Goal: Task Accomplishment & Management: Manage account settings

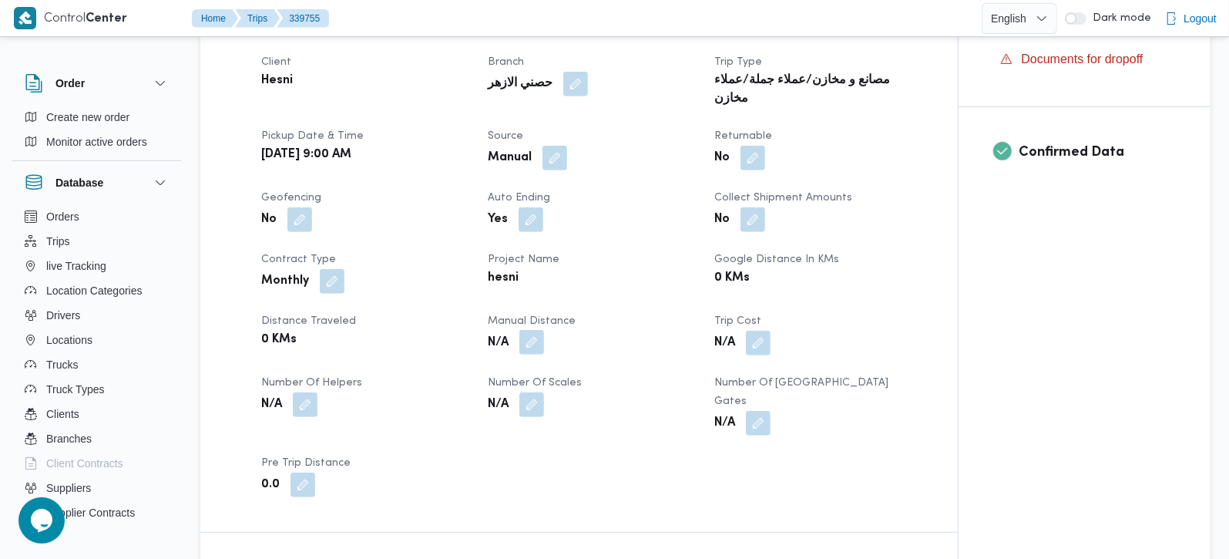
scroll to position [543, 0]
click at [532, 330] on button "button" at bounding box center [531, 342] width 25 height 25
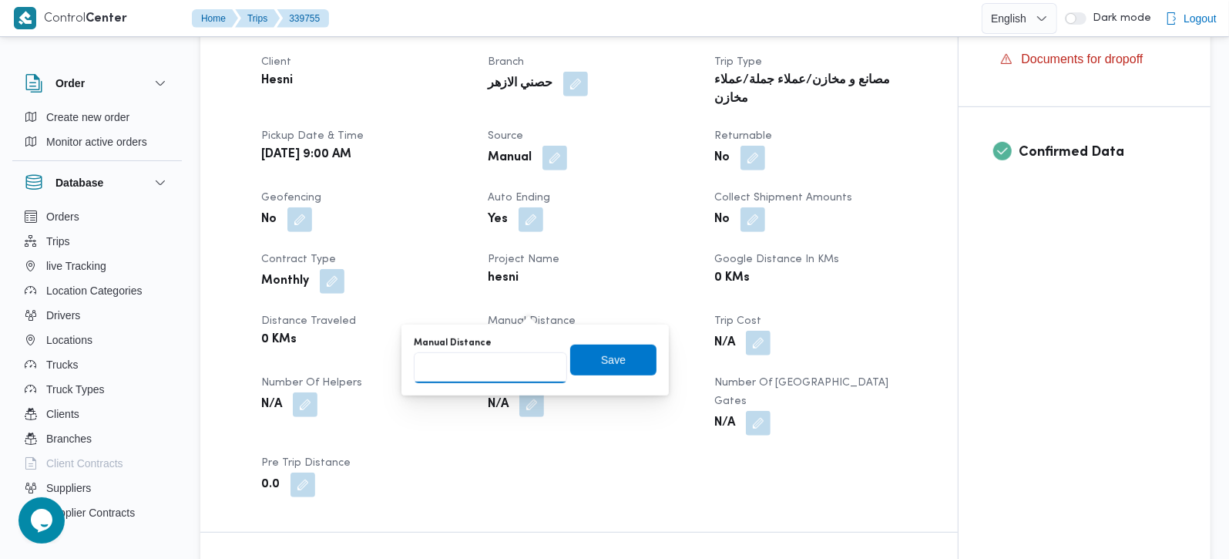
click at [474, 357] on input "Manual Distance" at bounding box center [490, 367] width 153 height 31
type input "130"
click at [576, 356] on span "Save" at bounding box center [613, 359] width 86 height 31
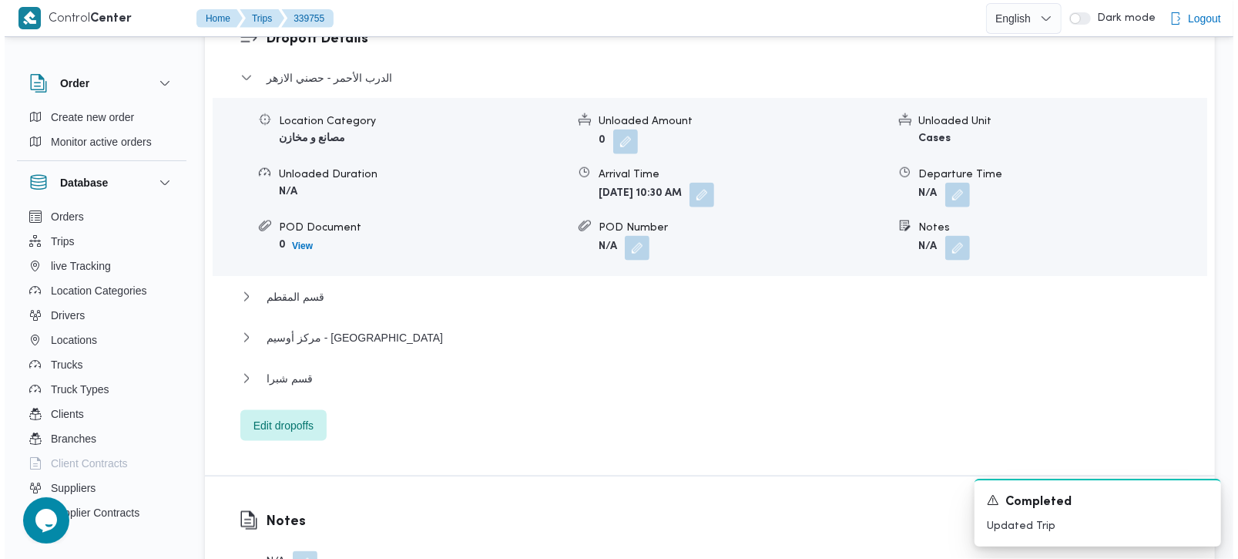
scroll to position [1359, 0]
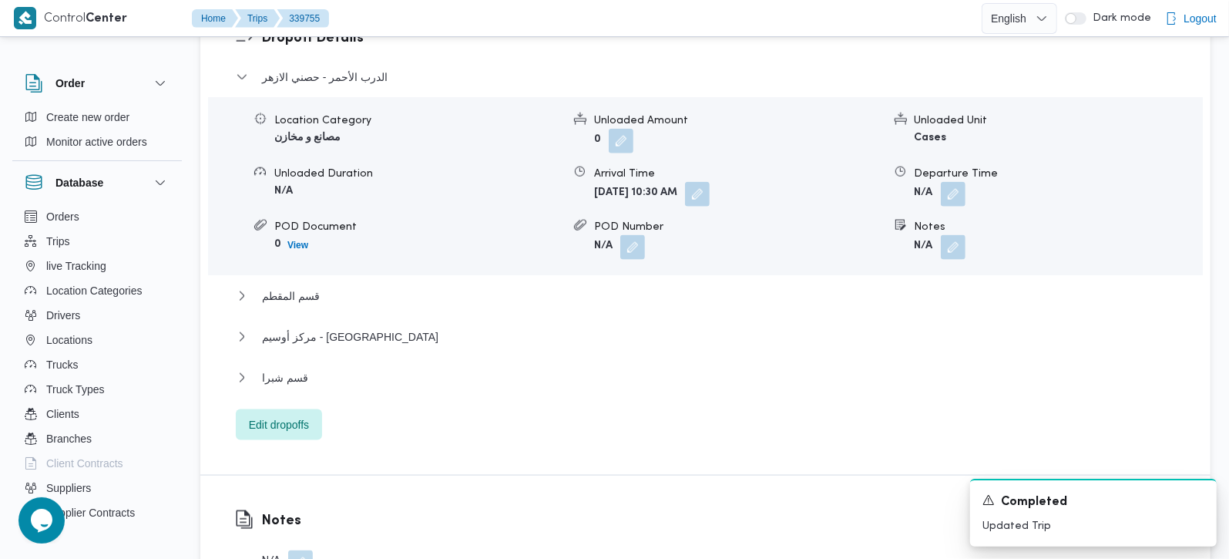
click at [327, 366] on div "الدرب الأحمر - حصني الازهر Location Category مصانع و مخازن Unloaded Amount 0 Un…" at bounding box center [706, 254] width 940 height 372
click at [319, 408] on span "Edit dropoffs" at bounding box center [279, 423] width 86 height 31
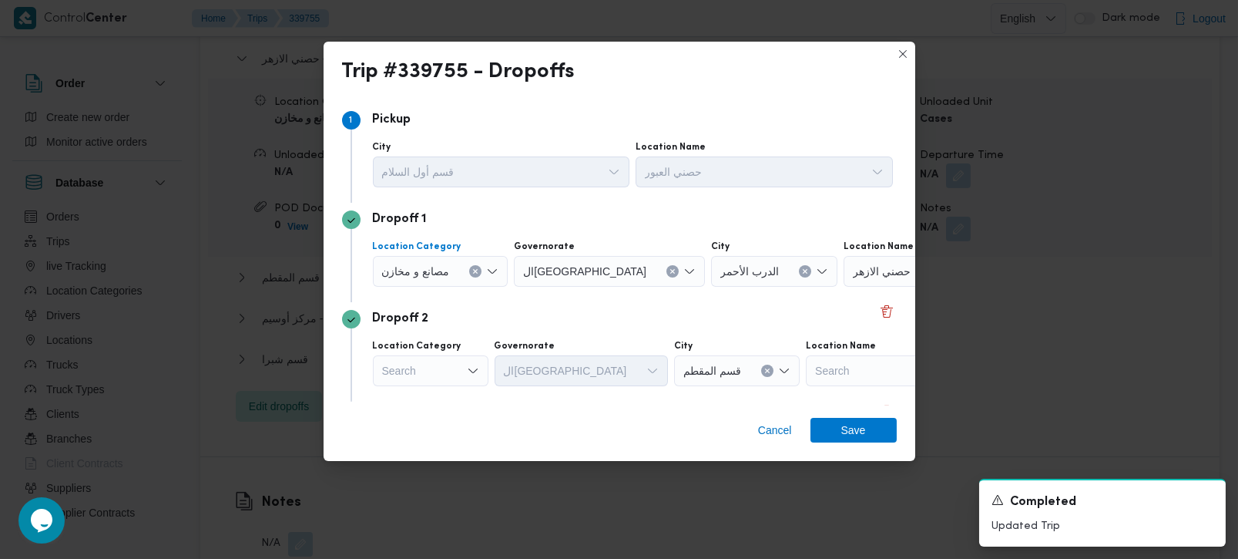
click at [476, 265] on button "Clear input" at bounding box center [475, 271] width 12 height 12
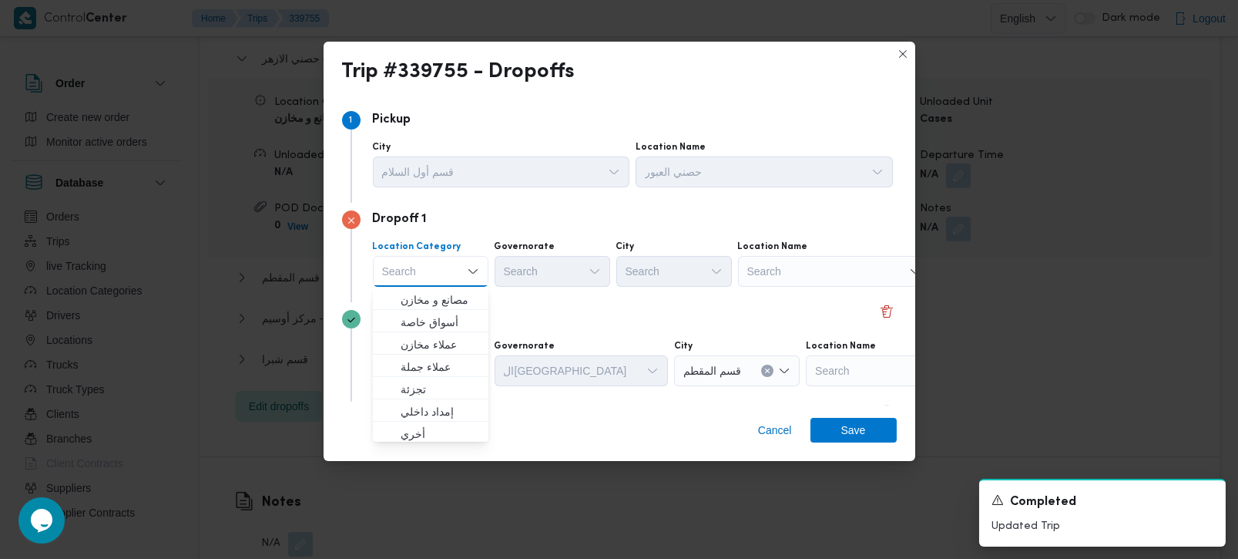
click at [754, 265] on div "Search" at bounding box center [834, 271] width 193 height 31
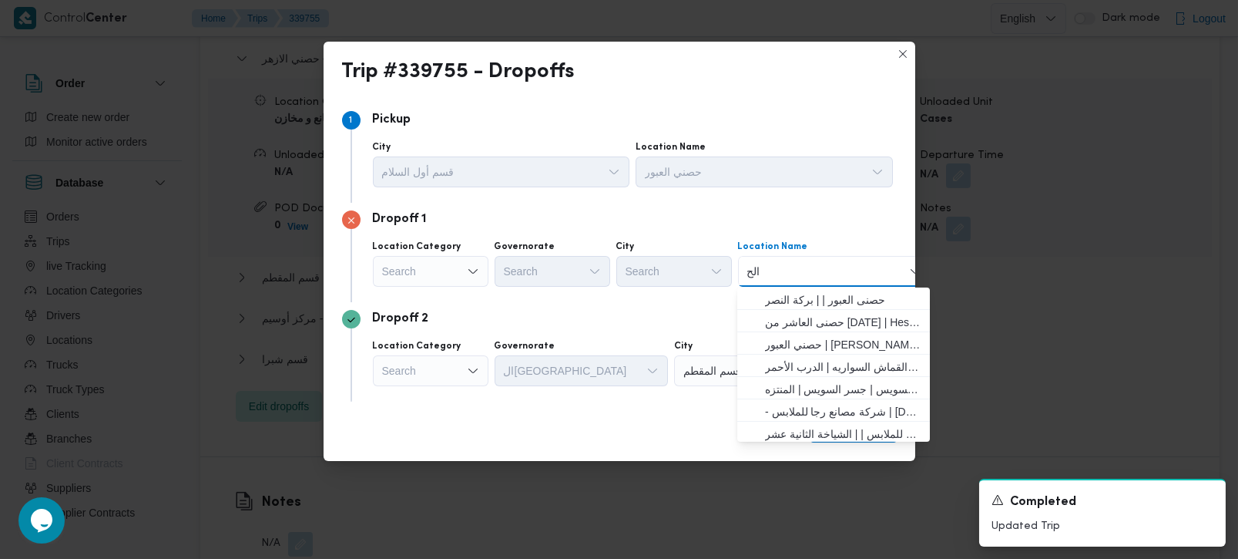
type input "الحد"
click at [439, 263] on div "Search" at bounding box center [431, 271] width 116 height 31
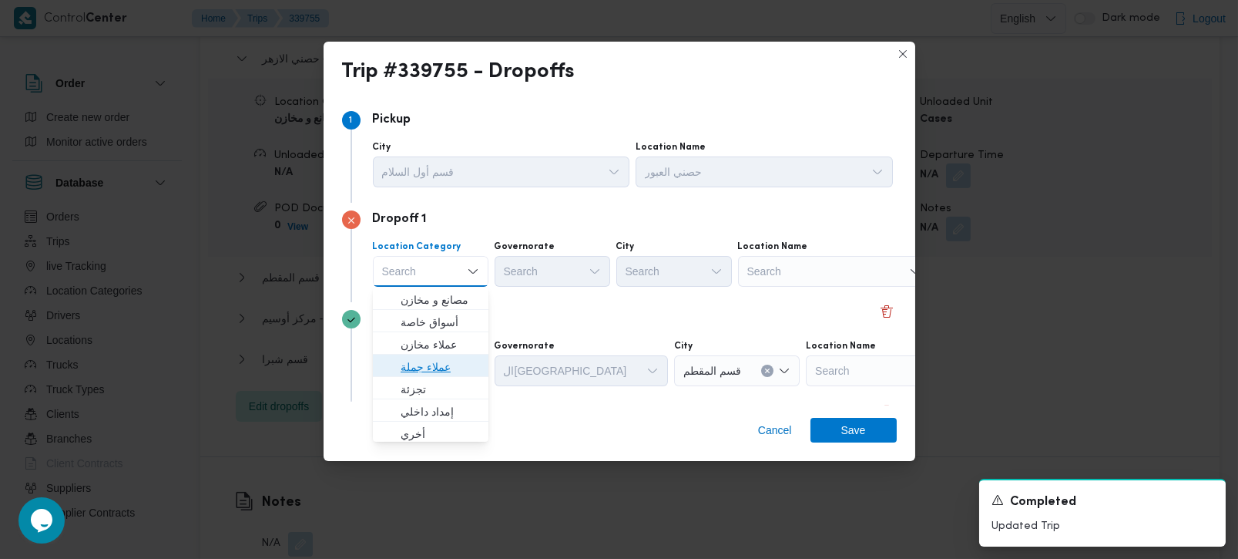
click at [422, 374] on span "عملاء جملة" at bounding box center [440, 367] width 79 height 18
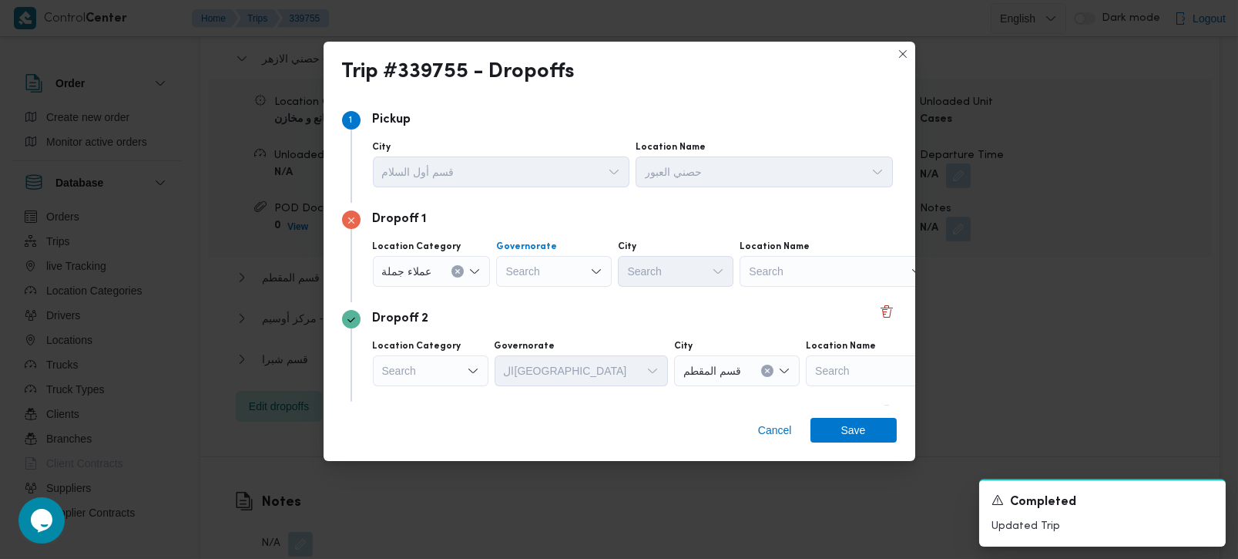
click at [532, 274] on div "Search" at bounding box center [554, 271] width 116 height 31
type input "رة"
click at [545, 329] on span "القاهرة" at bounding box center [561, 322] width 79 height 18
click at [694, 274] on div "Search" at bounding box center [752, 271] width 116 height 31
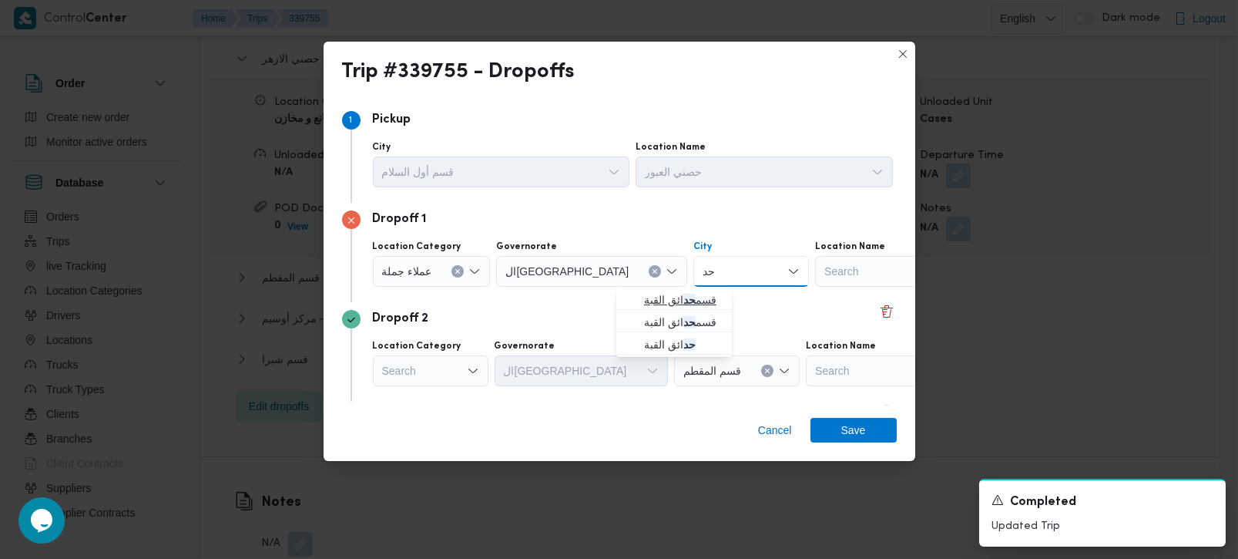
type input "حد"
click at [667, 291] on span "قسم حد ائق القبة" at bounding box center [683, 300] width 79 height 18
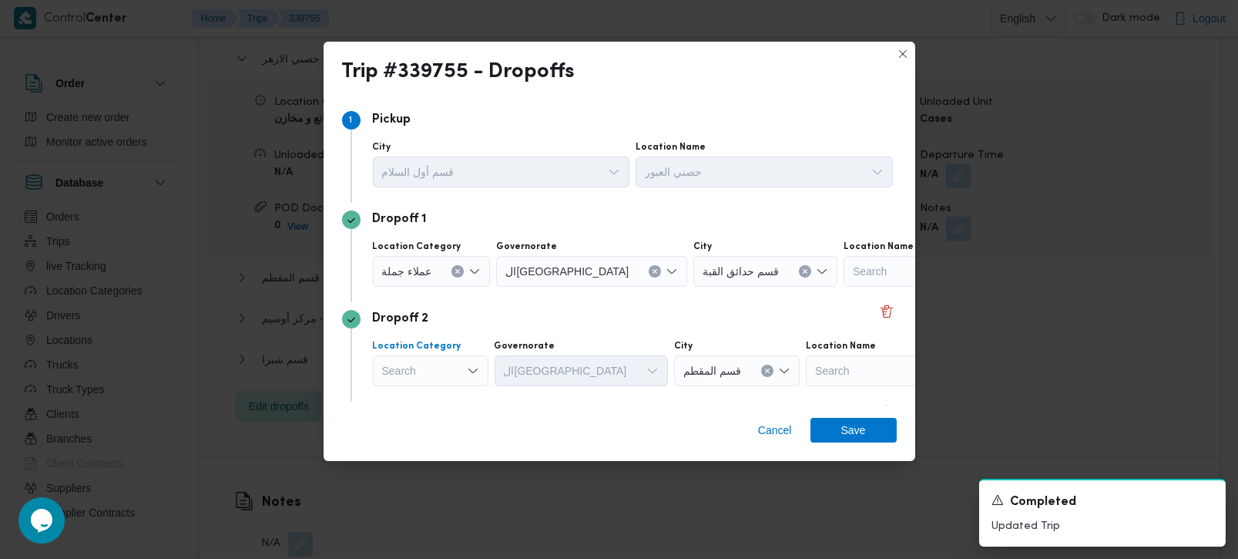
click at [463, 367] on div "Search" at bounding box center [431, 370] width 116 height 31
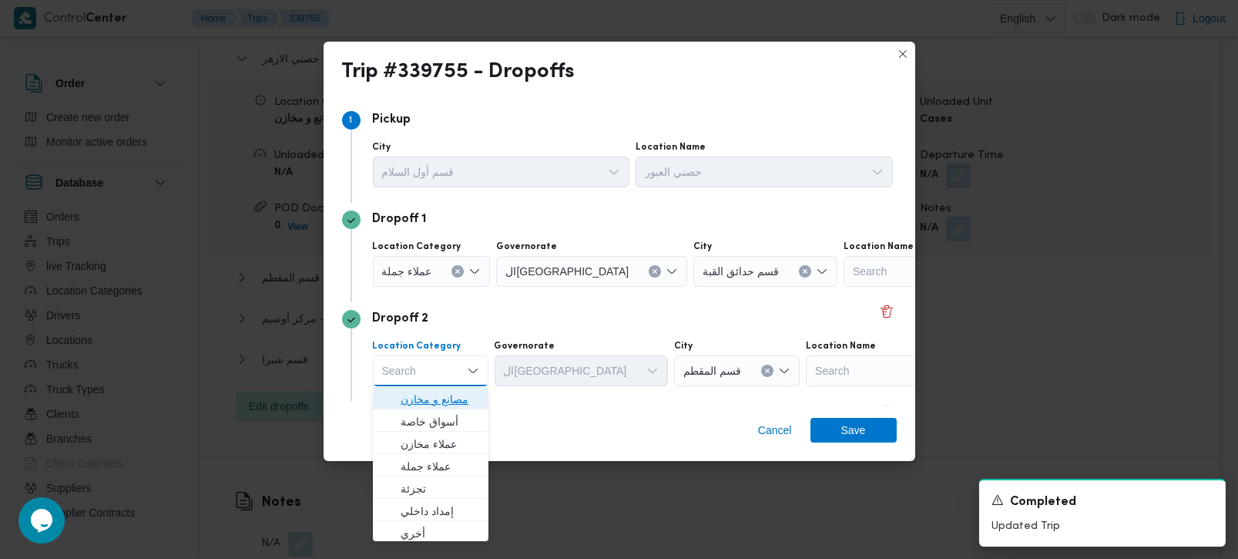
click at [459, 395] on span "مصانع و مخازن" at bounding box center [440, 399] width 79 height 18
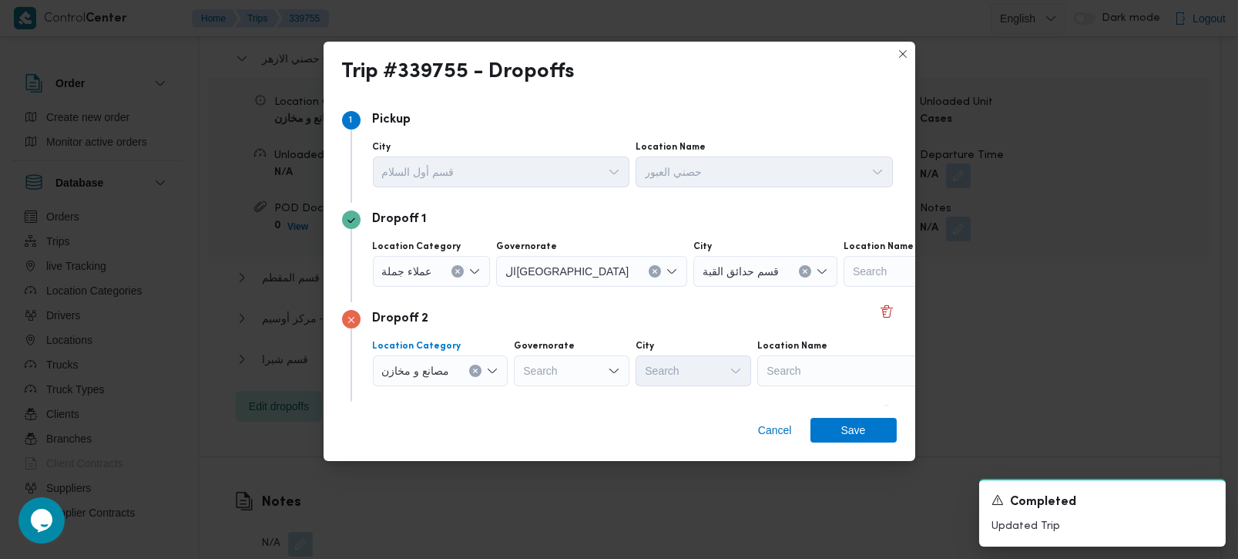
click at [474, 372] on icon "Clear input" at bounding box center [476, 371] width 4 height 4
click at [778, 371] on div "Search" at bounding box center [834, 370] width 193 height 31
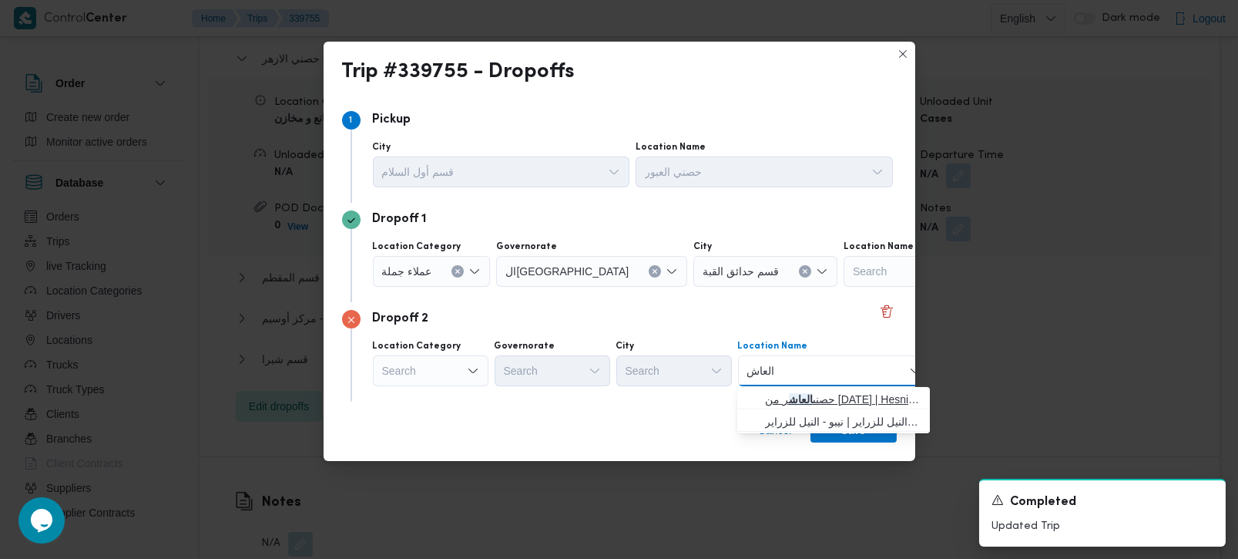
type input "العاش"
click at [791, 390] on span "حصنى العاش ر من رمضان | Hesni Textiles Factory | جزء من مدينة العاشر-مجاورات" at bounding box center [843, 399] width 156 height 18
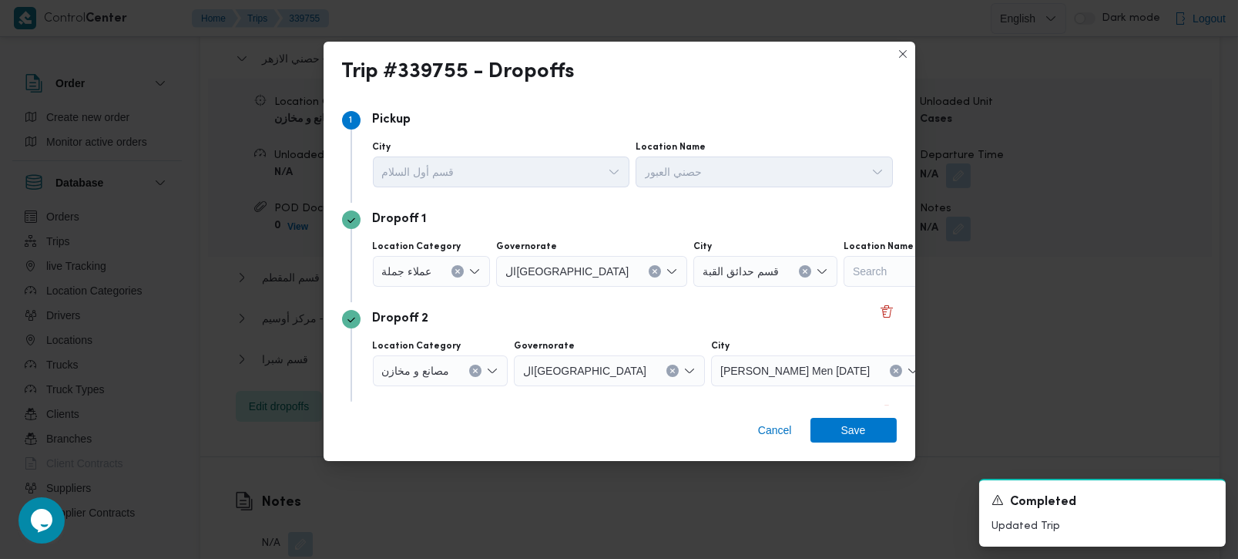
click at [653, 299] on div "Dropoff 1 Location Category عملاء جملة Governorate القاهرة City قسم حدائق القبة…" at bounding box center [619, 252] width 555 height 99
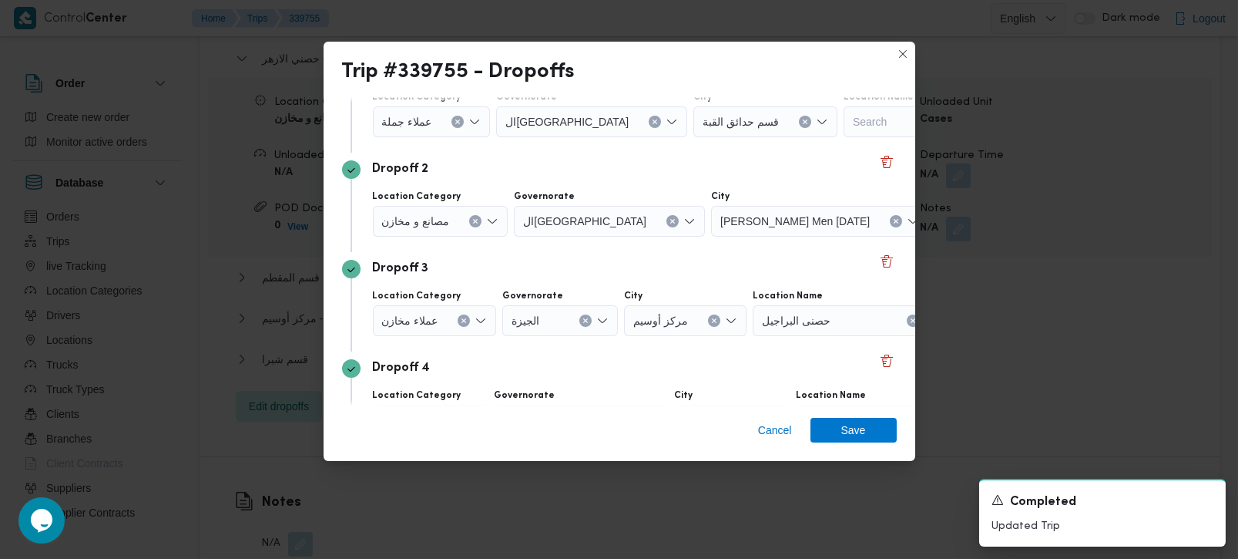
scroll to position [181, 0]
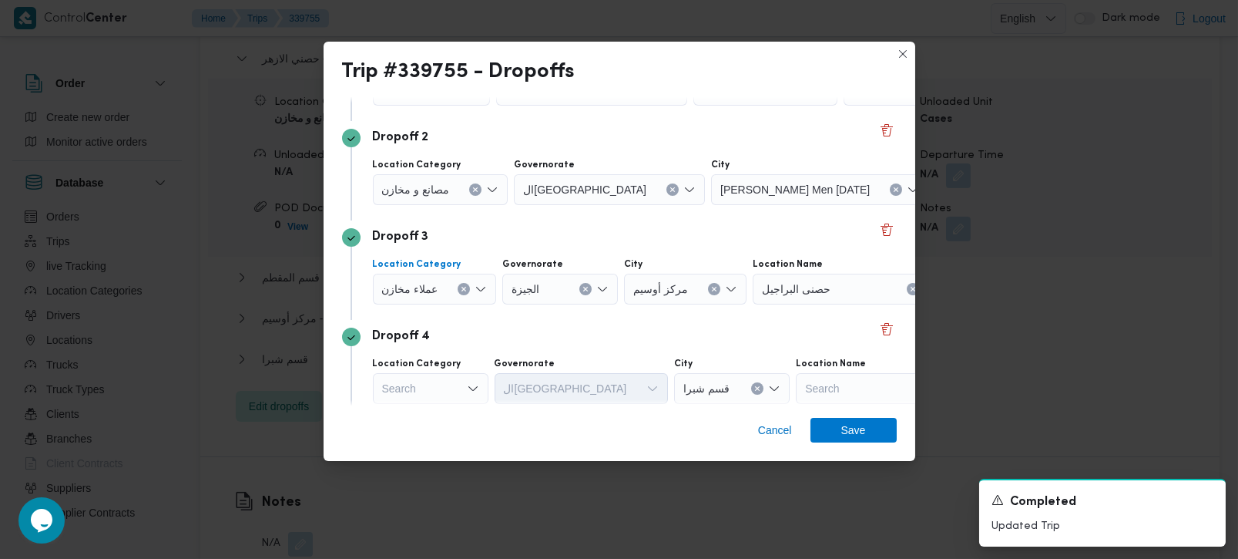
click at [466, 288] on button "Clear input" at bounding box center [464, 289] width 12 height 12
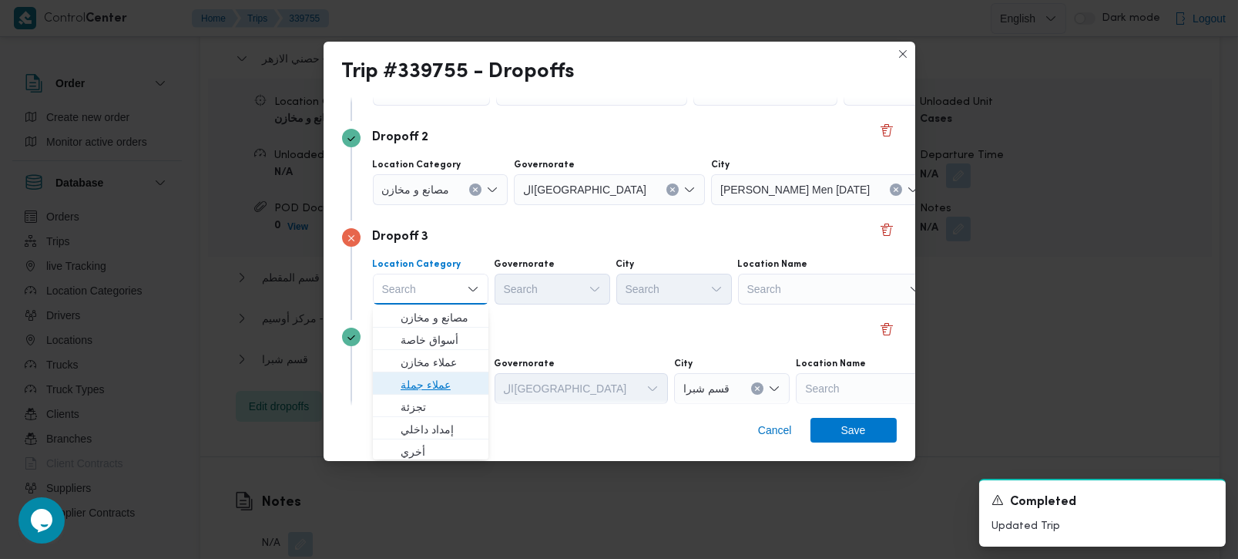
click at [443, 377] on span "عملاء جملة" at bounding box center [440, 384] width 79 height 18
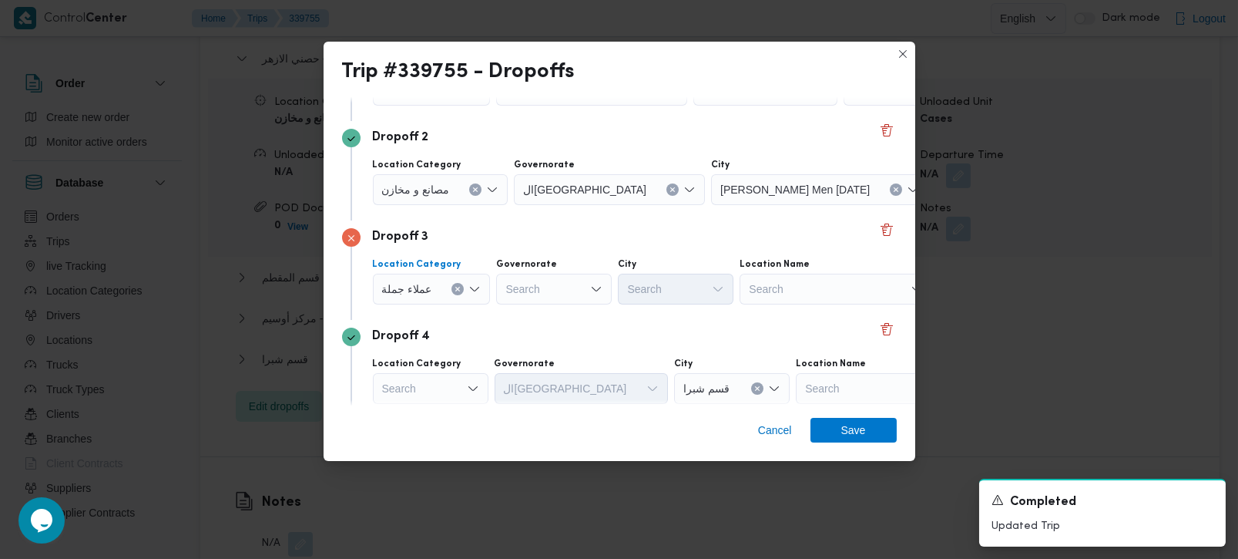
click at [545, 299] on div "Search" at bounding box center [554, 289] width 116 height 31
type input "رة"
click at [545, 336] on span "القاه رة" at bounding box center [561, 340] width 79 height 18
click at [694, 281] on div "Search" at bounding box center [752, 289] width 116 height 31
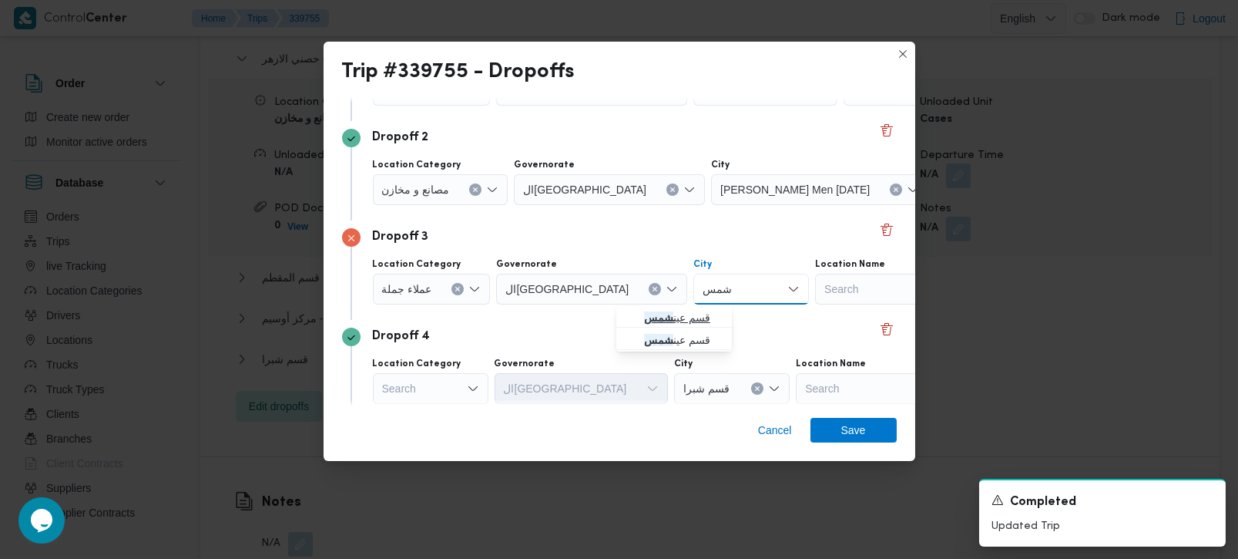
type input "شمس"
click at [670, 319] on mark "شمس" at bounding box center [658, 317] width 29 height 12
click at [655, 337] on div "Dropoff 4" at bounding box center [619, 336] width 555 height 18
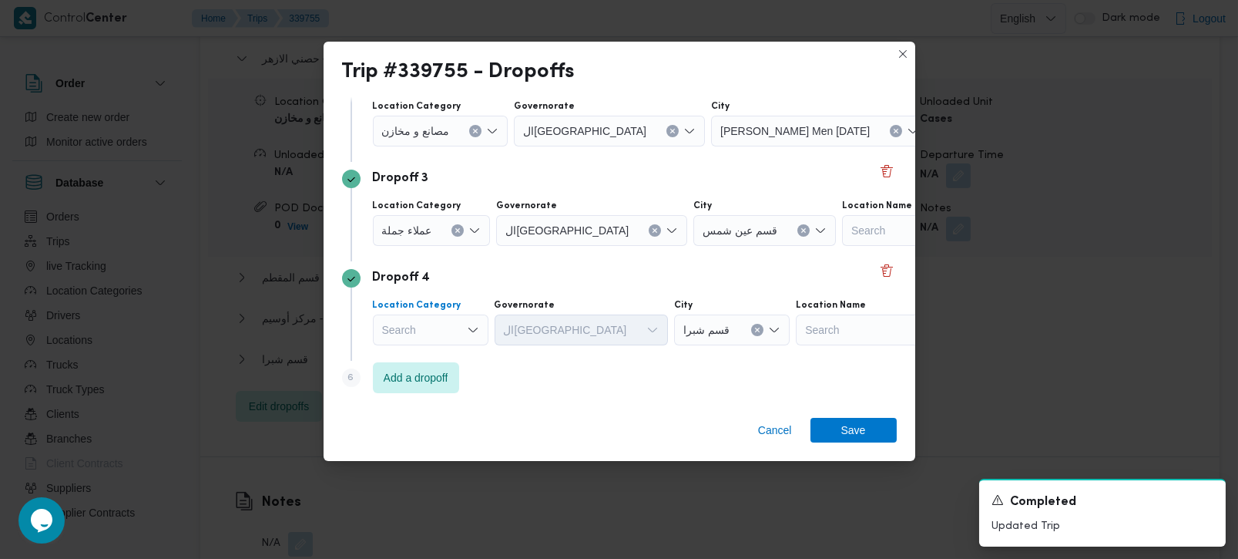
click at [442, 324] on div "Search" at bounding box center [431, 329] width 116 height 31
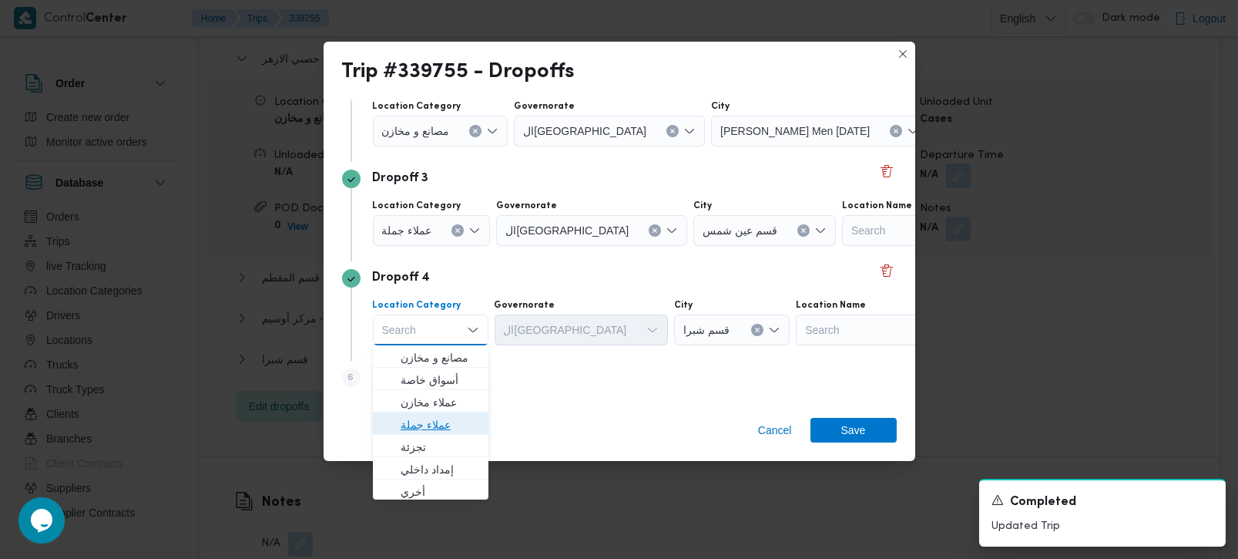
click at [445, 412] on span "عملاء جملة" at bounding box center [430, 424] width 103 height 25
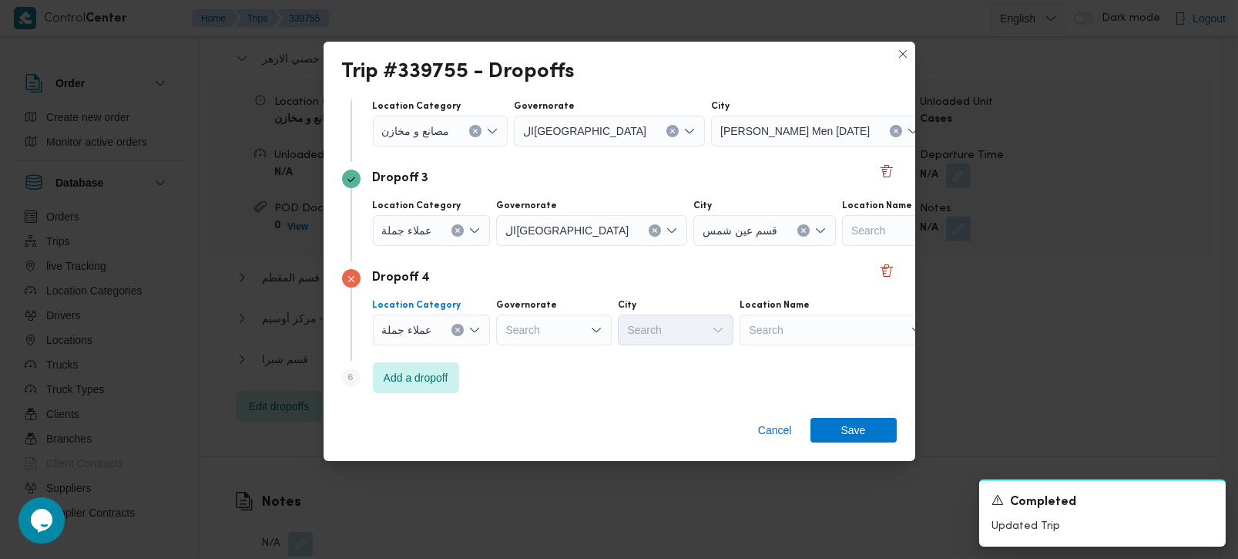
click at [455, 327] on icon "Clear input" at bounding box center [458, 330] width 6 height 6
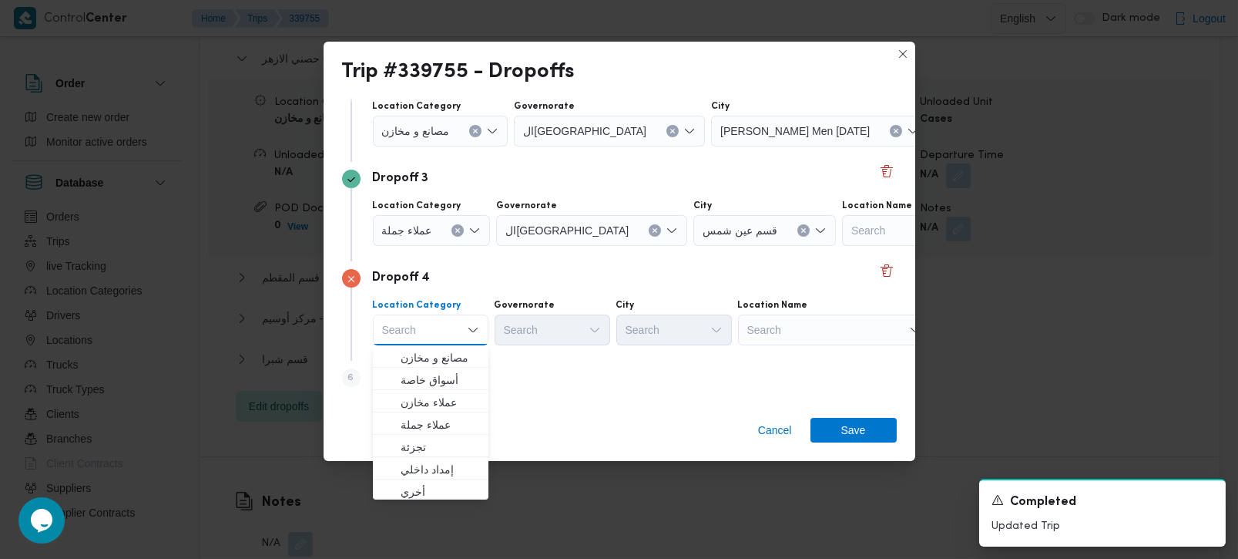
click at [766, 326] on div "Search" at bounding box center [834, 329] width 193 height 31
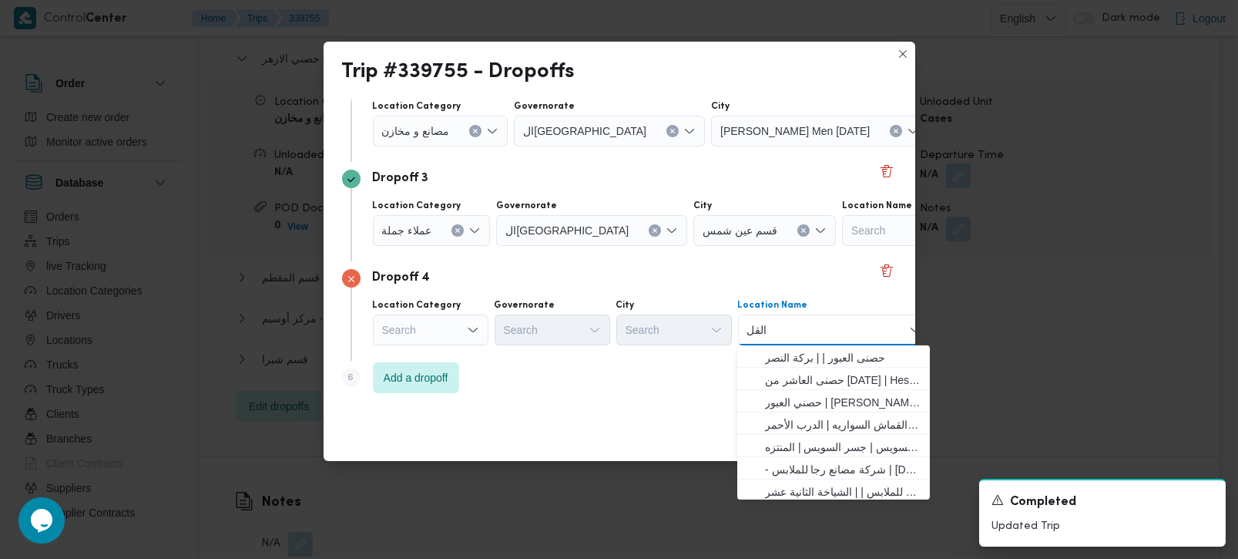
type input "القلج"
click at [423, 327] on div "Search" at bounding box center [431, 329] width 116 height 31
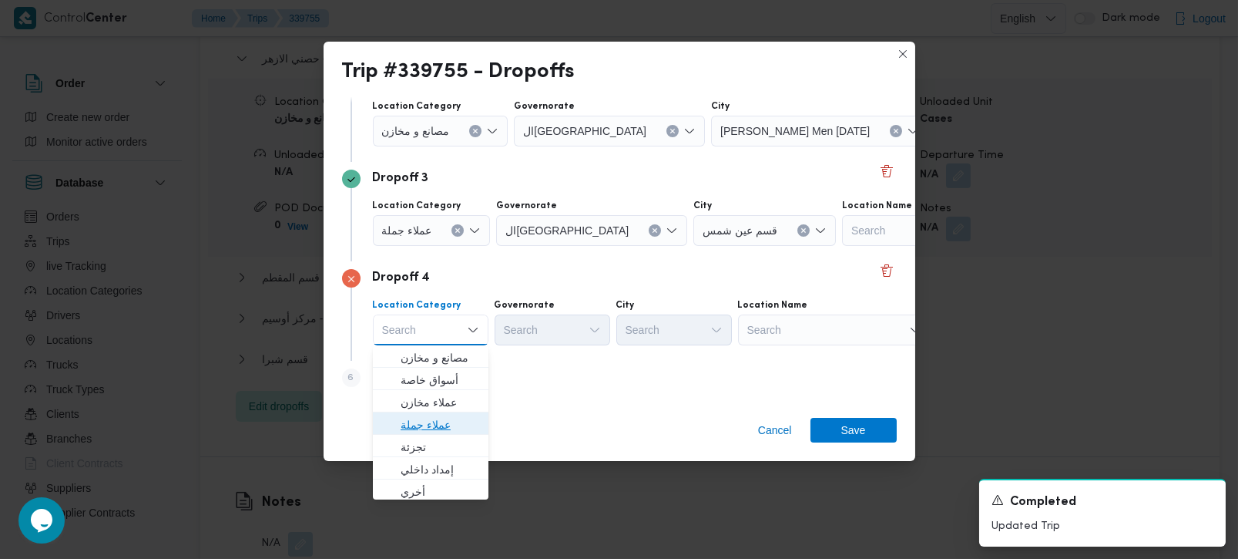
click at [431, 422] on span "عملاء جملة" at bounding box center [440, 424] width 79 height 18
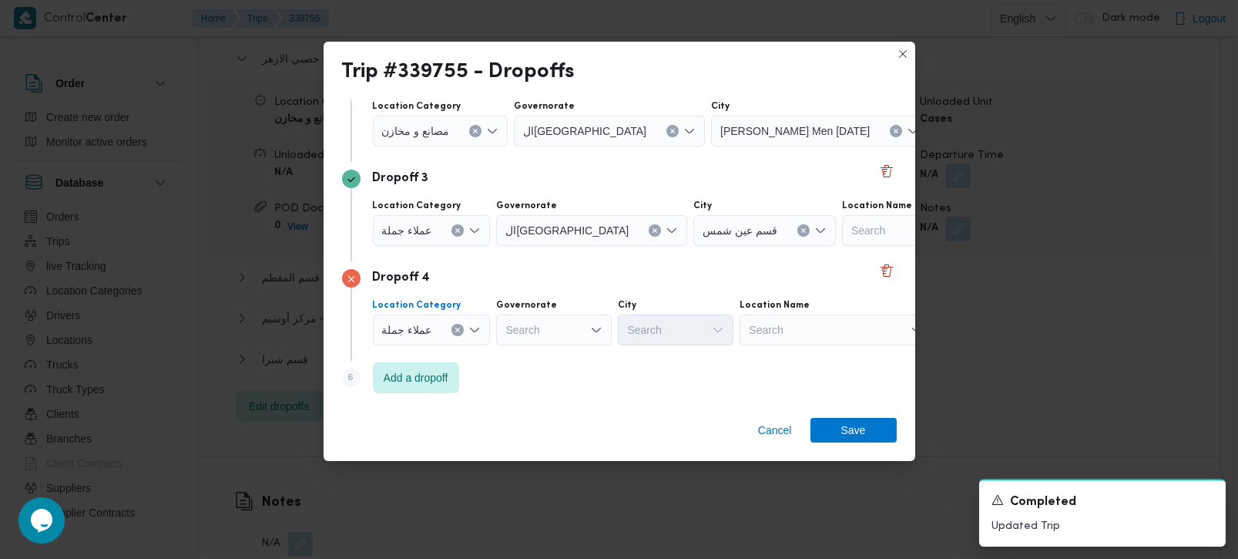
click at [547, 330] on div "Search" at bounding box center [554, 329] width 116 height 31
type input "رة"
click at [547, 358] on span "البحيرة" at bounding box center [561, 357] width 79 height 18
click at [578, 327] on icon "Clear input" at bounding box center [579, 330] width 6 height 6
type input "رة"
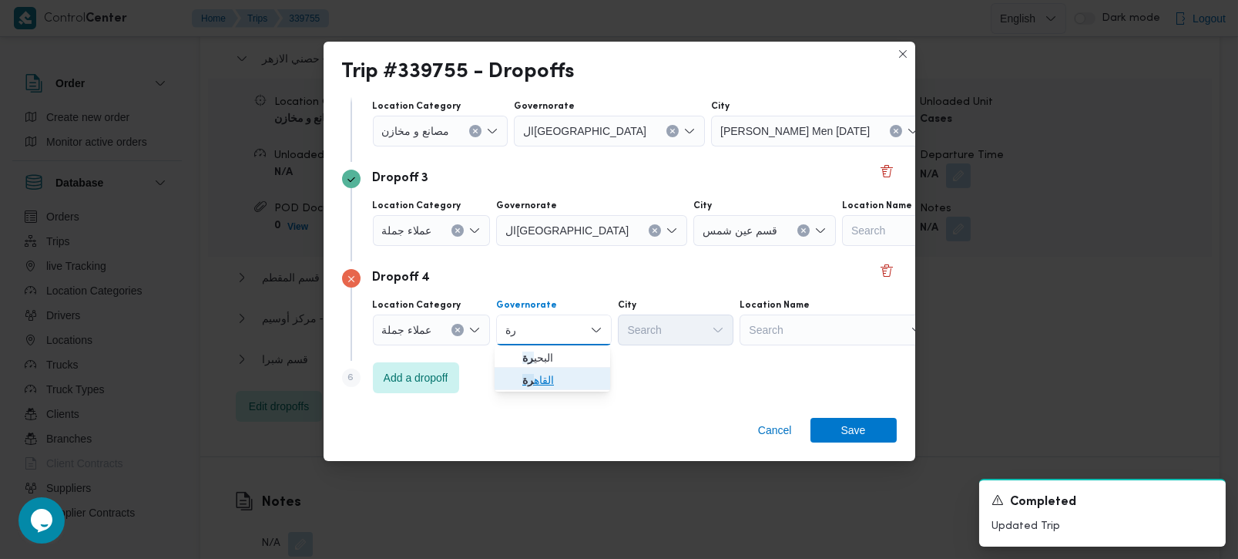
click at [559, 377] on span "القاه رة" at bounding box center [561, 380] width 79 height 18
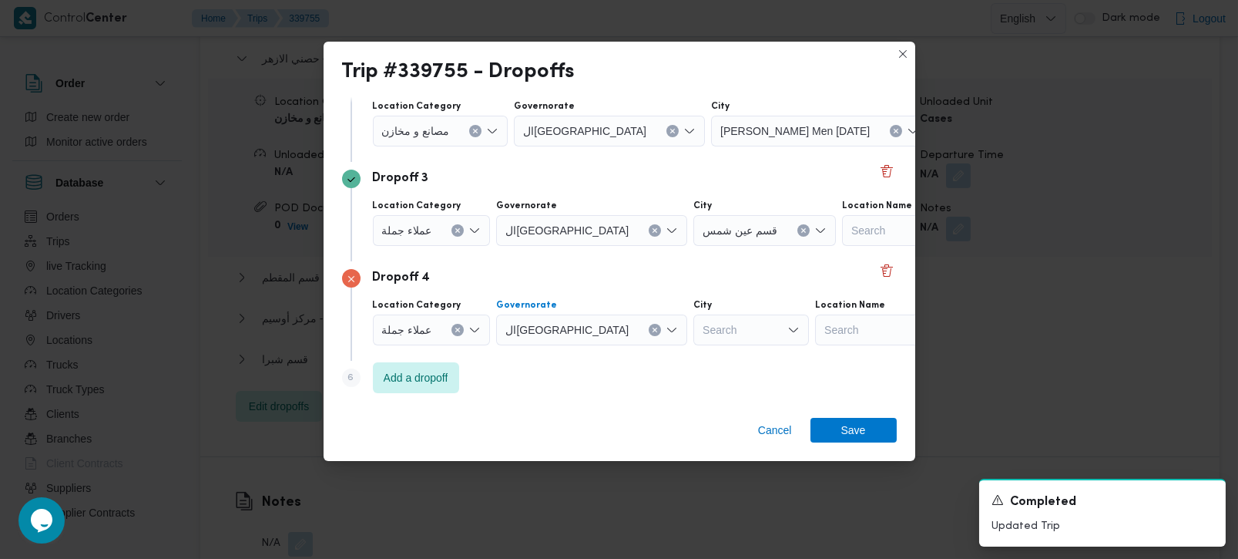
click at [694, 331] on div "Search" at bounding box center [752, 329] width 116 height 31
type input "خان"
click at [667, 361] on span "مركز ال خان كة" at bounding box center [683, 357] width 79 height 18
click at [633, 377] on div "Step 6 is disabled 6 Add a dropoff" at bounding box center [619, 381] width 555 height 40
click at [415, 381] on span "Add a dropoff" at bounding box center [416, 377] width 65 height 18
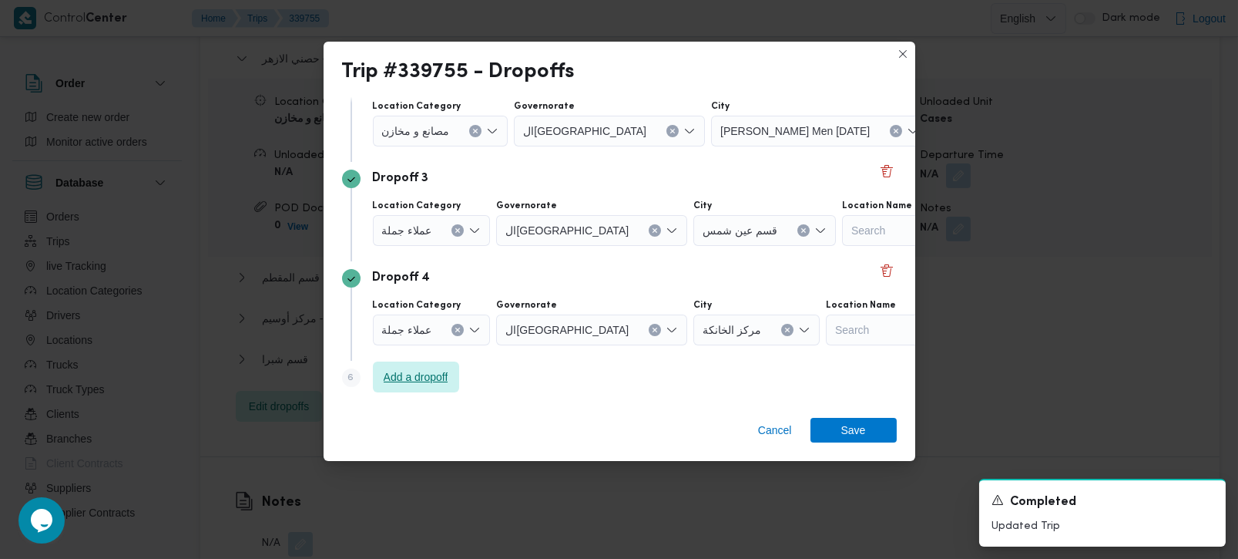
scroll to position [340, 0]
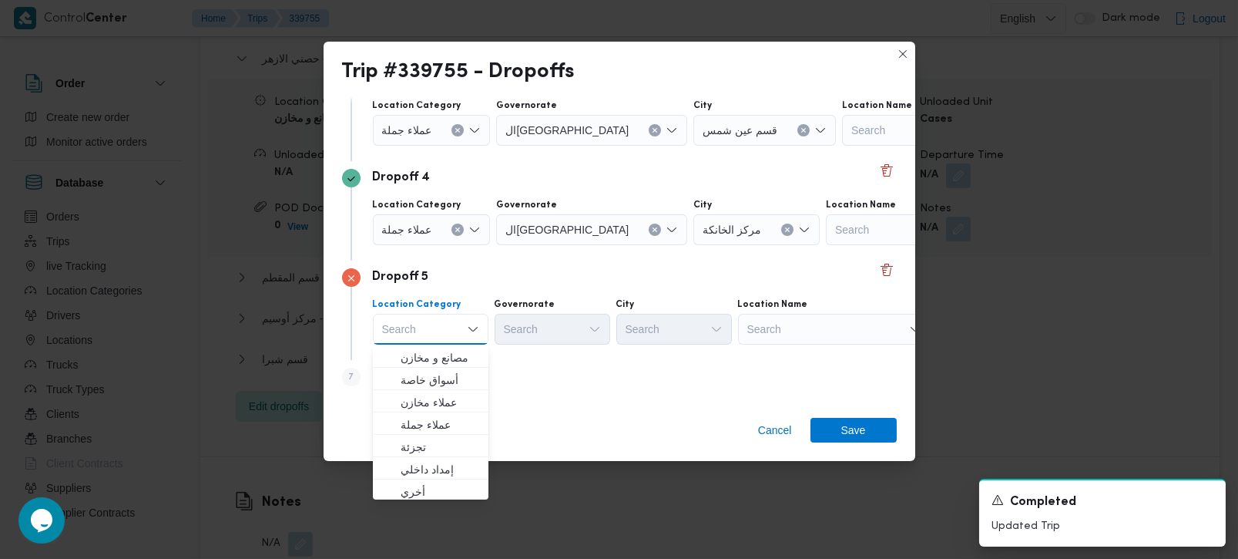
click at [528, 378] on div "Step 7 is disabled 7 Add a dropoff" at bounding box center [619, 380] width 555 height 40
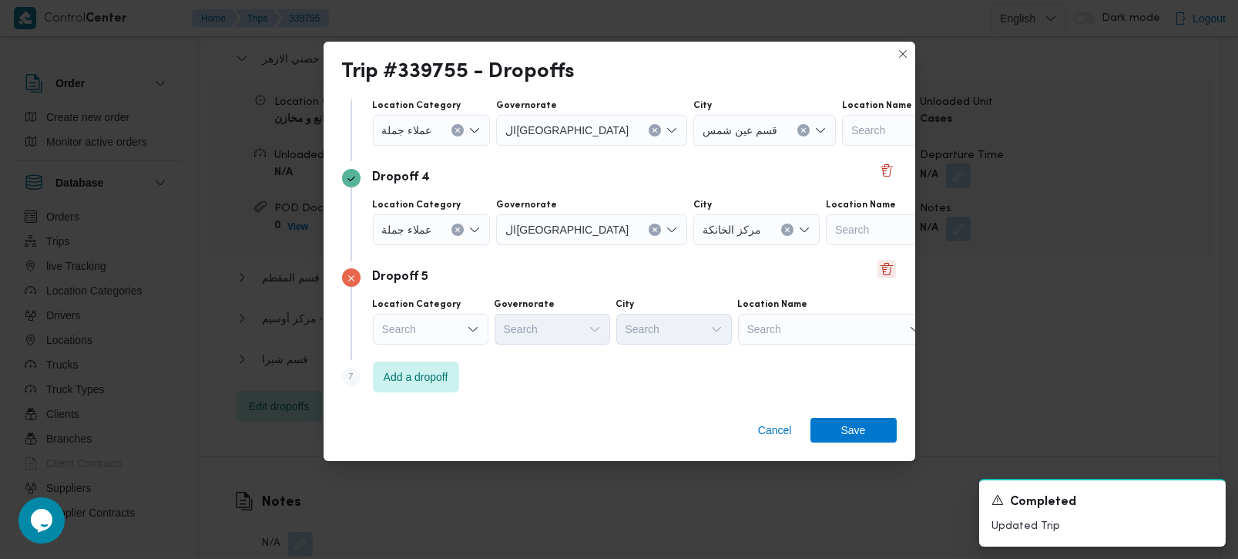
click at [878, 270] on button "Delete" at bounding box center [887, 269] width 18 height 18
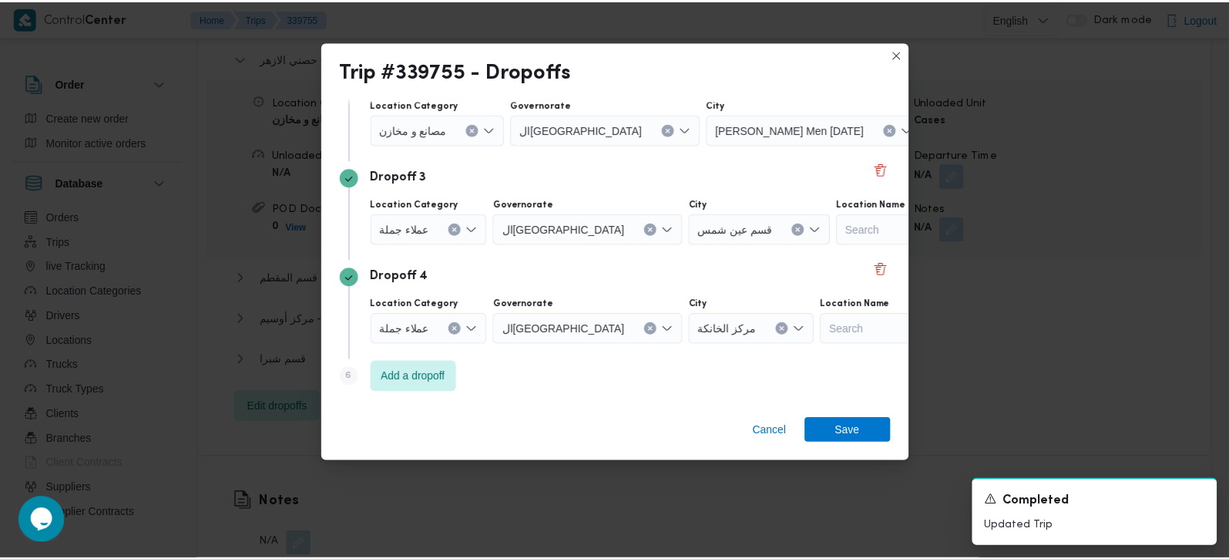
scroll to position [240, 0]
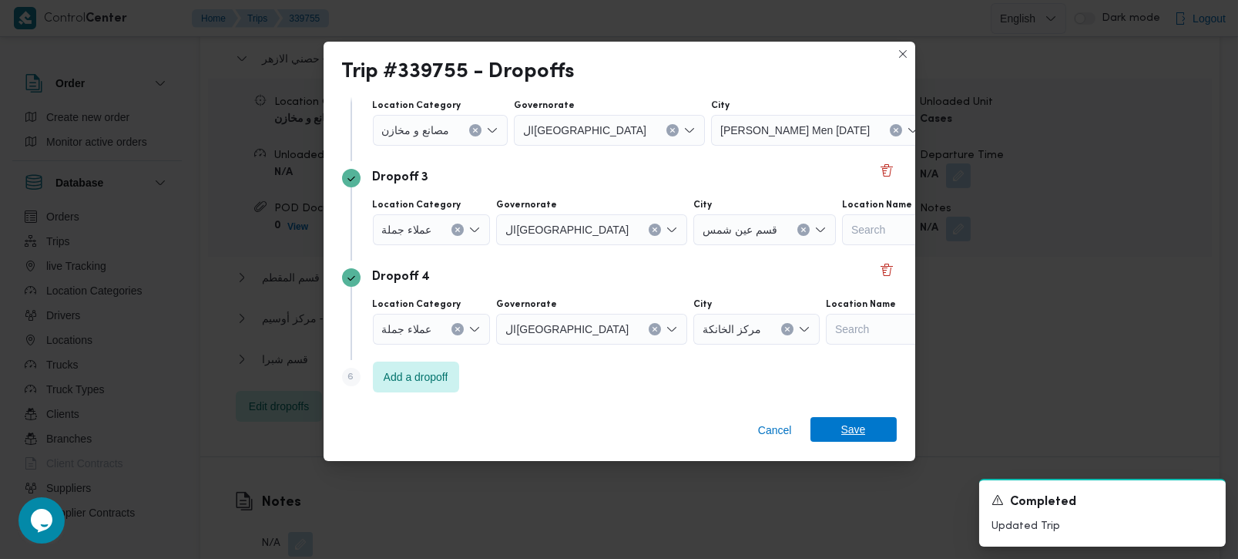
click at [840, 435] on span "Save" at bounding box center [854, 429] width 86 height 25
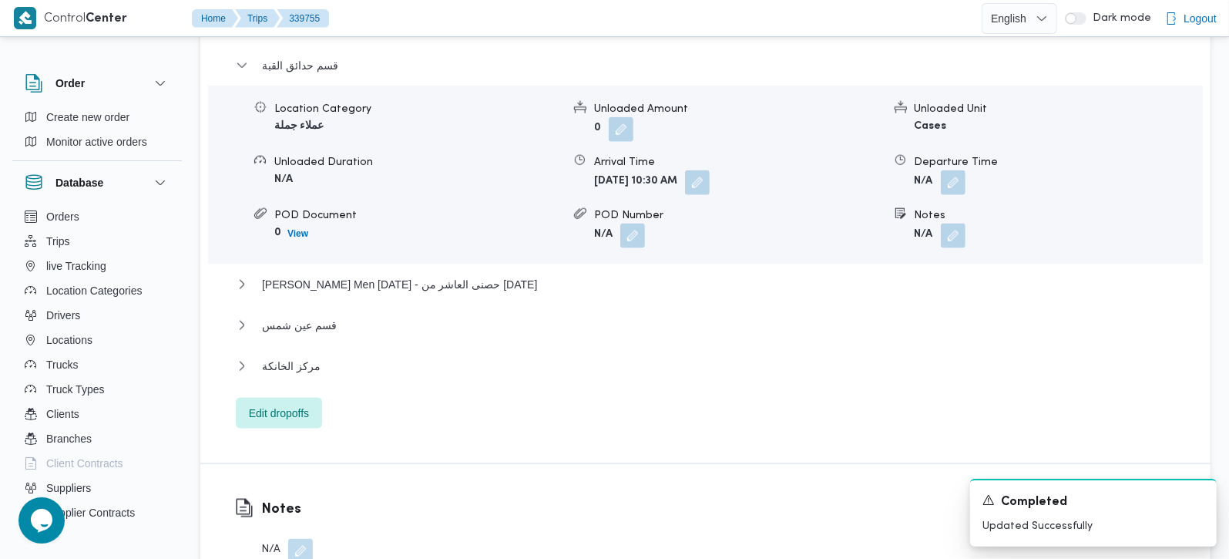
scroll to position [1359, 0]
click at [277, 402] on span "Edit dropoffs" at bounding box center [279, 411] width 60 height 18
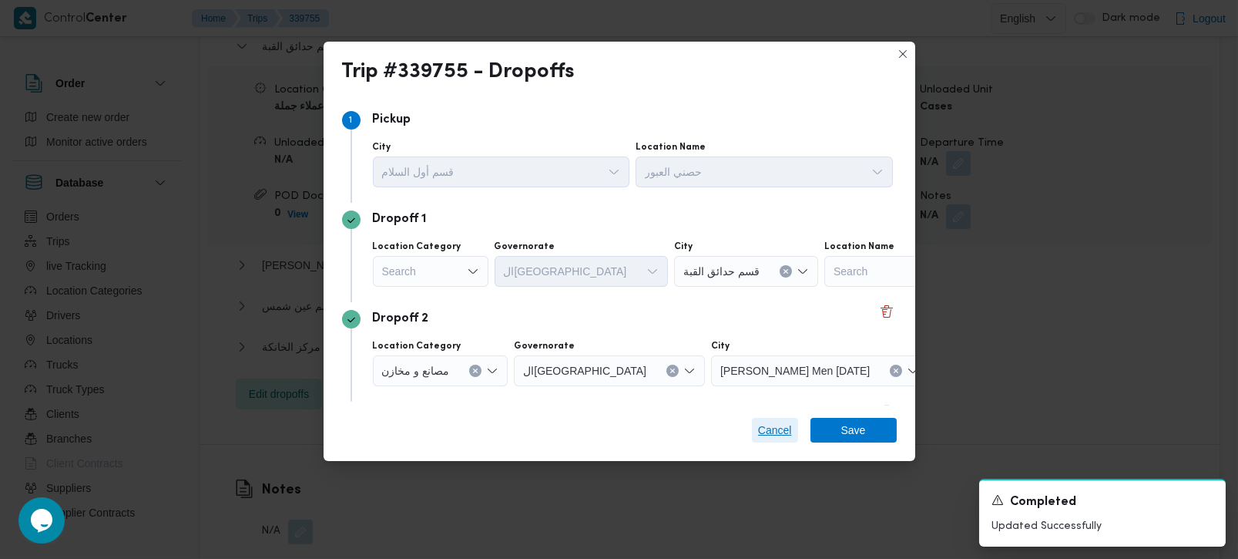
click at [762, 429] on span "Cancel" at bounding box center [775, 430] width 34 height 18
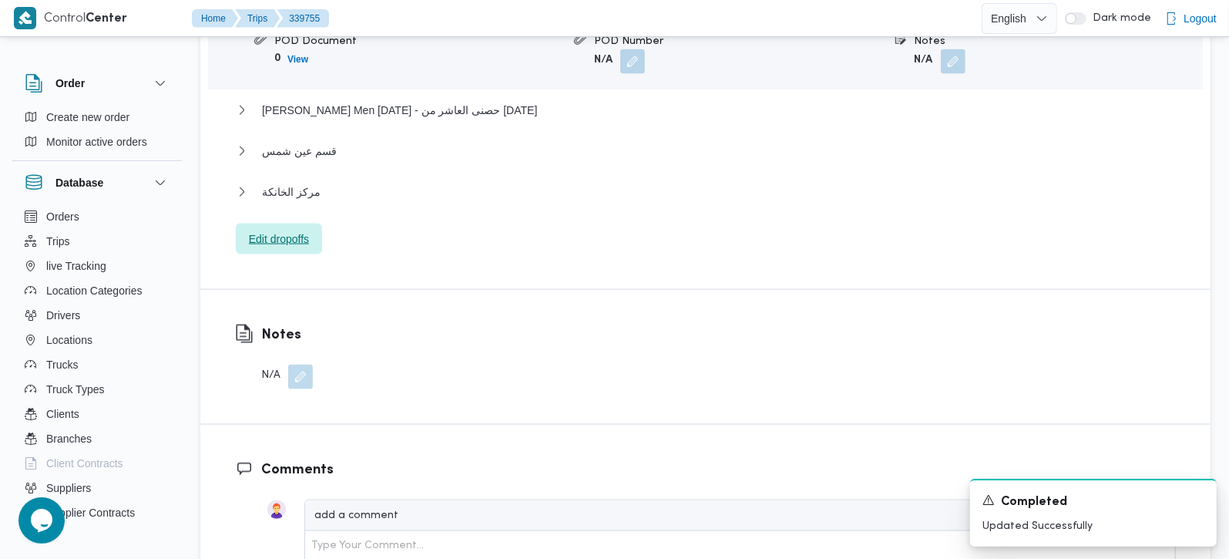
scroll to position [1541, 0]
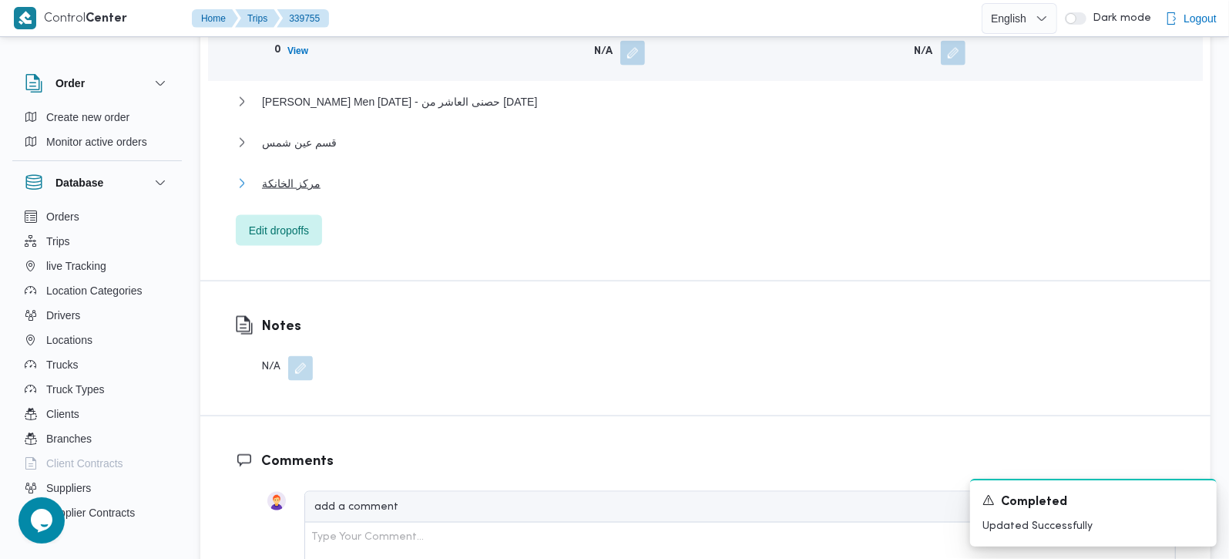
click at [280, 174] on span "مركز الخانكة" at bounding box center [291, 183] width 59 height 18
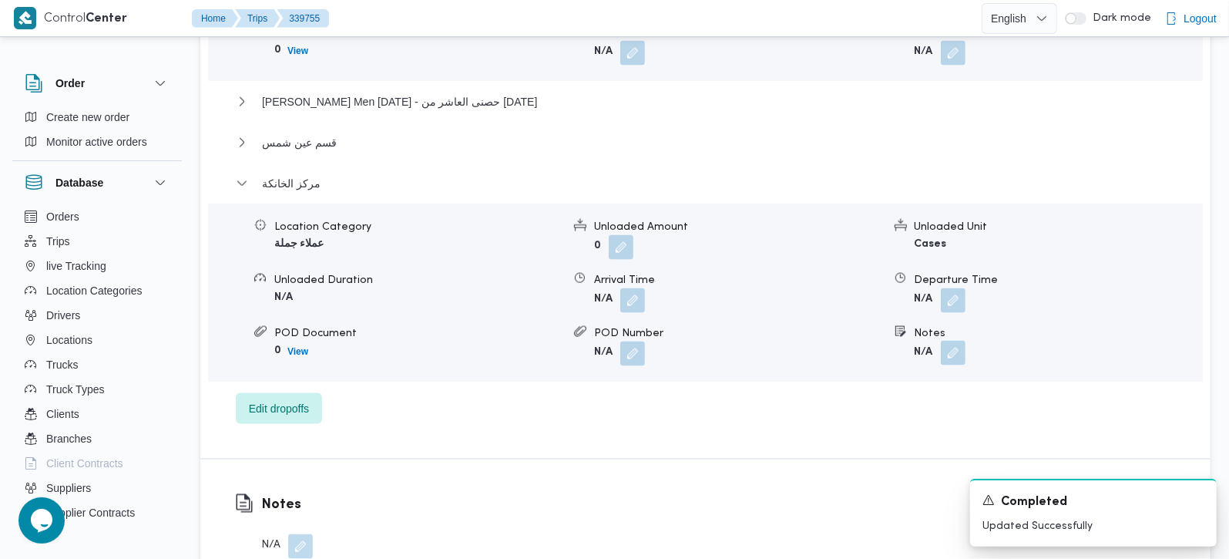
click at [952, 341] on button "button" at bounding box center [953, 353] width 25 height 25
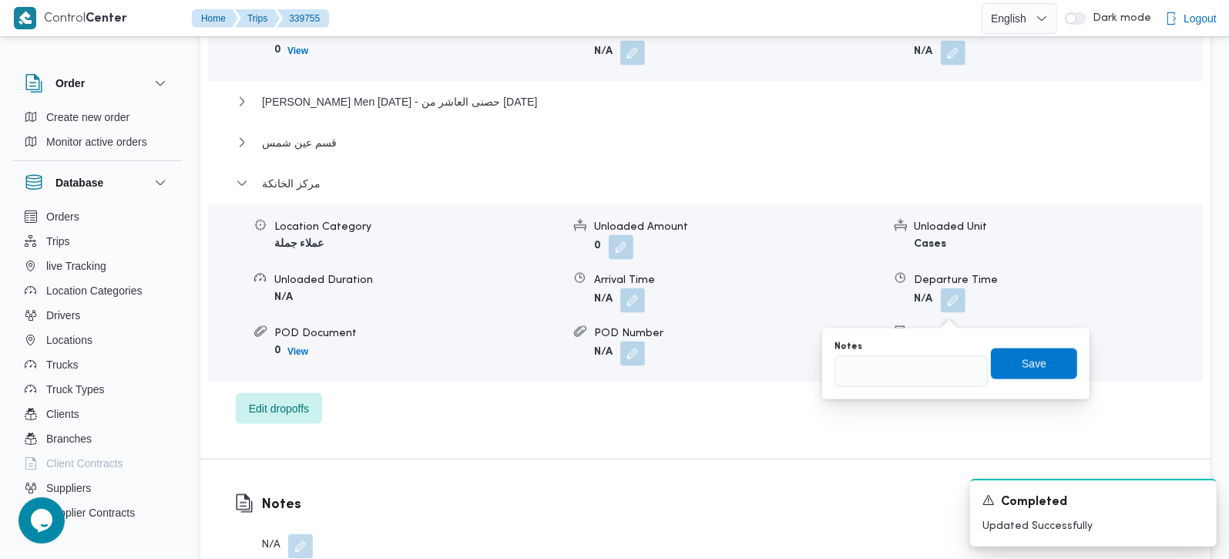
click at [933, 351] on div "Notes" at bounding box center [911, 347] width 153 height 12
click at [931, 361] on input "Notes" at bounding box center [911, 371] width 153 height 31
type input "القلج و الخصوص"
click at [996, 366] on span "Save" at bounding box center [1034, 363] width 86 height 31
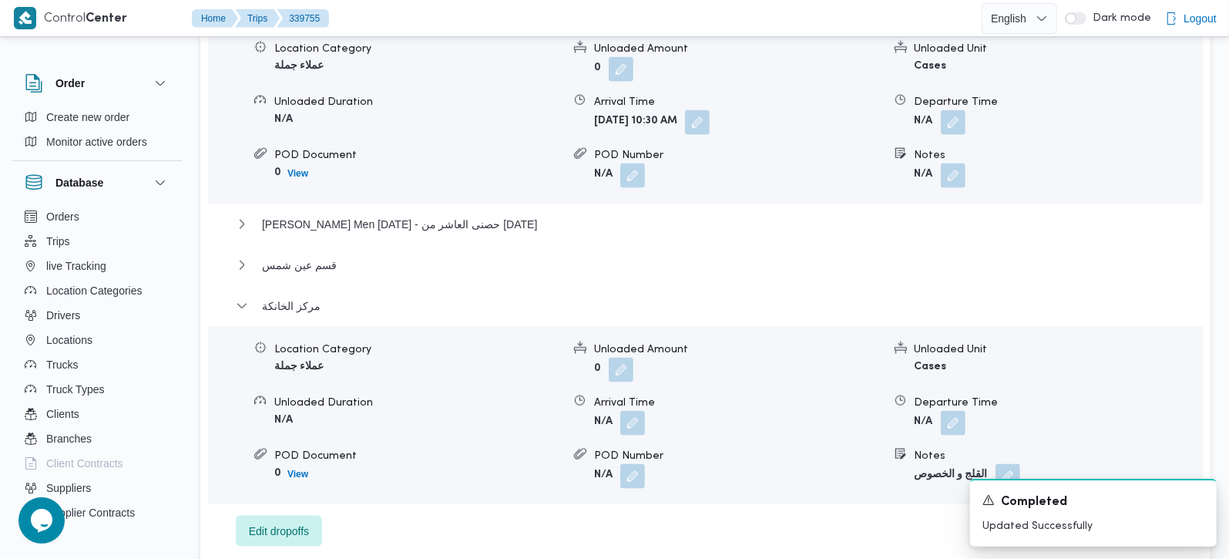
scroll to position [1450, 0]
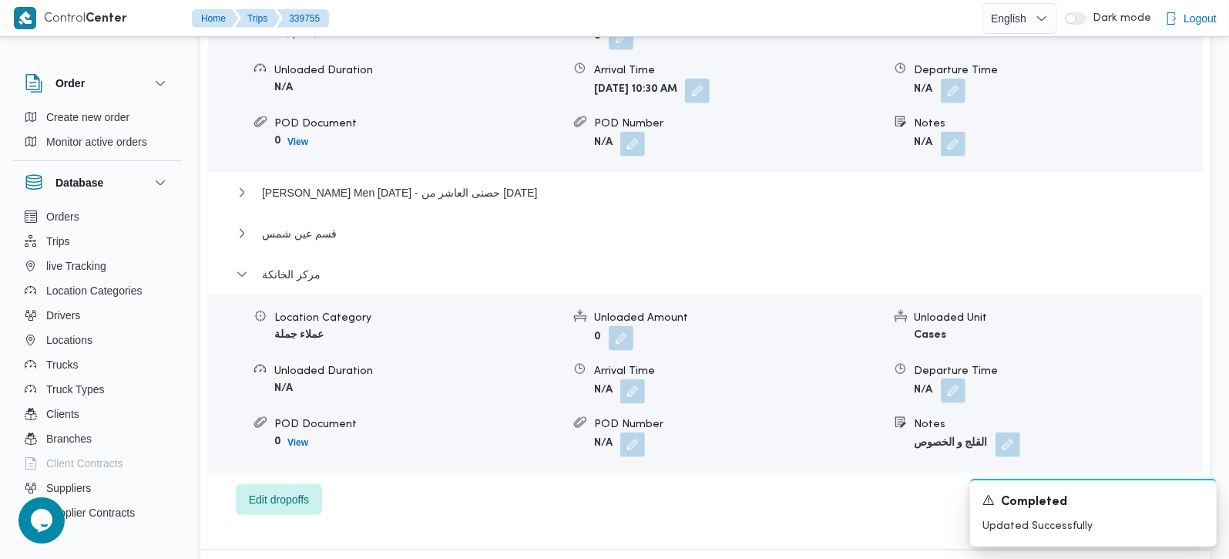
click at [948, 378] on button "button" at bounding box center [953, 390] width 25 height 25
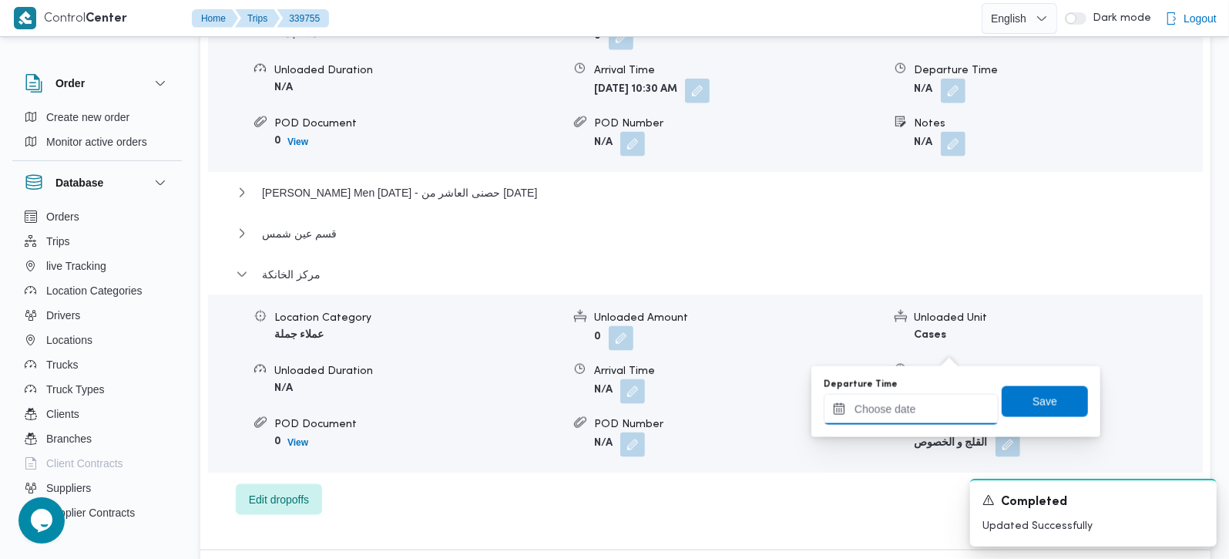
click at [901, 404] on input "Departure Time" at bounding box center [911, 409] width 175 height 31
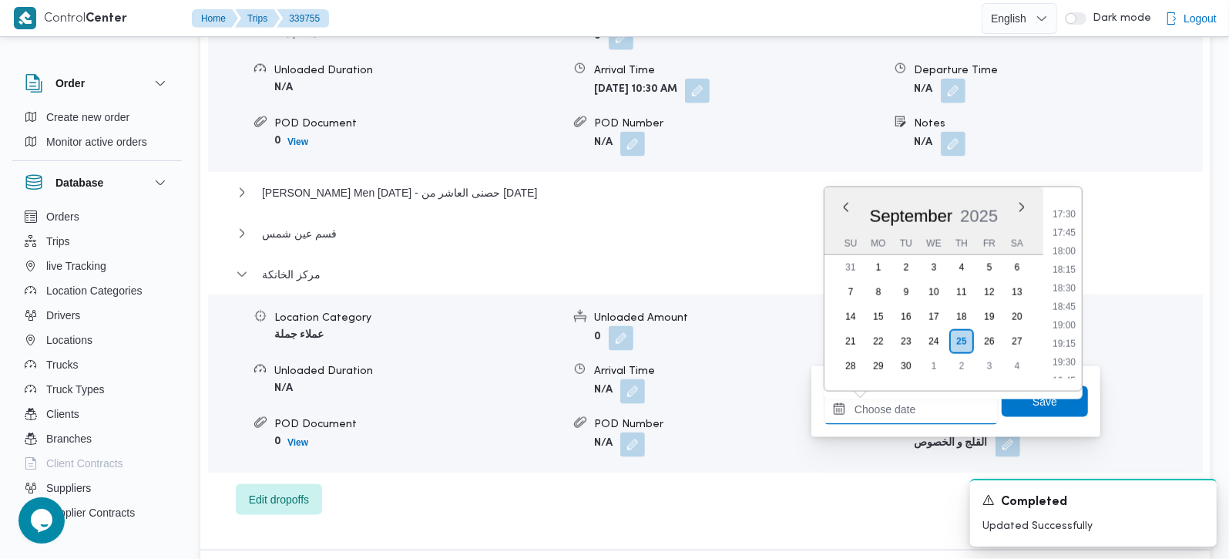
scroll to position [1244, 0]
click at [1070, 219] on li "17:00" at bounding box center [1063, 220] width 35 height 15
type input "25/09/2025 17:00"
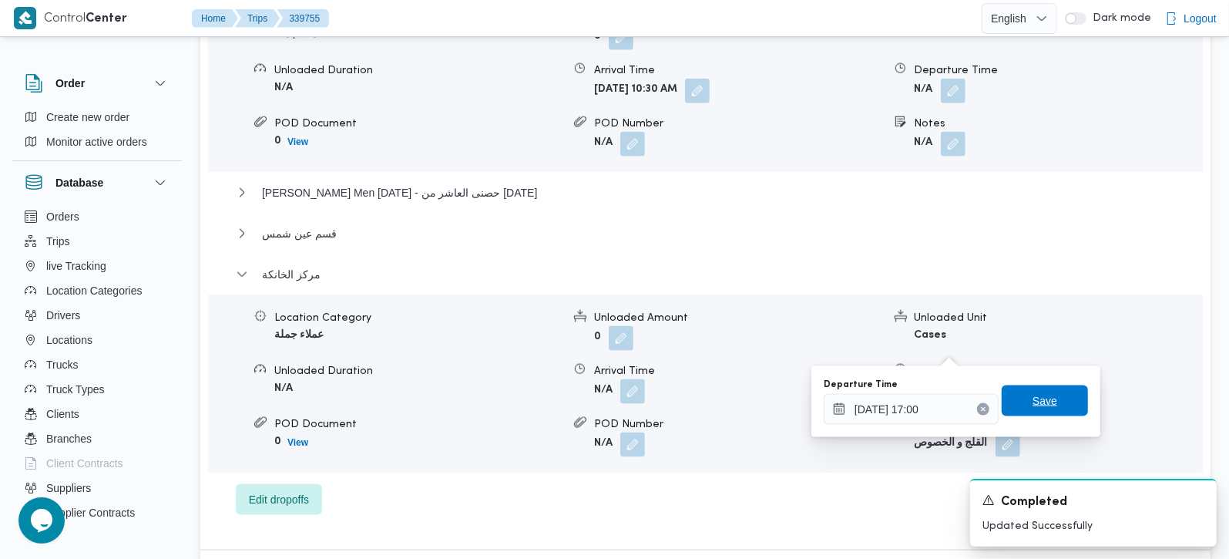
click at [1069, 397] on span "Save" at bounding box center [1045, 400] width 86 height 31
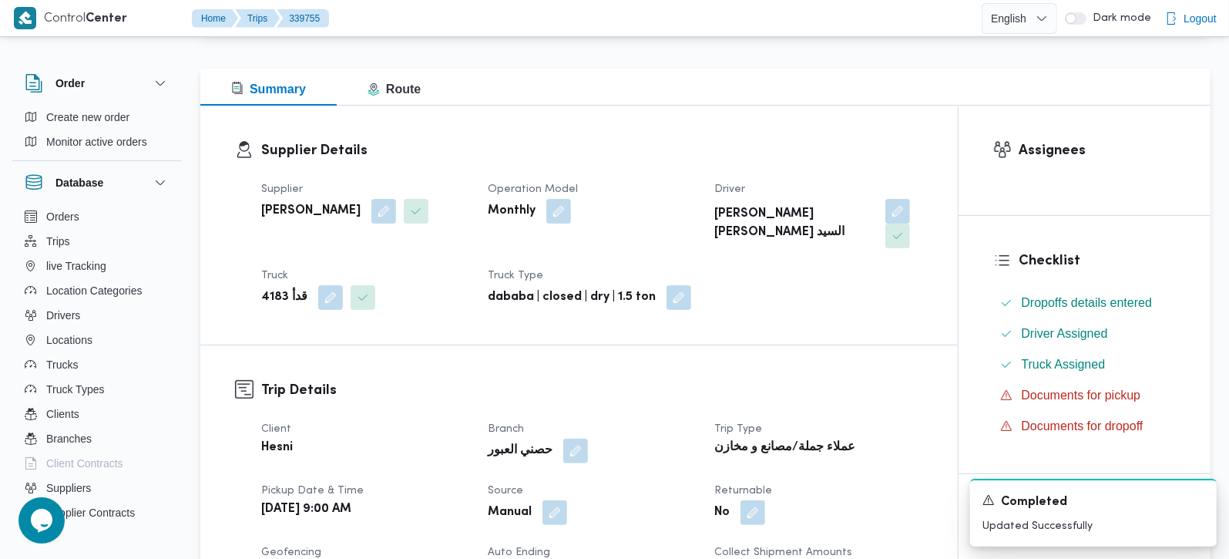
scroll to position [0, 0]
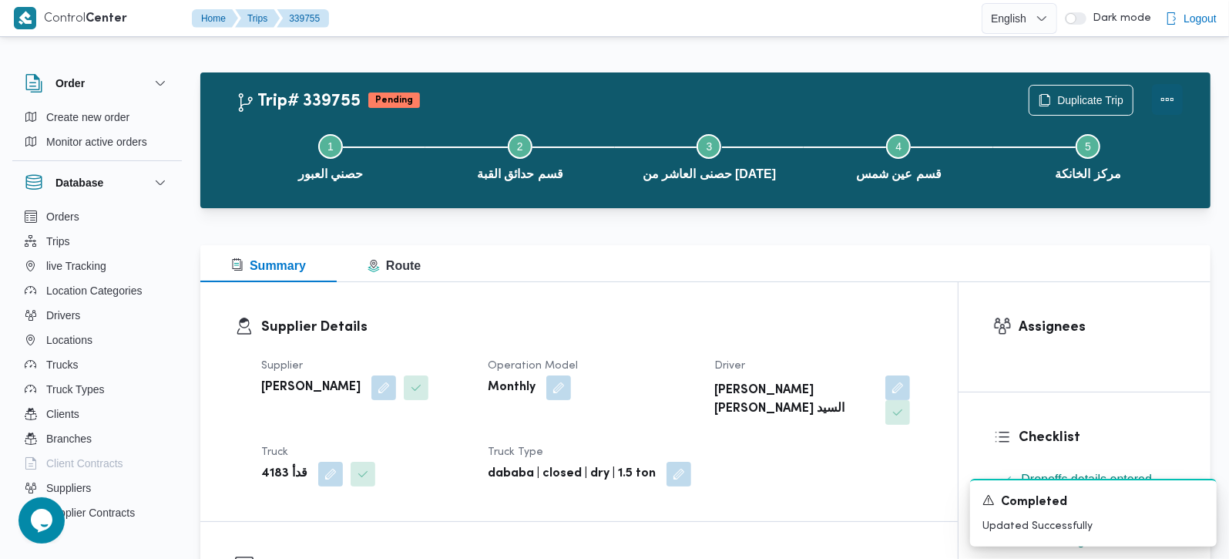
click at [1164, 98] on button "Actions" at bounding box center [1167, 99] width 31 height 31
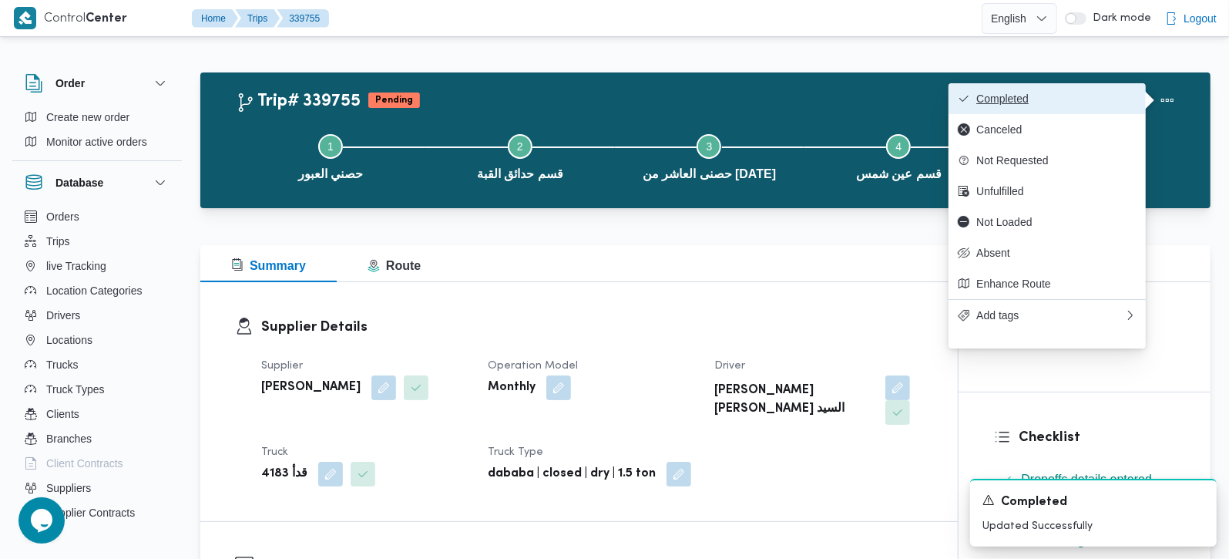
click at [1095, 98] on span "Completed" at bounding box center [1056, 98] width 160 height 12
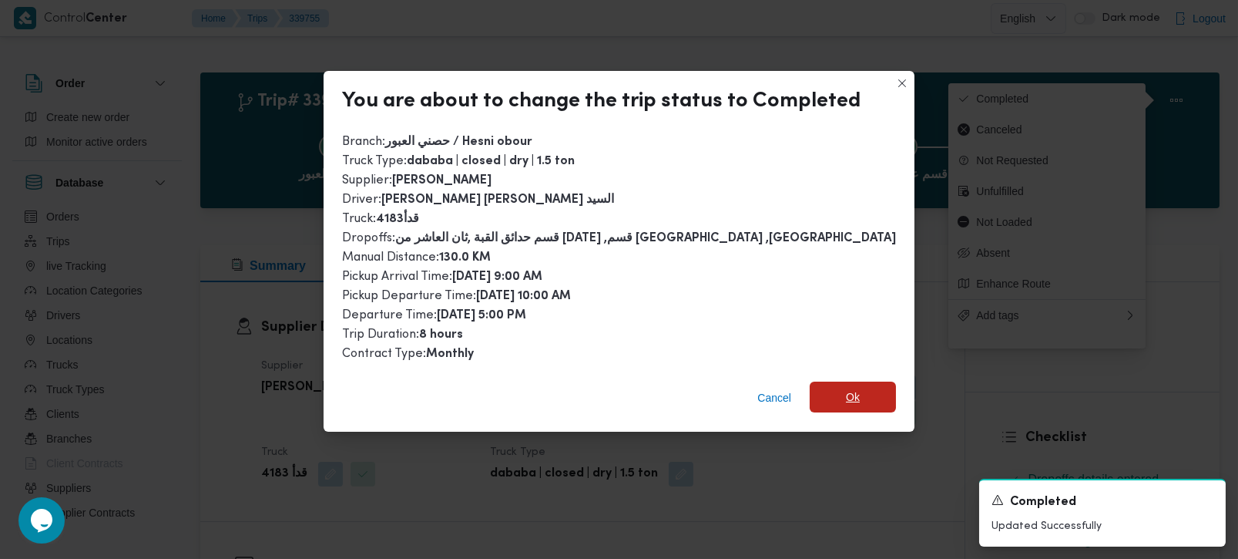
click at [826, 389] on span "Ok" at bounding box center [853, 396] width 86 height 31
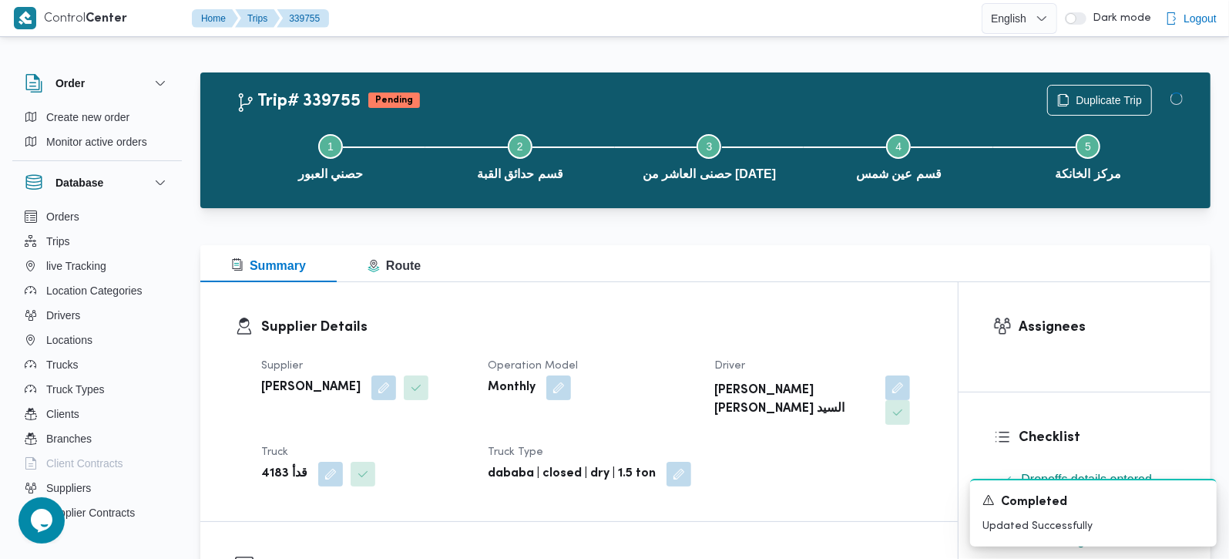
click at [737, 325] on h3 "Supplier Details" at bounding box center [592, 327] width 662 height 21
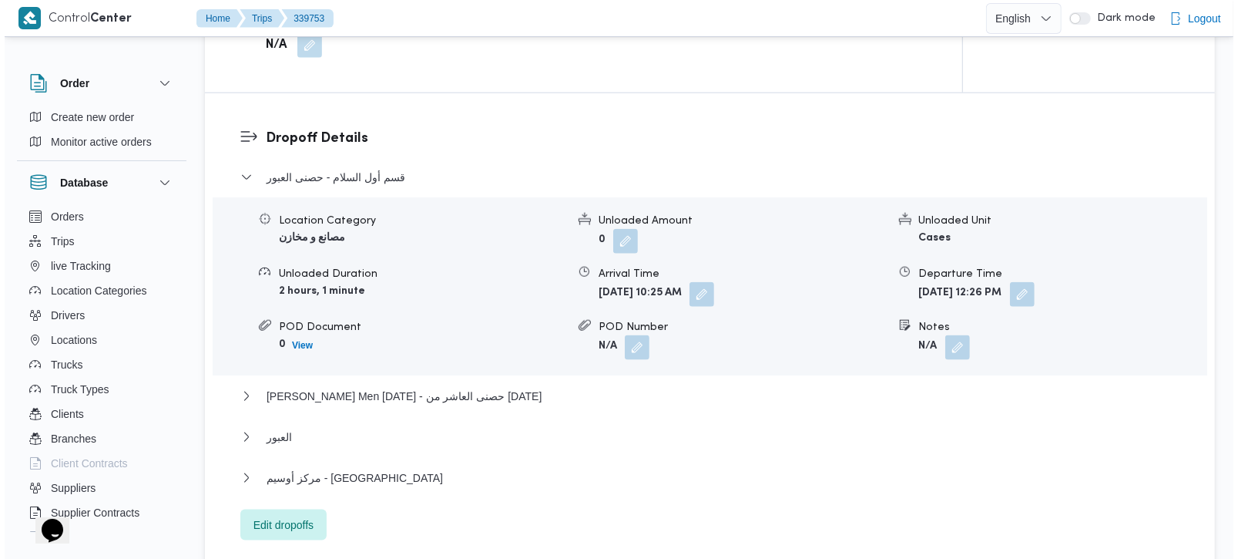
scroll to position [1269, 0]
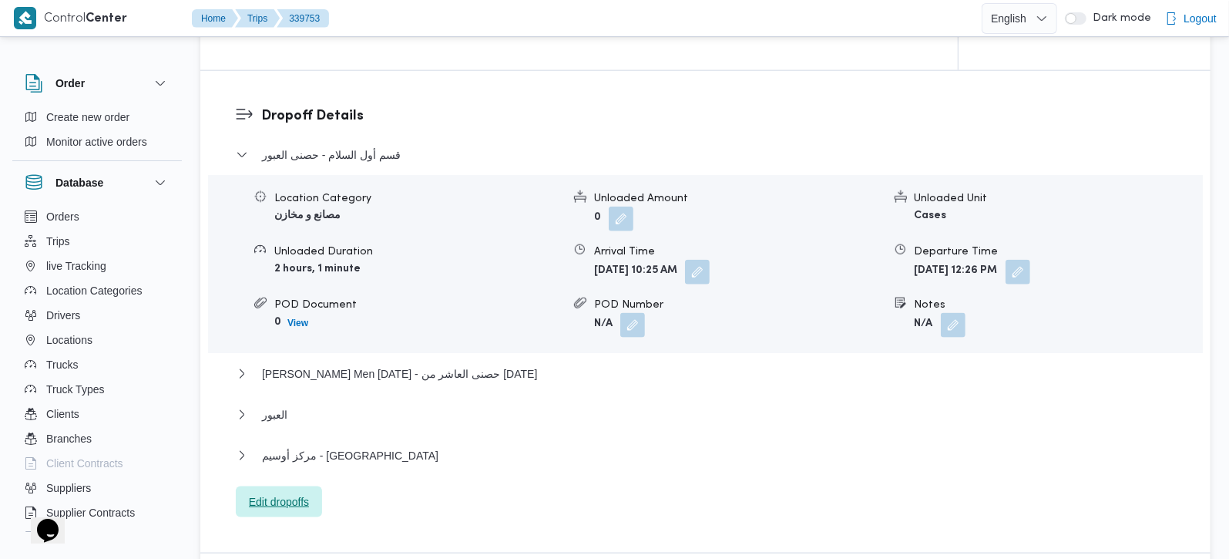
click at [279, 492] on span "Edit dropoffs" at bounding box center [279, 501] width 60 height 18
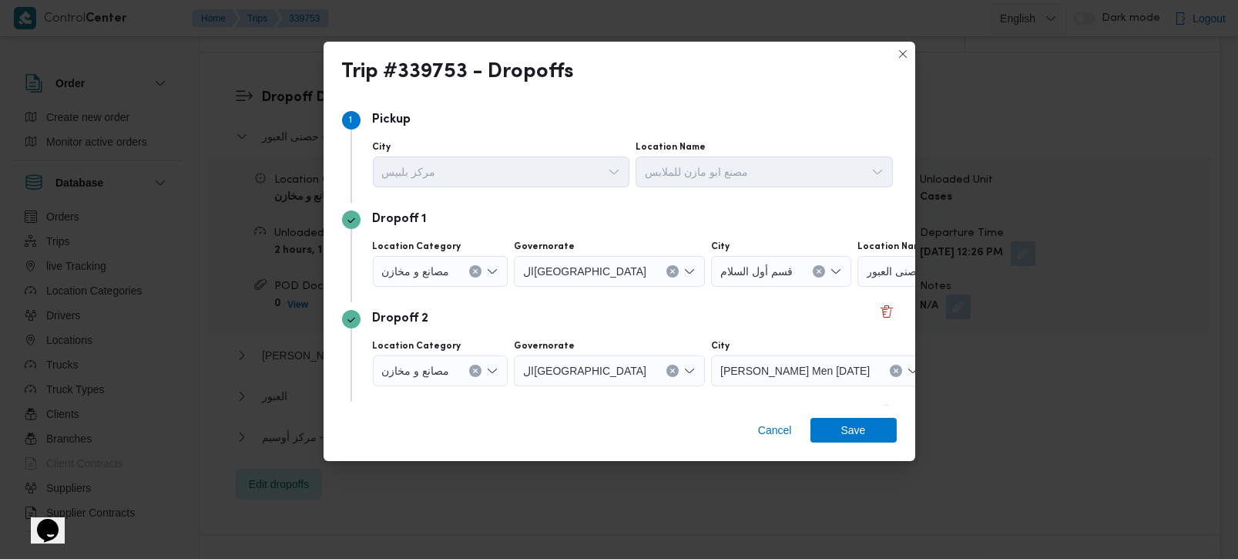
click at [477, 268] on icon "Clear input" at bounding box center [475, 271] width 6 height 6
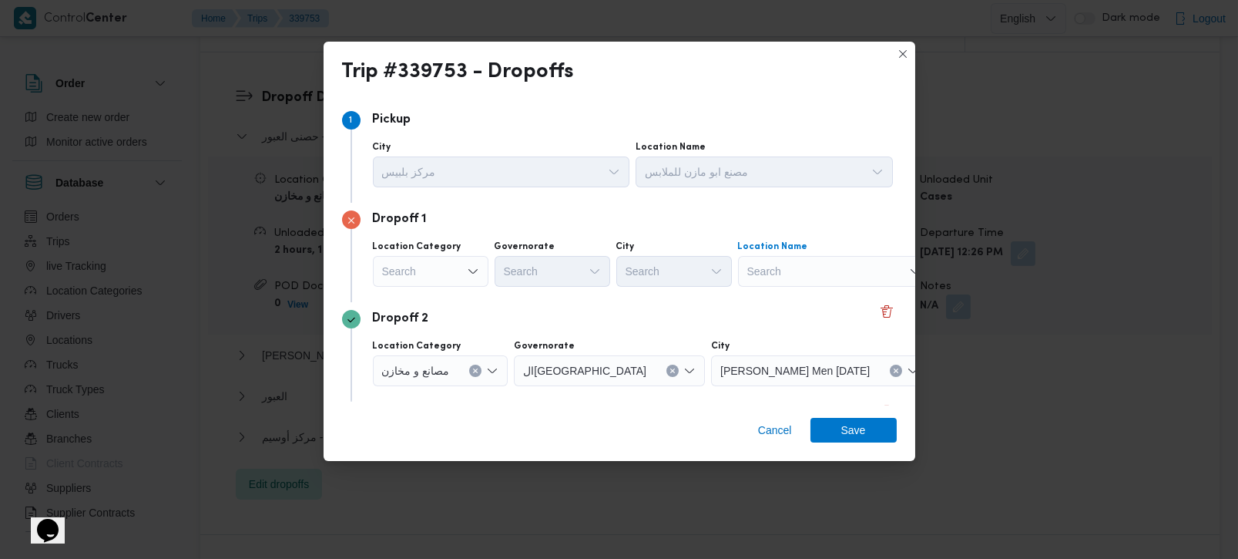
click at [841, 271] on div "Search" at bounding box center [834, 271] width 193 height 31
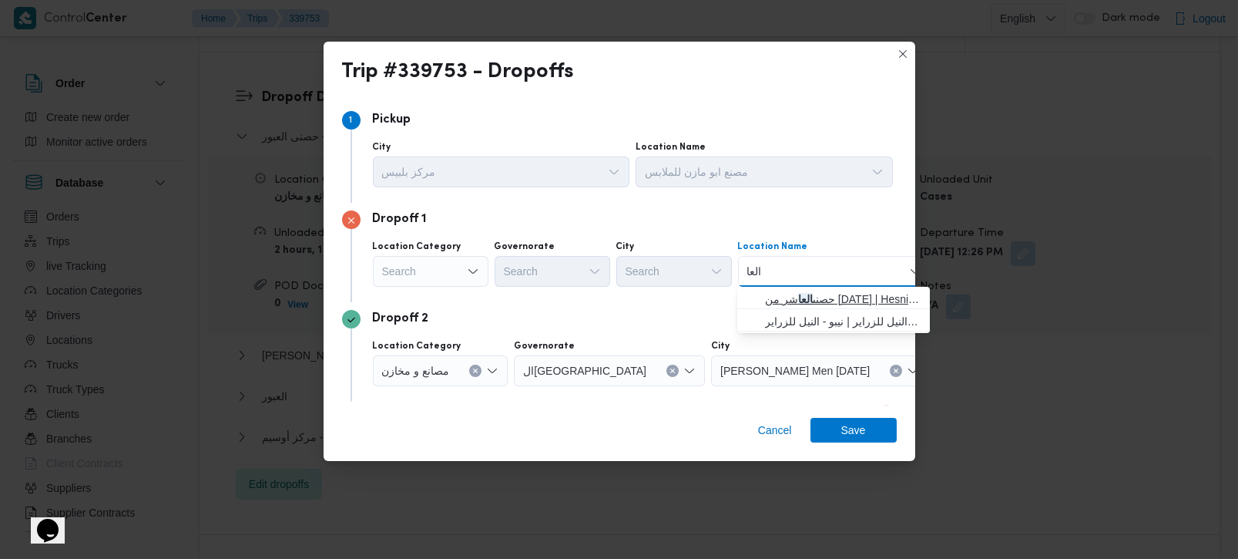
type input "العا"
click at [813, 304] on mark "العا" at bounding box center [805, 299] width 15 height 12
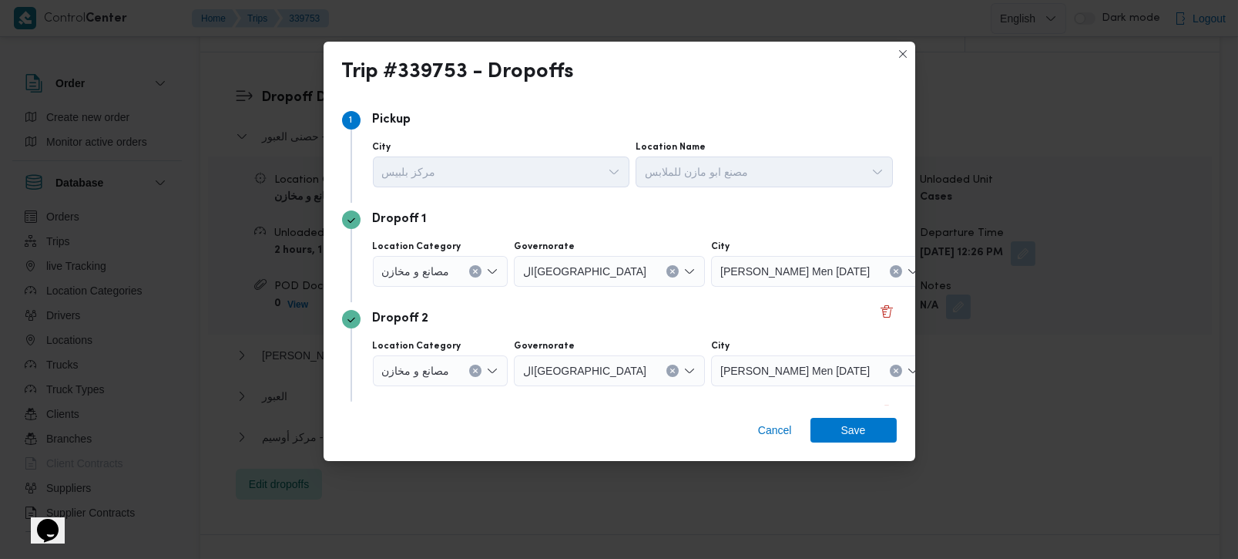
click at [727, 319] on div "Dropoff 2" at bounding box center [619, 319] width 555 height 18
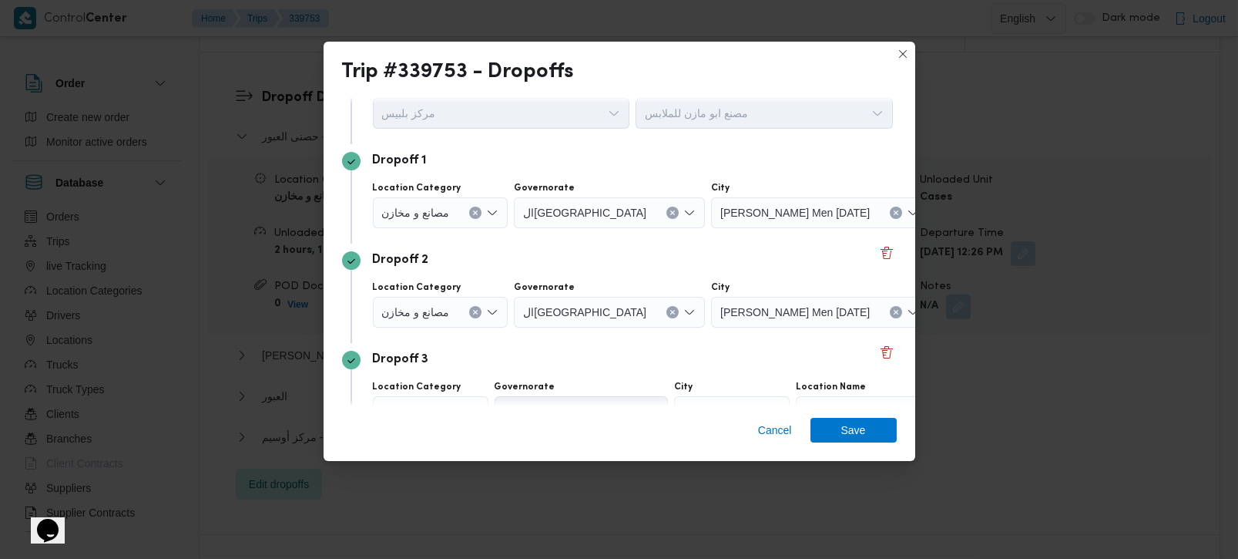
scroll to position [90, 0]
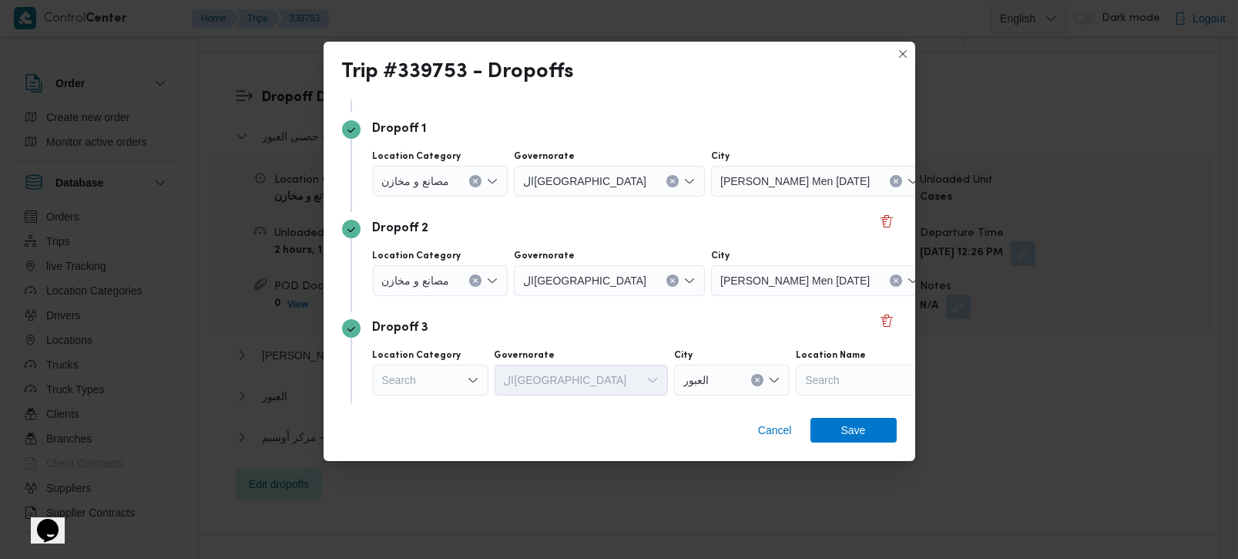
click at [480, 283] on button "Clear input" at bounding box center [475, 280] width 12 height 12
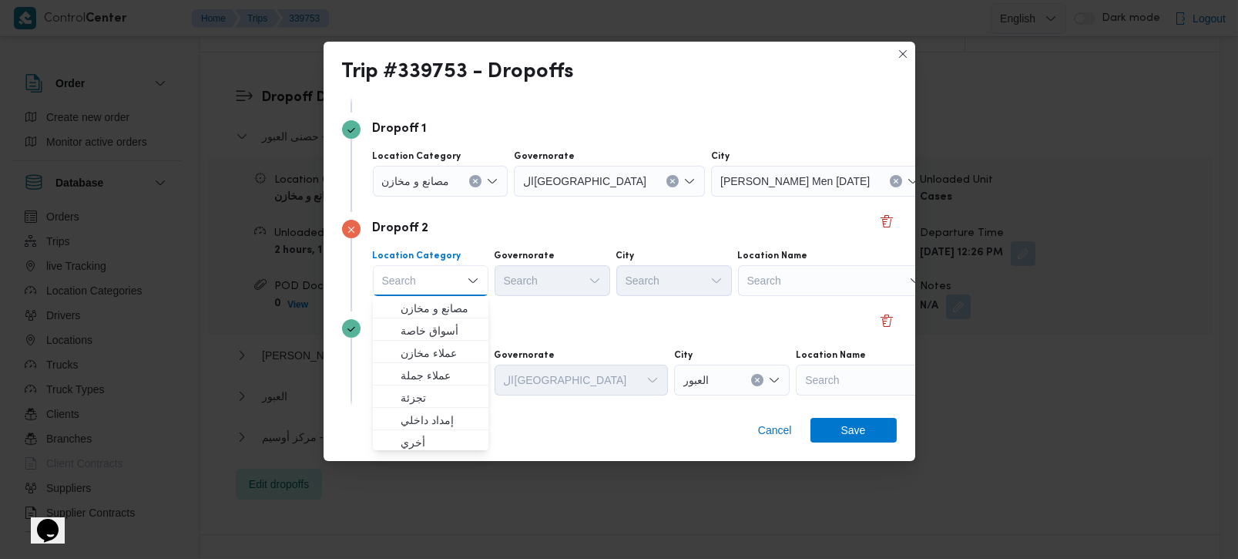
click at [793, 286] on div "Search" at bounding box center [834, 280] width 193 height 31
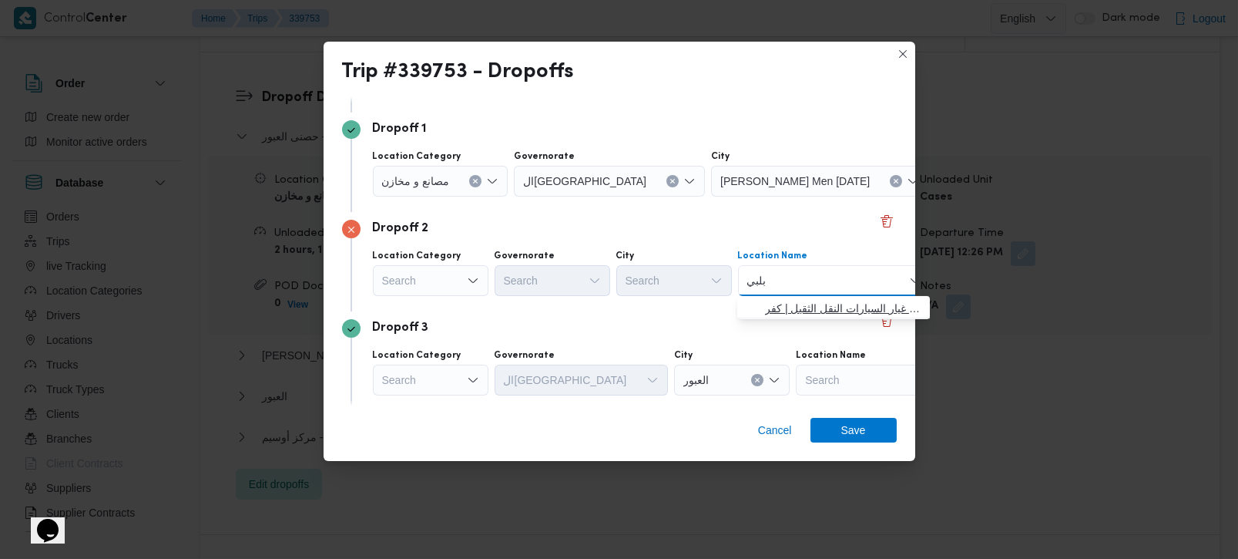
type input "بلبي"
click at [810, 299] on span "مصنع ابو مازن للملابس | شركة الأعصر _ لقطع غيار السيارات النقل الثقيل | كفر أيو…" at bounding box center [843, 308] width 156 height 18
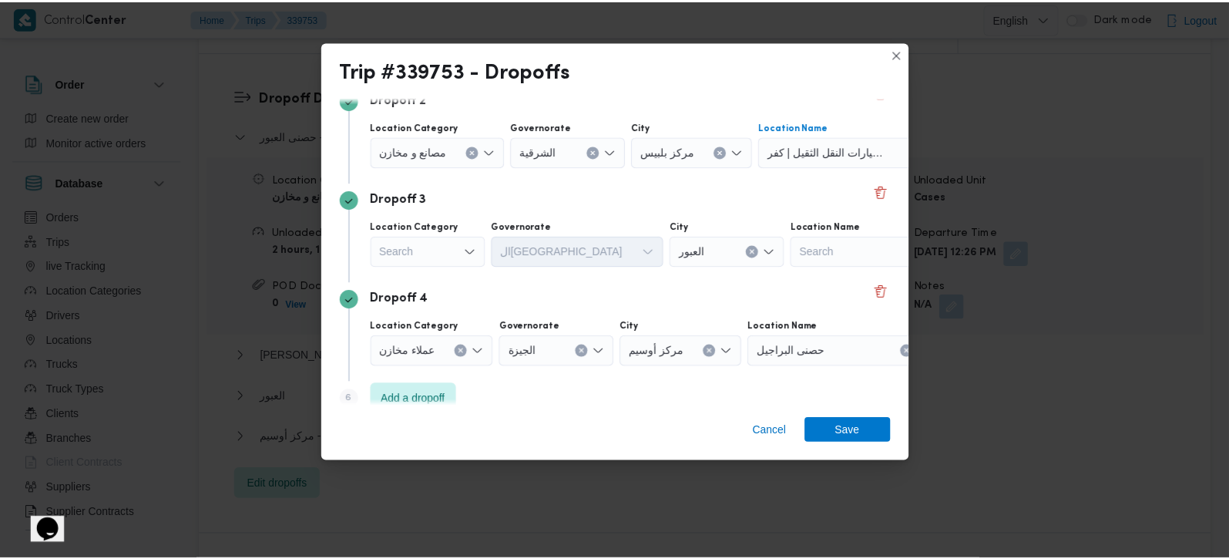
scroll to position [240, 0]
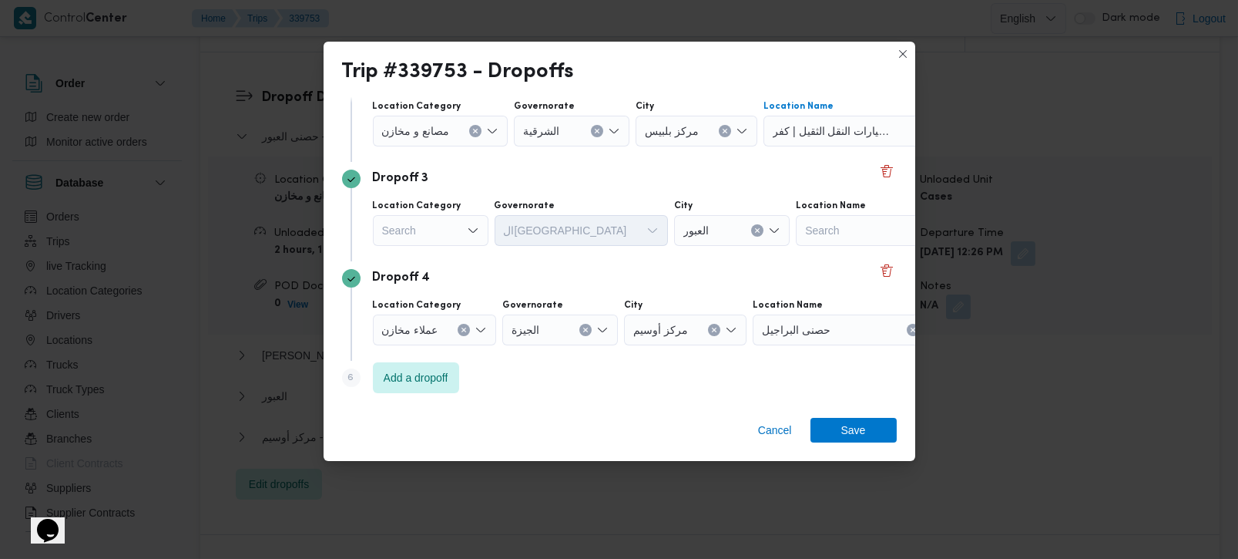
click at [441, 237] on div "Search" at bounding box center [431, 230] width 116 height 31
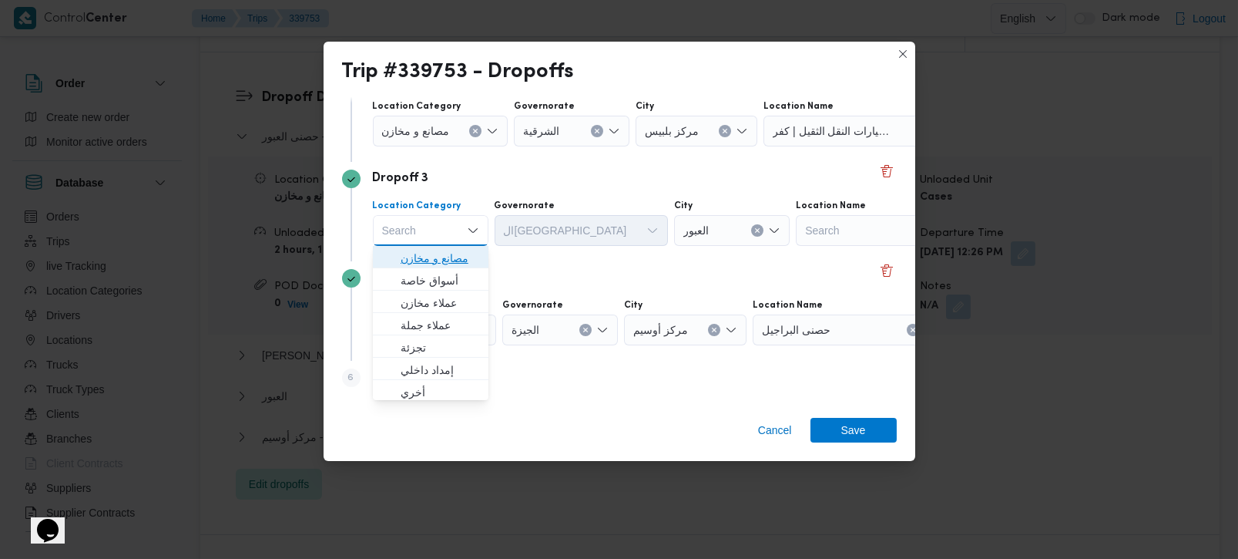
click at [455, 256] on span "مصانع و مخازن" at bounding box center [440, 258] width 79 height 18
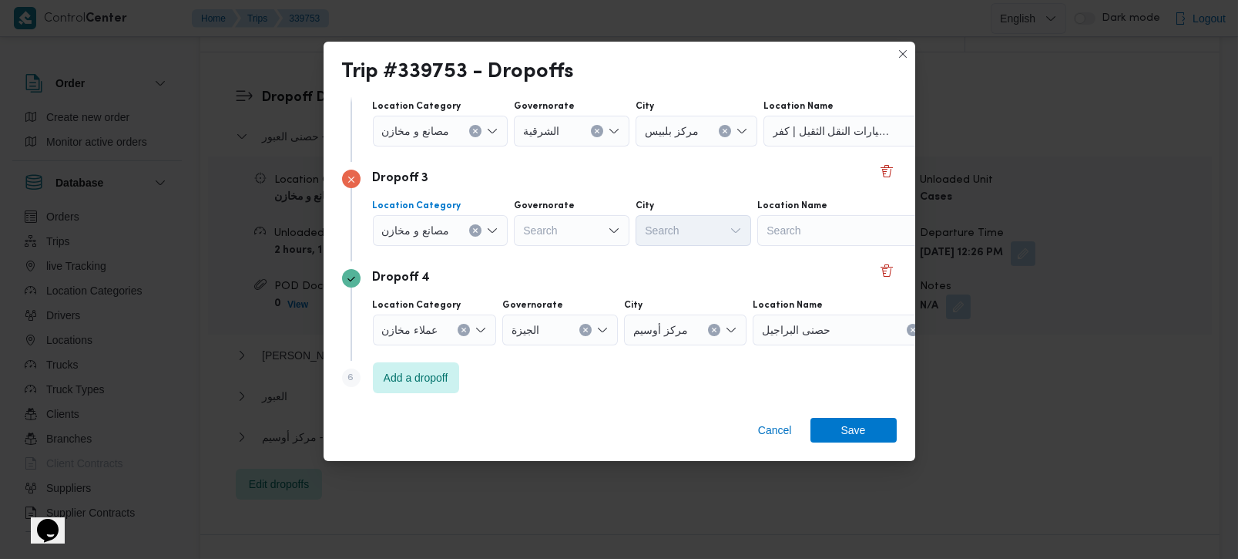
click at [480, 223] on div "مصانع و مخازن Combo box. Selected. مصانع و مخازن. Press Backspace to delete مصا…" at bounding box center [441, 230] width 136 height 31
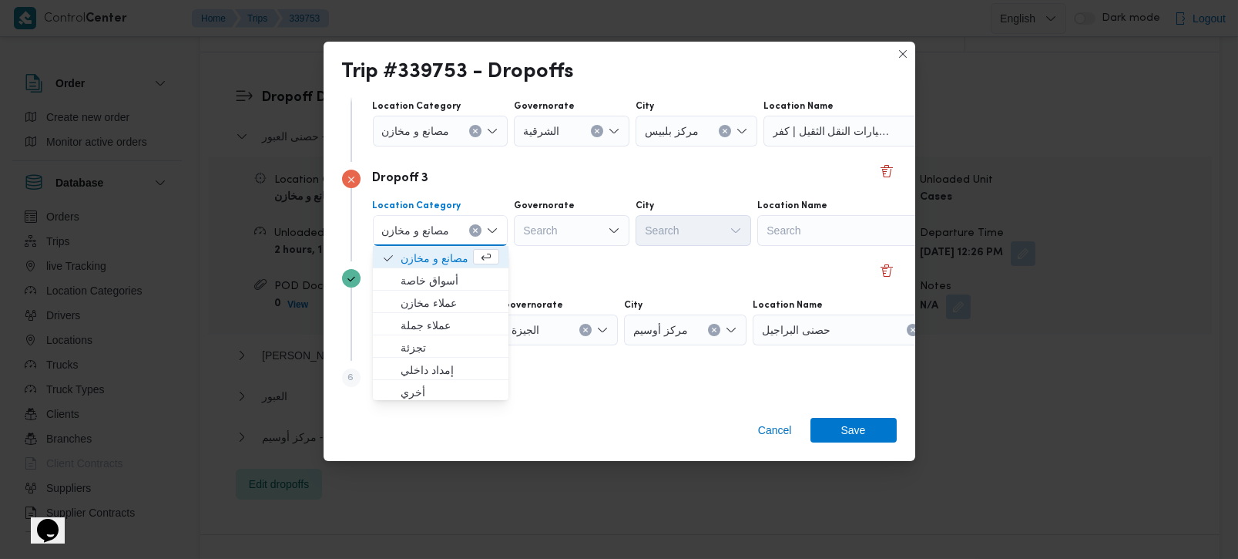
click at [475, 225] on button "Clear input" at bounding box center [475, 230] width 12 height 12
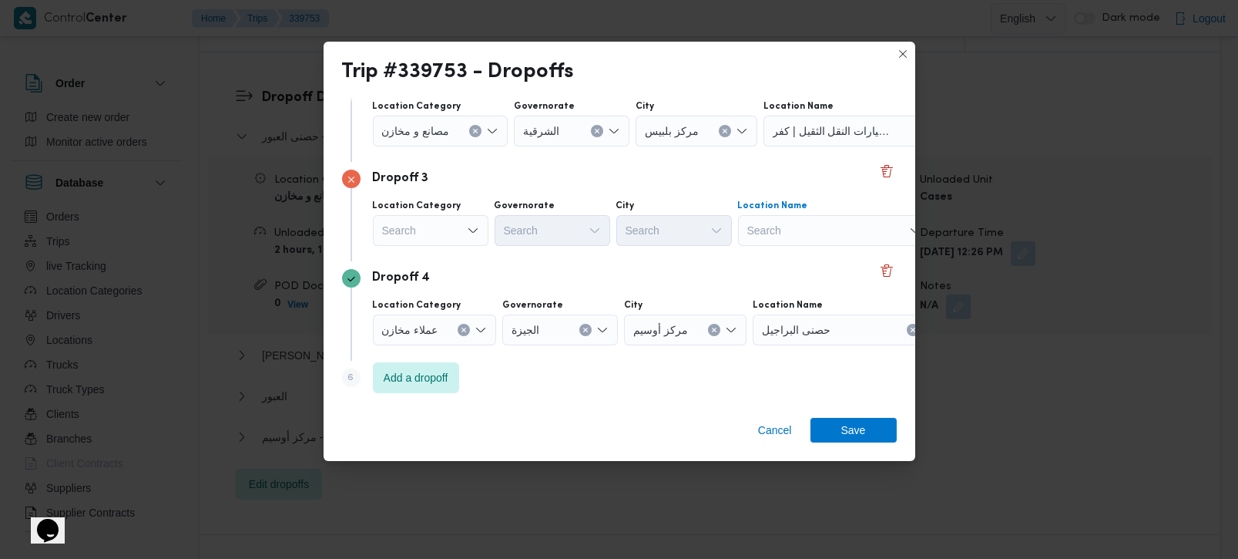
click at [763, 227] on div "Search" at bounding box center [834, 230] width 193 height 31
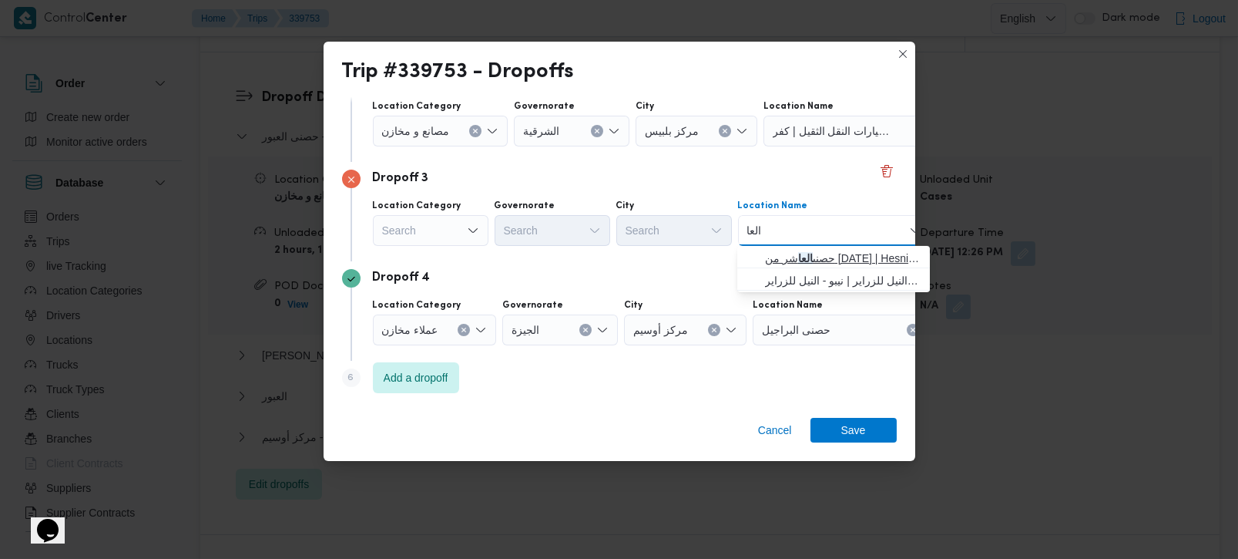
type input "العا"
click at [799, 258] on span "حصنى العا شر من رمضان | Hesni Textiles Factory | جزء من مدينة العاشر-مجاورات" at bounding box center [843, 258] width 156 height 18
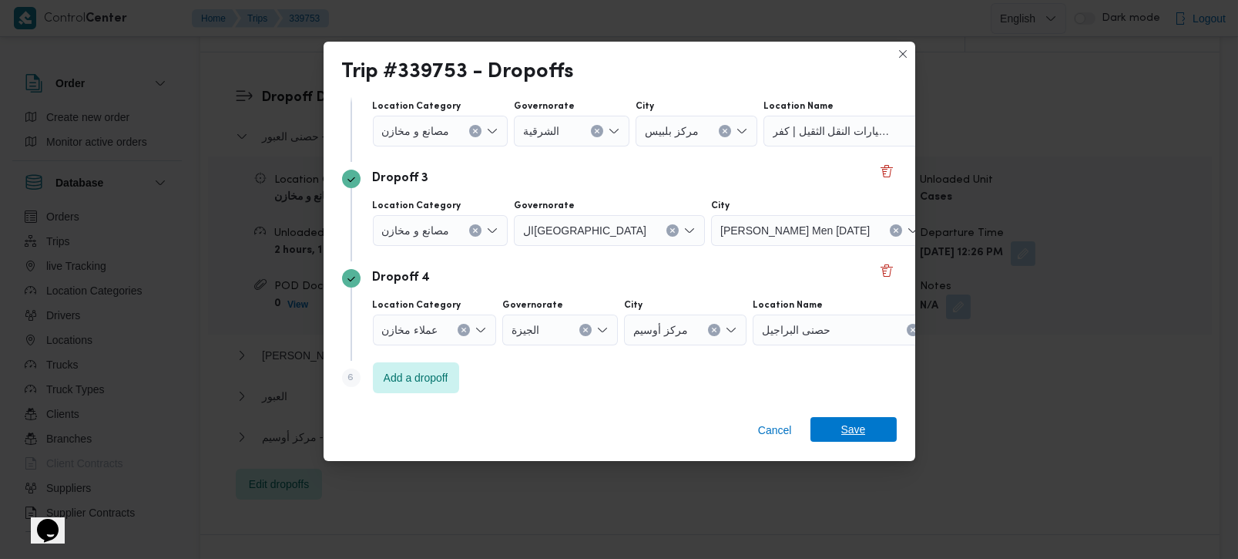
click at [834, 431] on span "Save" at bounding box center [854, 429] width 86 height 25
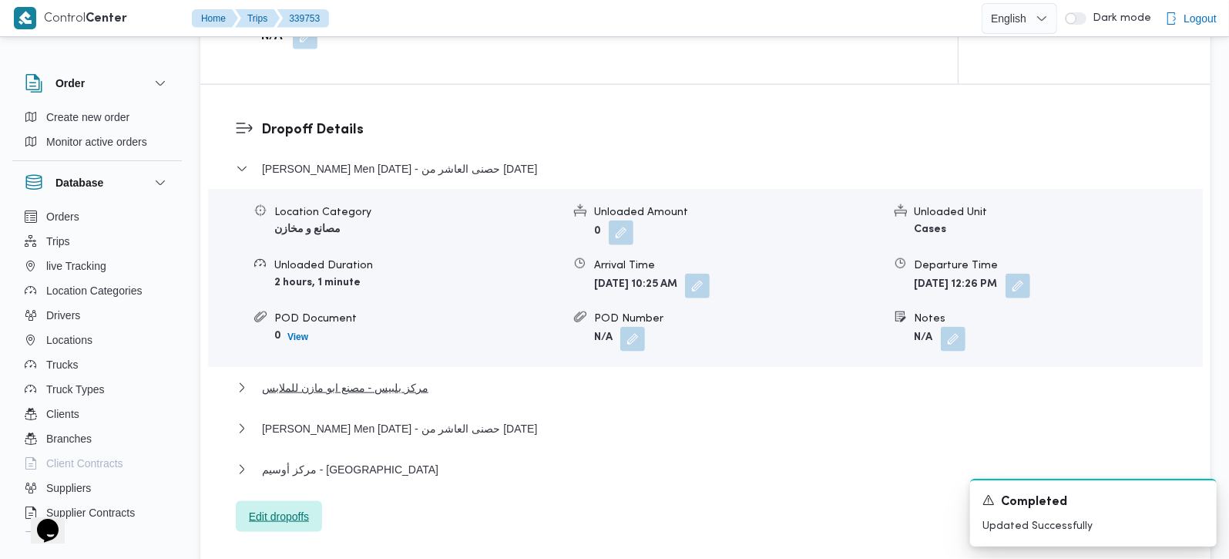
scroll to position [1269, 0]
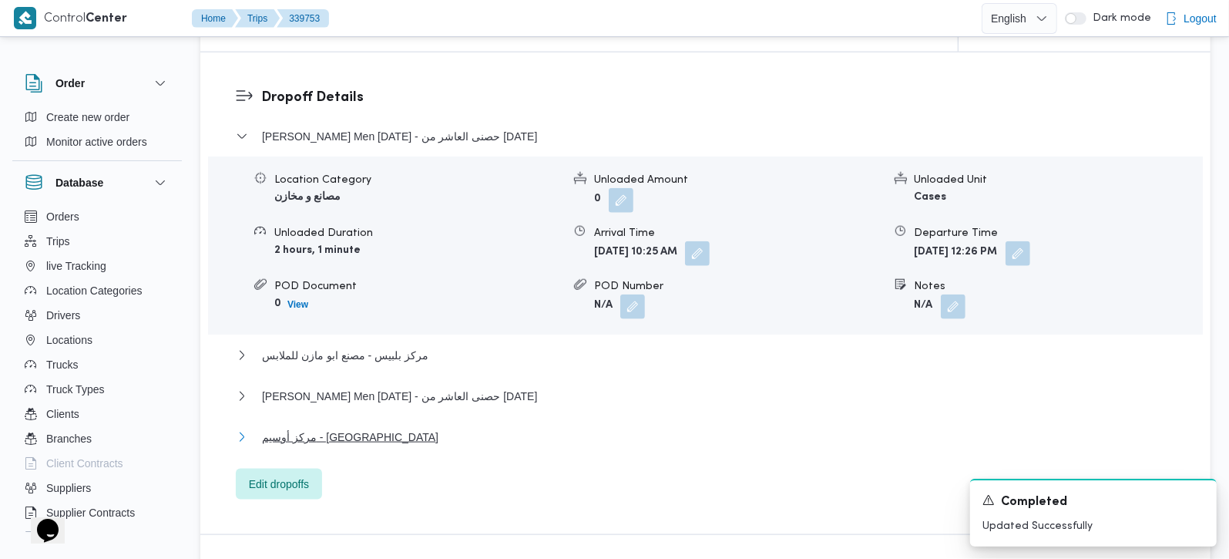
click at [324, 428] on span "مركز أوسيم - حصنى البراجيل" at bounding box center [350, 437] width 176 height 18
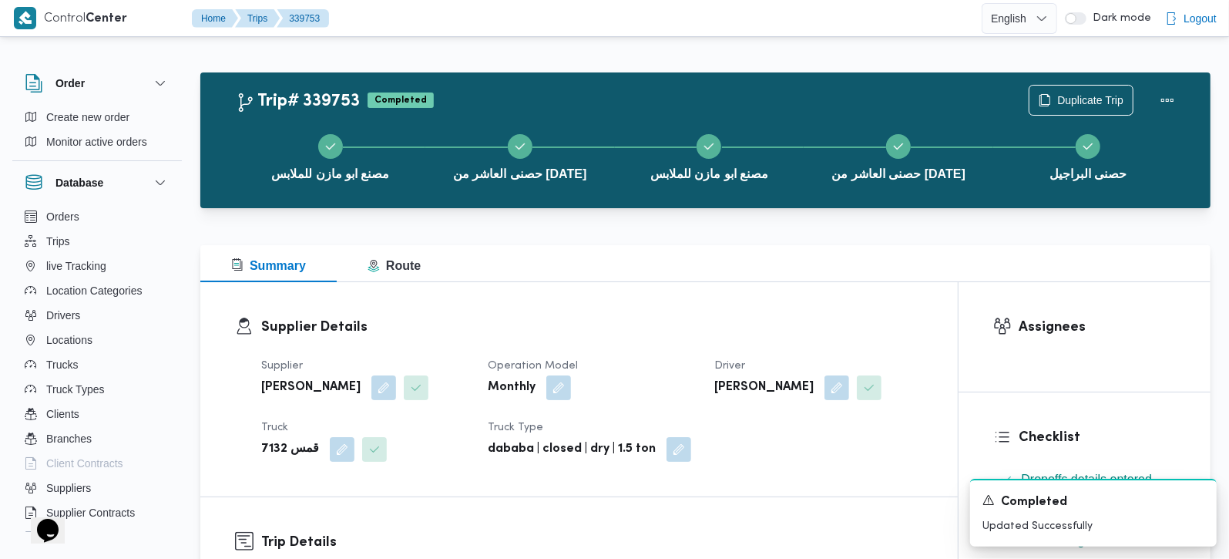
scroll to position [543, 0]
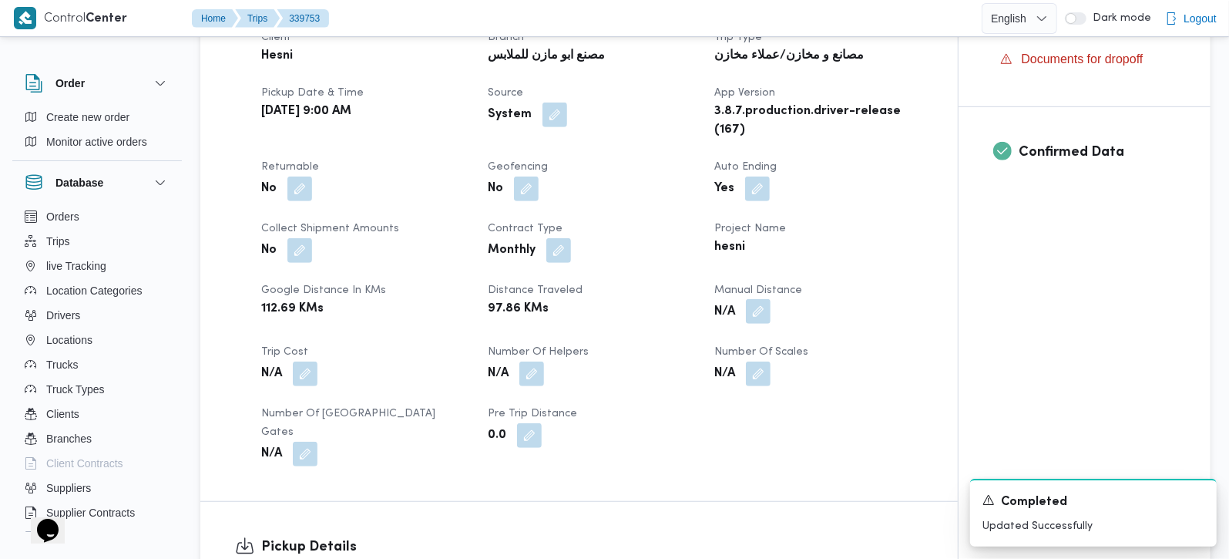
click at [758, 315] on button "button" at bounding box center [758, 311] width 25 height 25
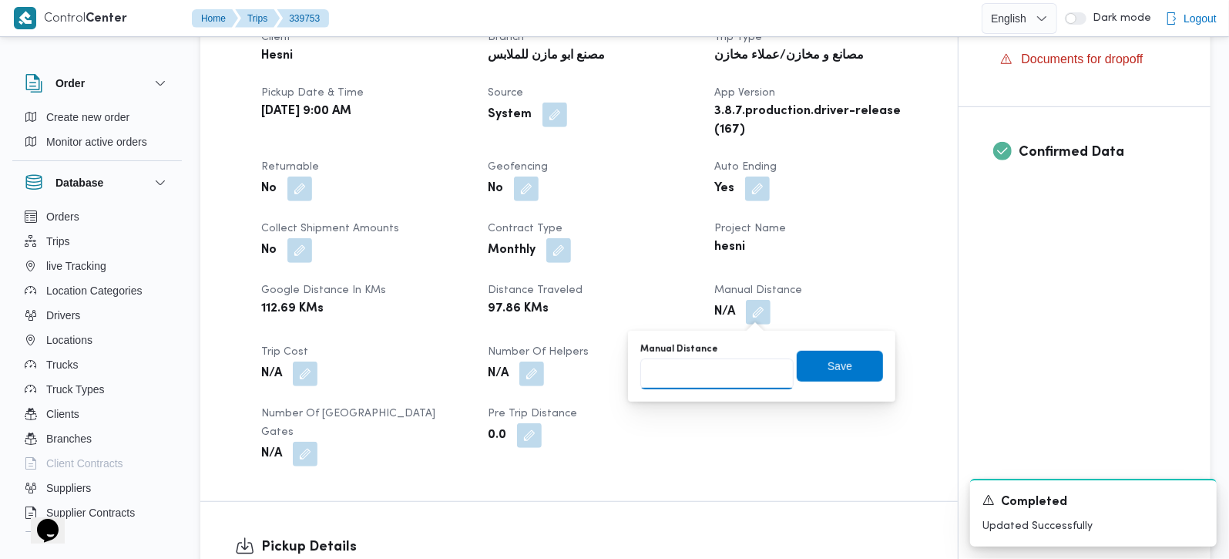
click at [717, 368] on input "Manual Distance" at bounding box center [716, 373] width 153 height 31
type input "180"
click at [828, 356] on span "Save" at bounding box center [840, 365] width 25 height 18
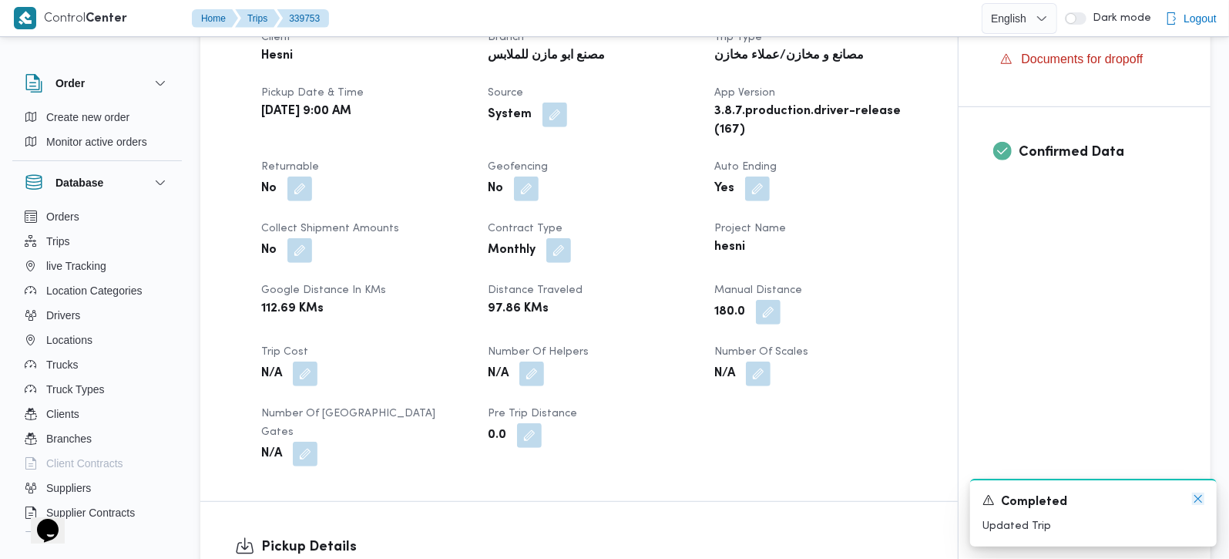
click at [1201, 502] on icon "Dismiss toast" at bounding box center [1198, 498] width 12 height 12
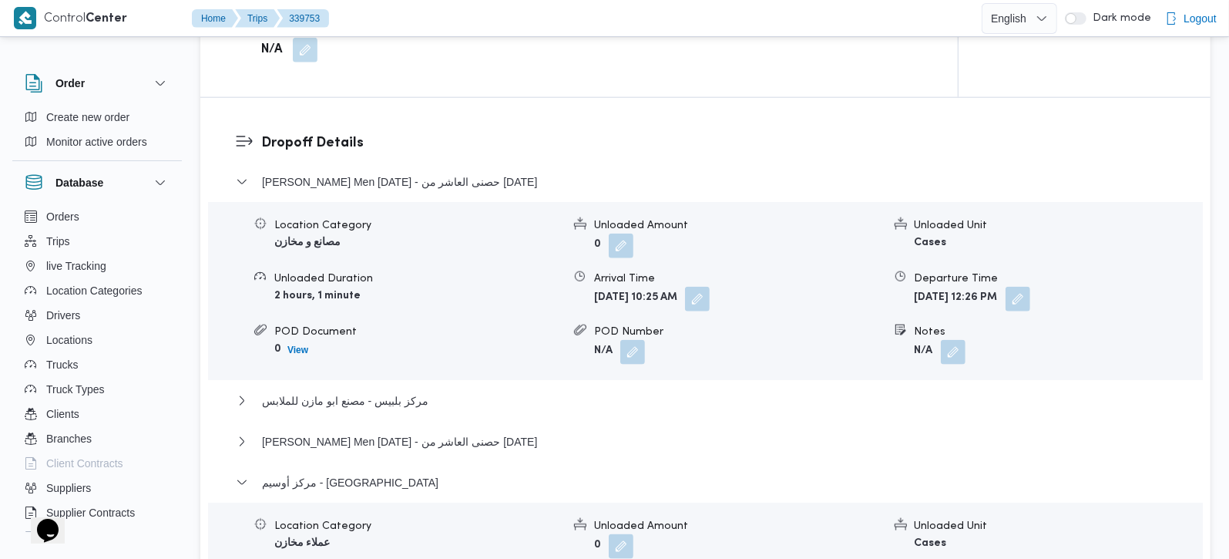
scroll to position [1269, 0]
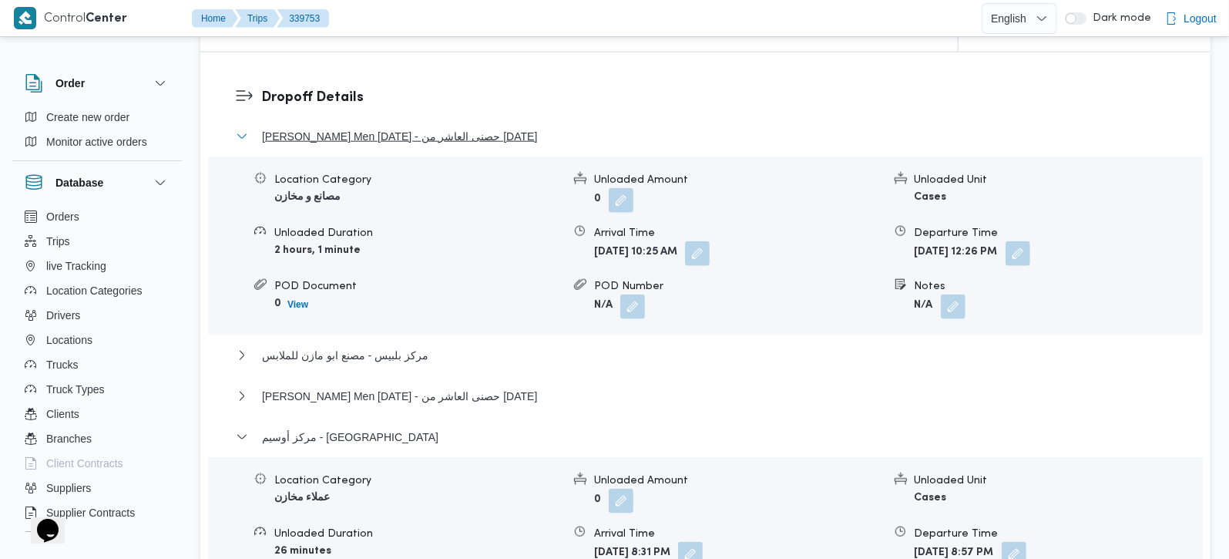
click at [343, 127] on span "Thany Ashr Men Ramadan - حصنى العاشر من رمضان" at bounding box center [399, 136] width 275 height 18
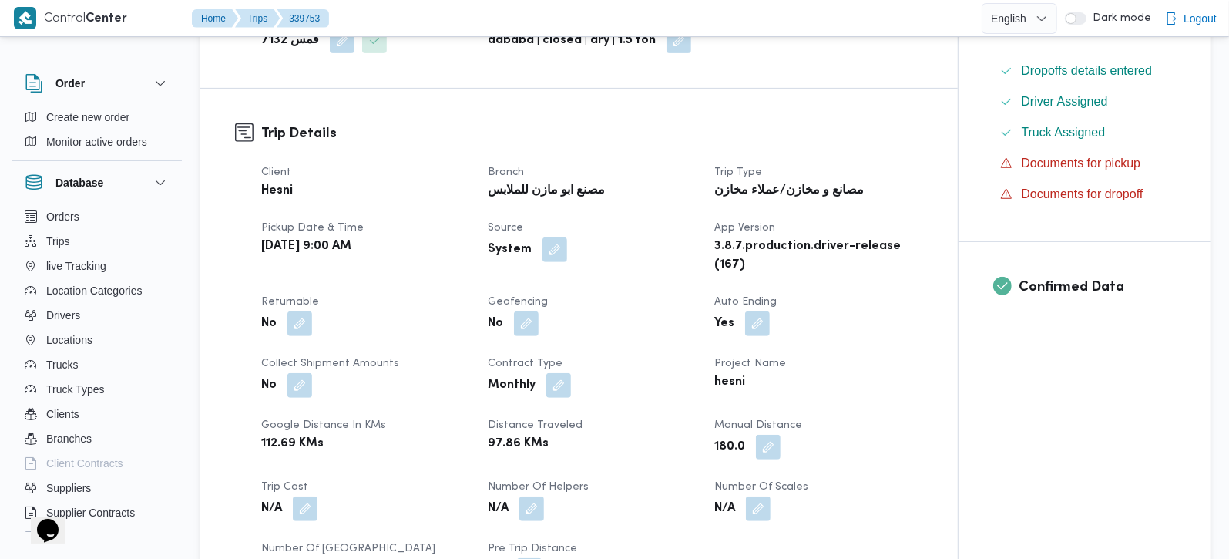
scroll to position [453, 0]
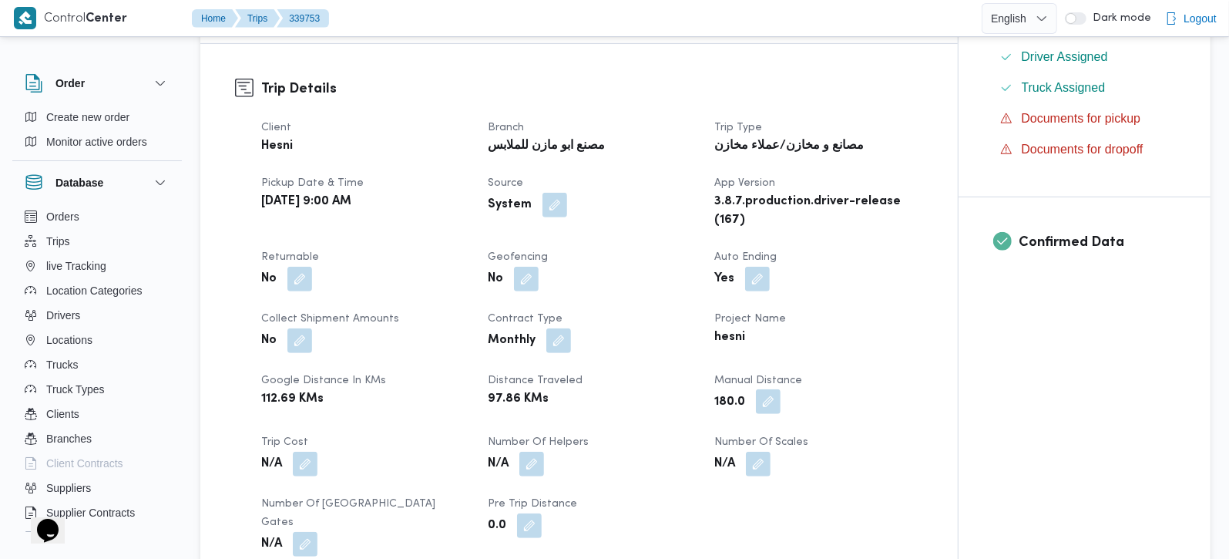
click at [764, 402] on button "button" at bounding box center [768, 401] width 25 height 25
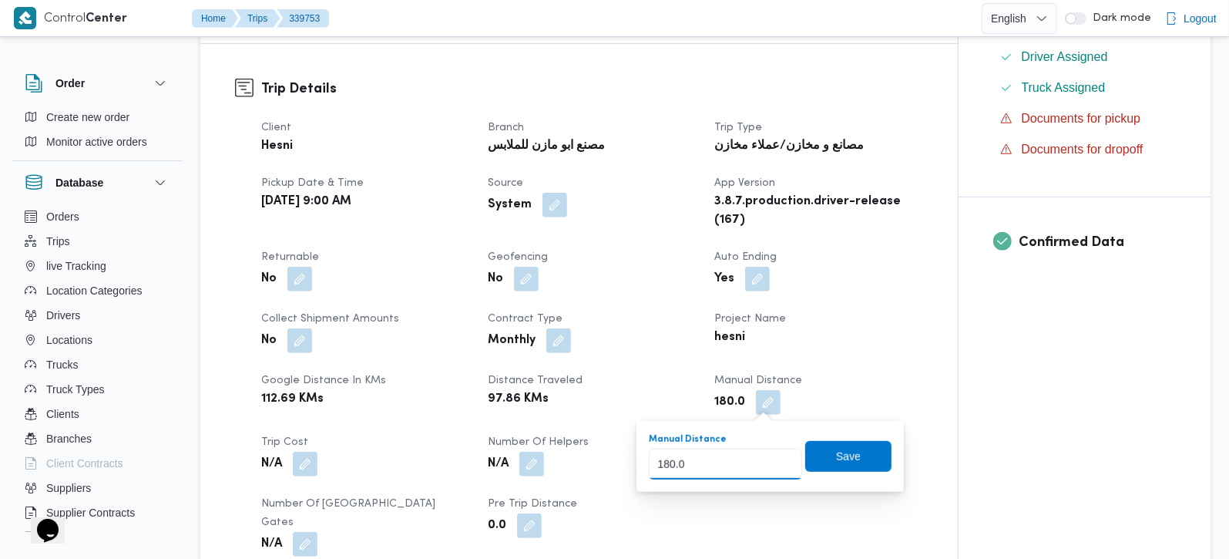
drag, startPoint x: 684, startPoint y: 463, endPoint x: 624, endPoint y: 469, distance: 60.3
type input "203"
click at [836, 453] on span "Save" at bounding box center [848, 455] width 25 height 18
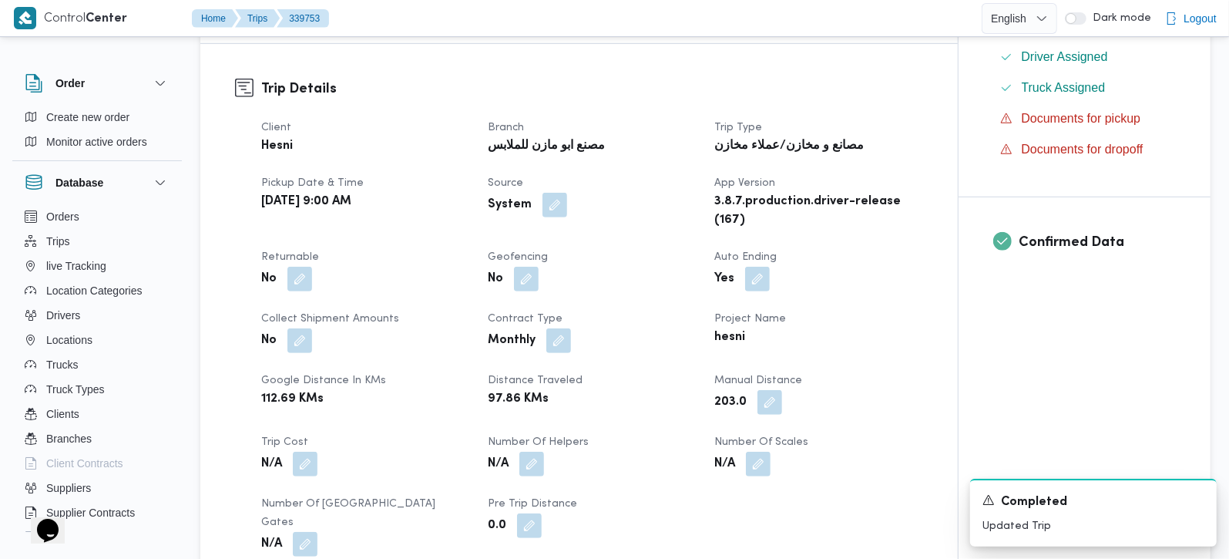
click at [441, 238] on div "Client Hesni Branch مصنع ابو مازن للملابس Trip Type مصانع و مخازن/عملاء مخازن P…" at bounding box center [592, 337] width 680 height 456
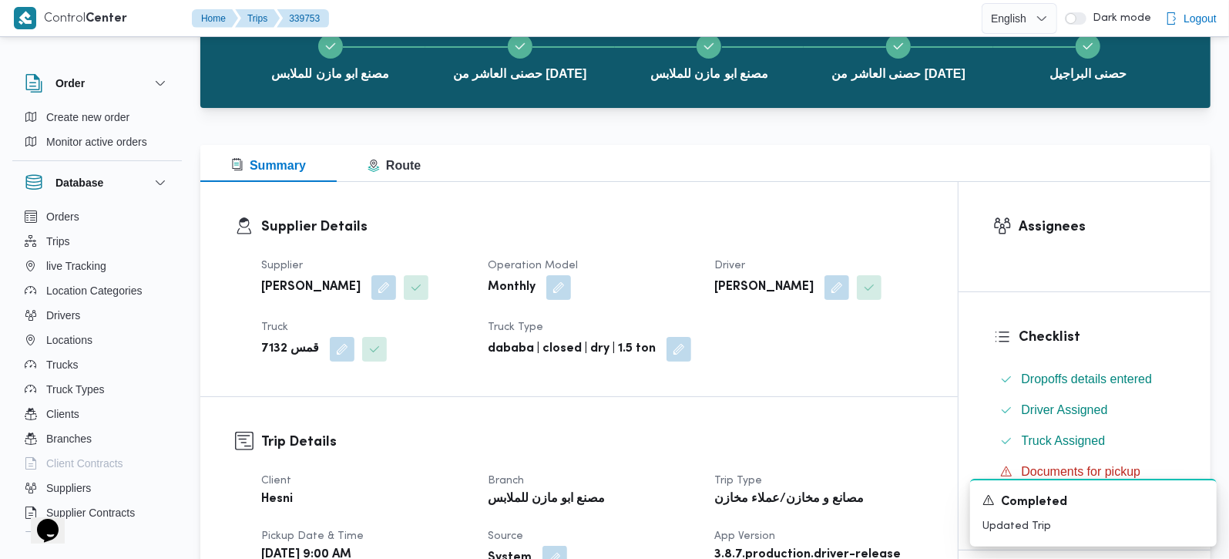
scroll to position [90, 0]
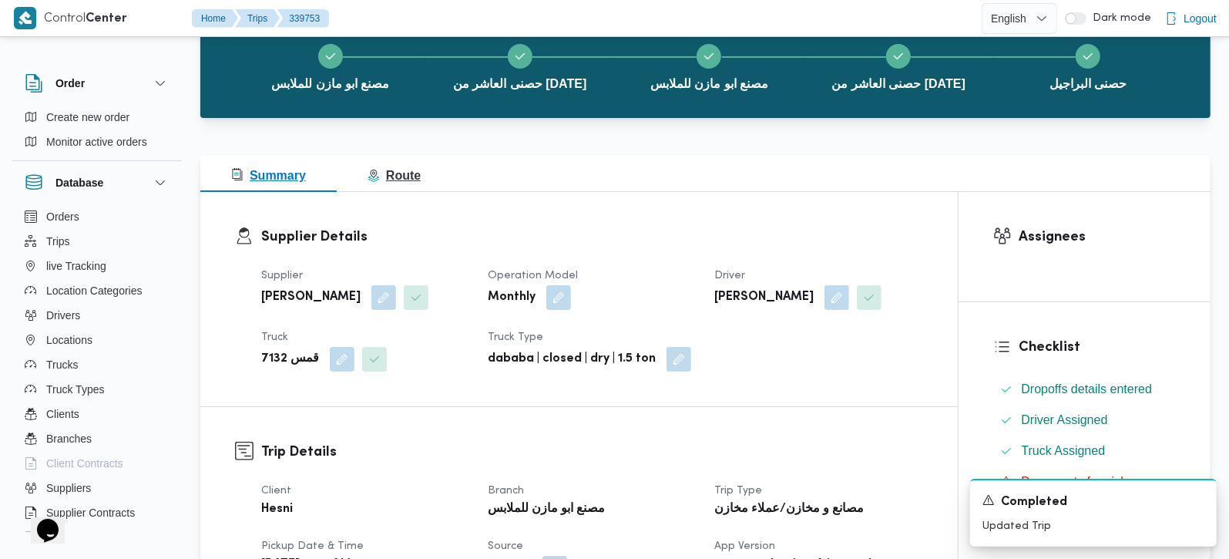
click at [405, 181] on span "Route" at bounding box center [394, 175] width 53 height 13
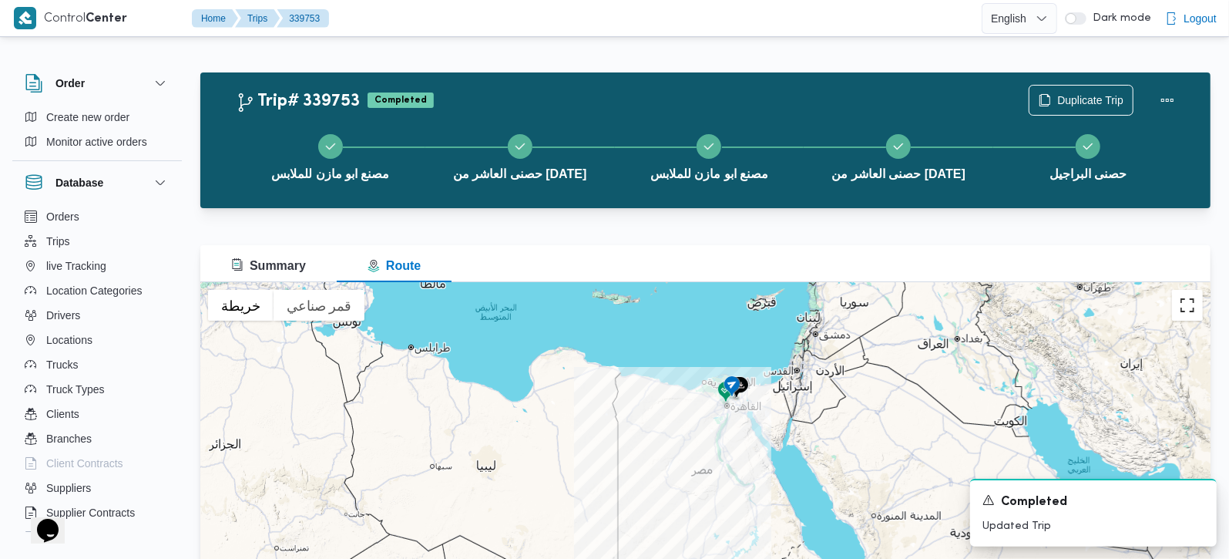
click at [1177, 311] on button "تبديل إلى العرض ملء الشاشة" at bounding box center [1187, 305] width 31 height 31
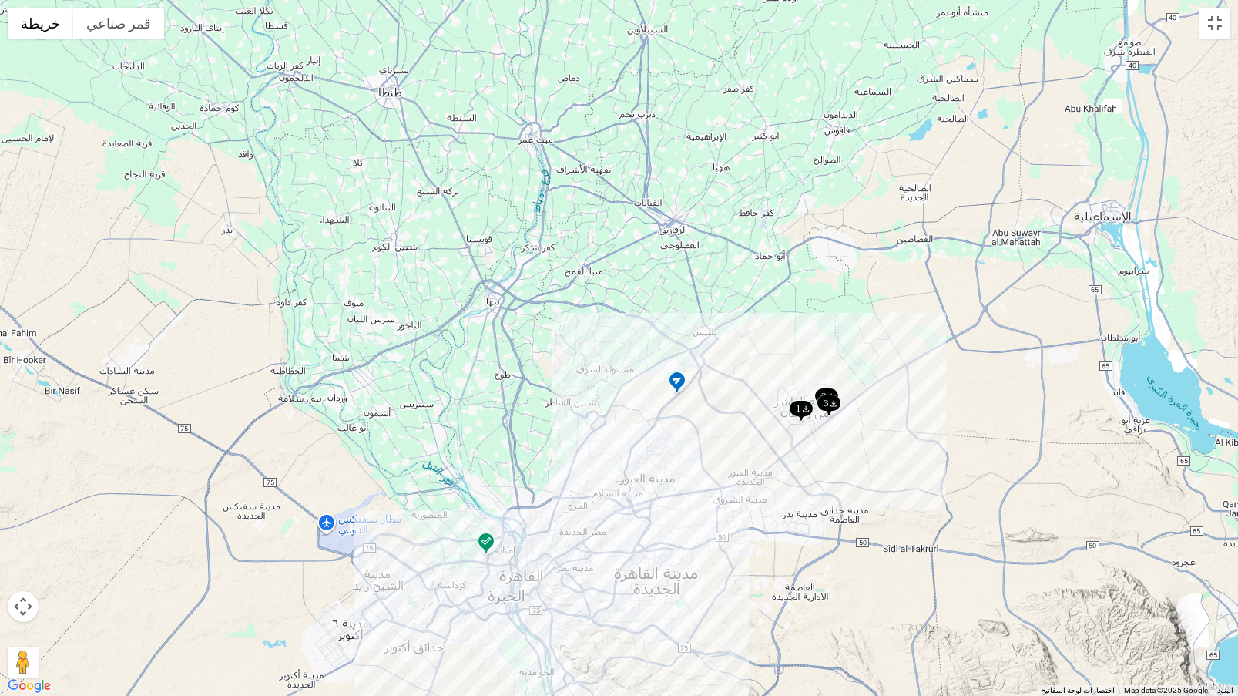
drag, startPoint x: 727, startPoint y: 445, endPoint x: 693, endPoint y: 425, distance: 39.4
click at [693, 425] on div at bounding box center [619, 348] width 1238 height 696
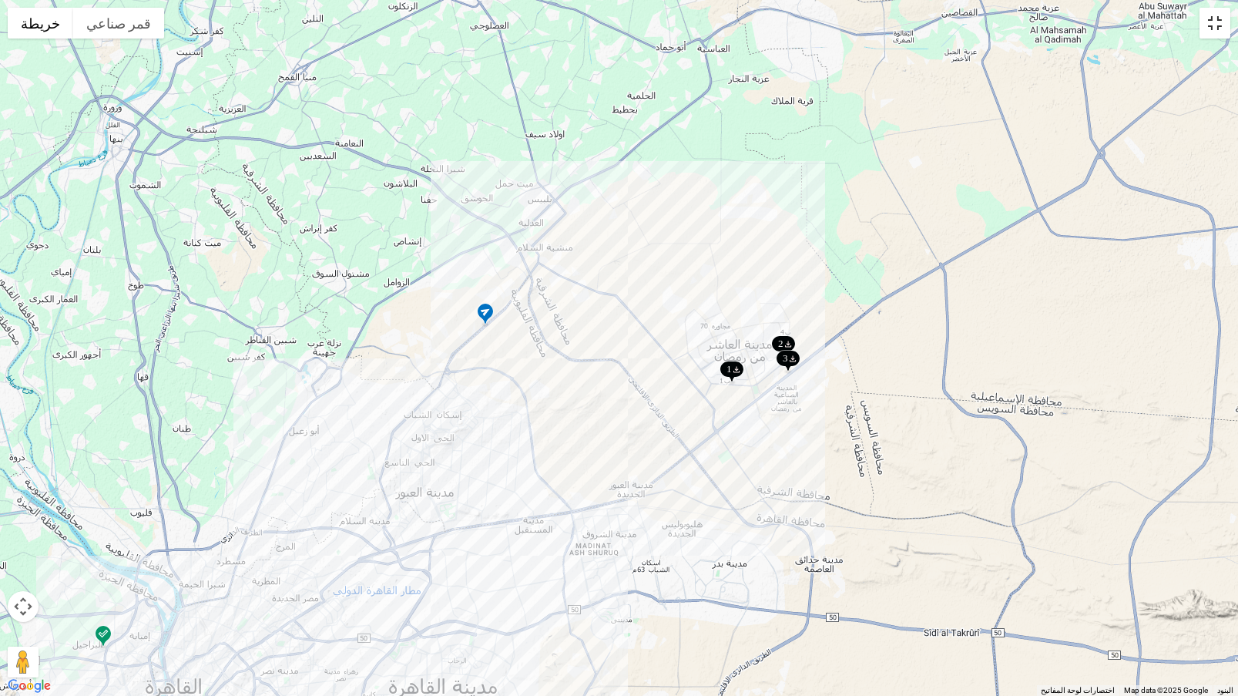
click at [1211, 29] on button "تبديل إلى العرض ملء الشاشة" at bounding box center [1215, 23] width 31 height 31
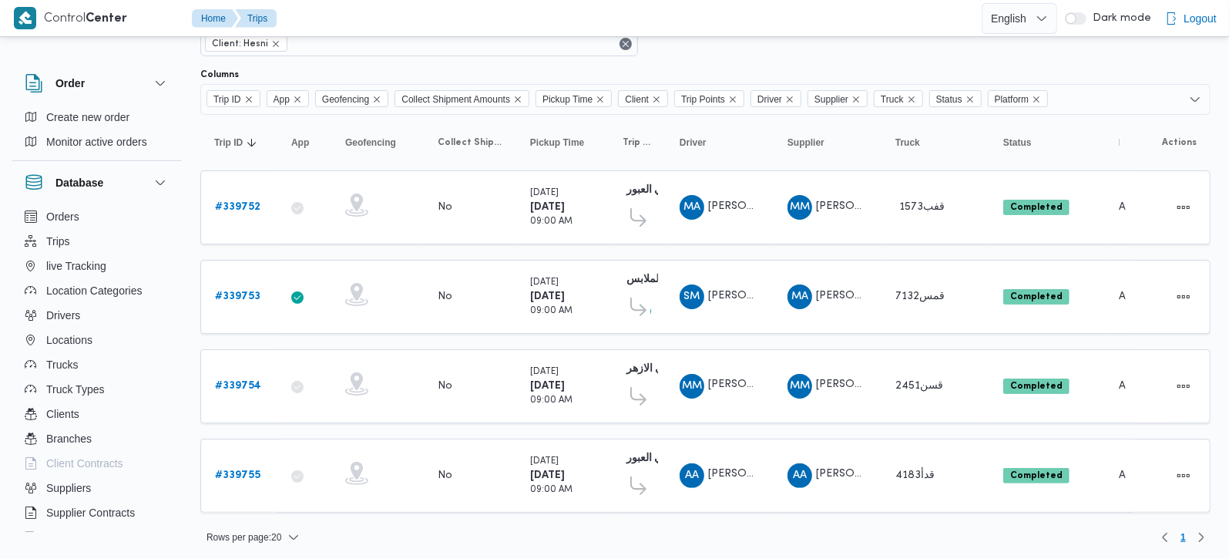
scroll to position [73, 0]
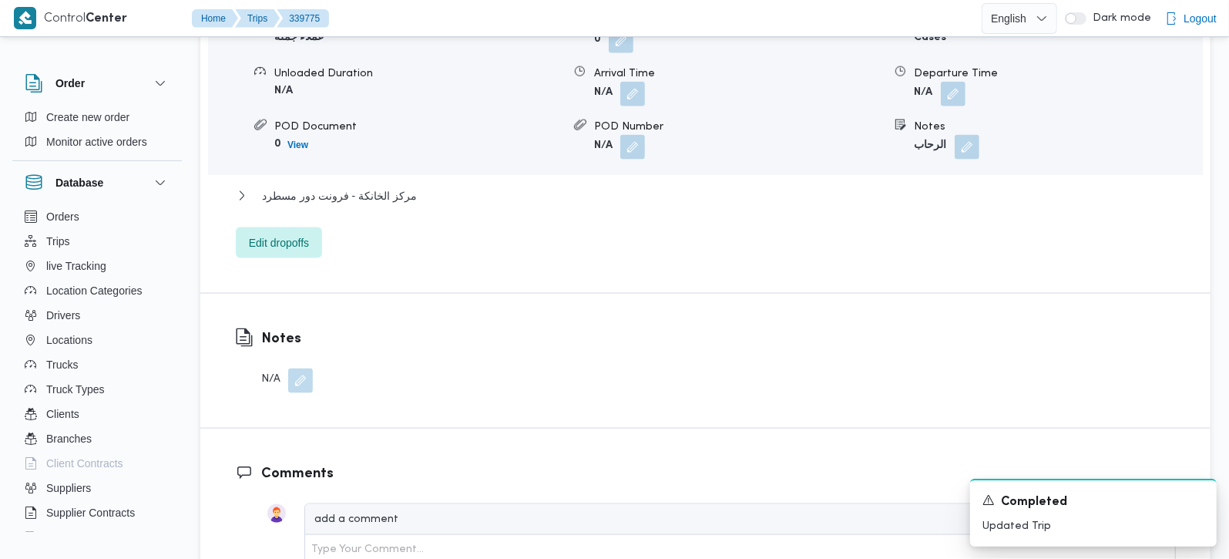
scroll to position [1359, 0]
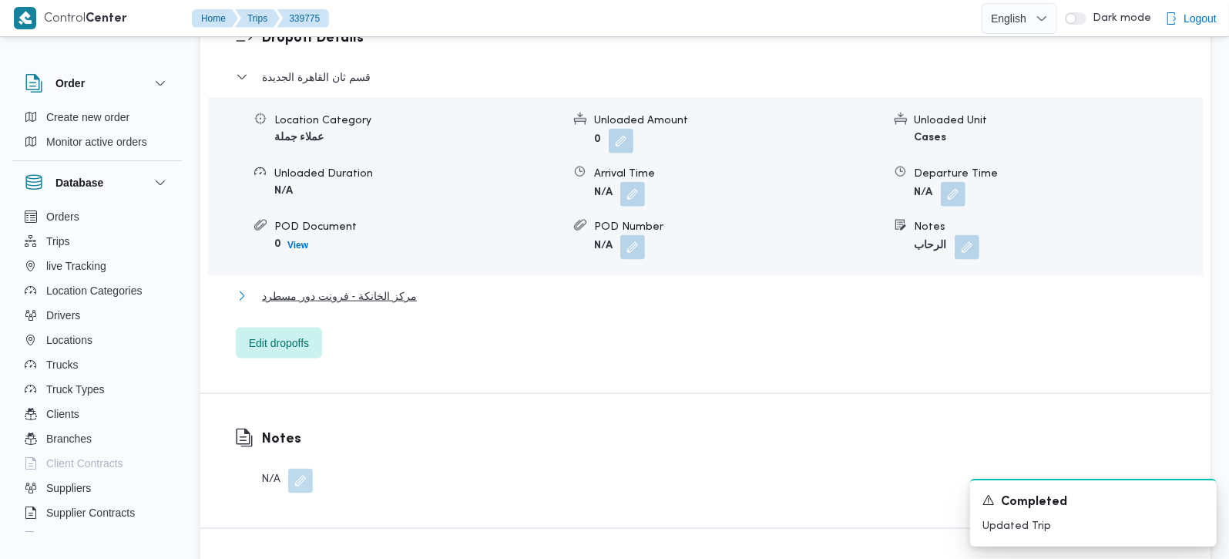
click at [394, 287] on span "مركز الخانكة - فرونت دور مسطرد" at bounding box center [339, 296] width 155 height 18
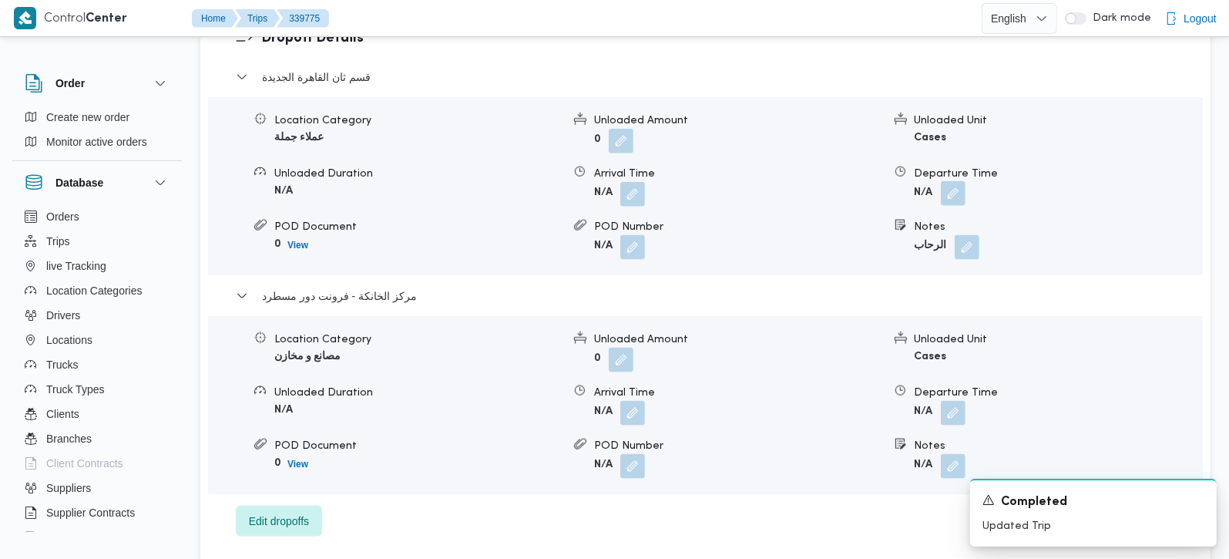
click at [951, 181] on button "button" at bounding box center [953, 193] width 25 height 25
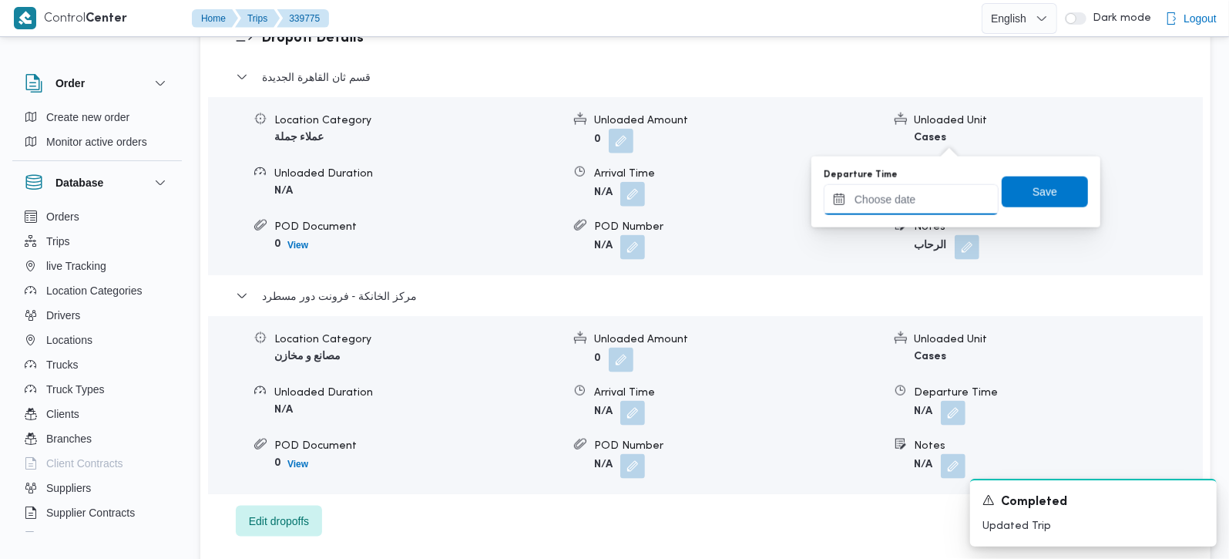
click at [922, 184] on input "Departure Time" at bounding box center [911, 199] width 175 height 31
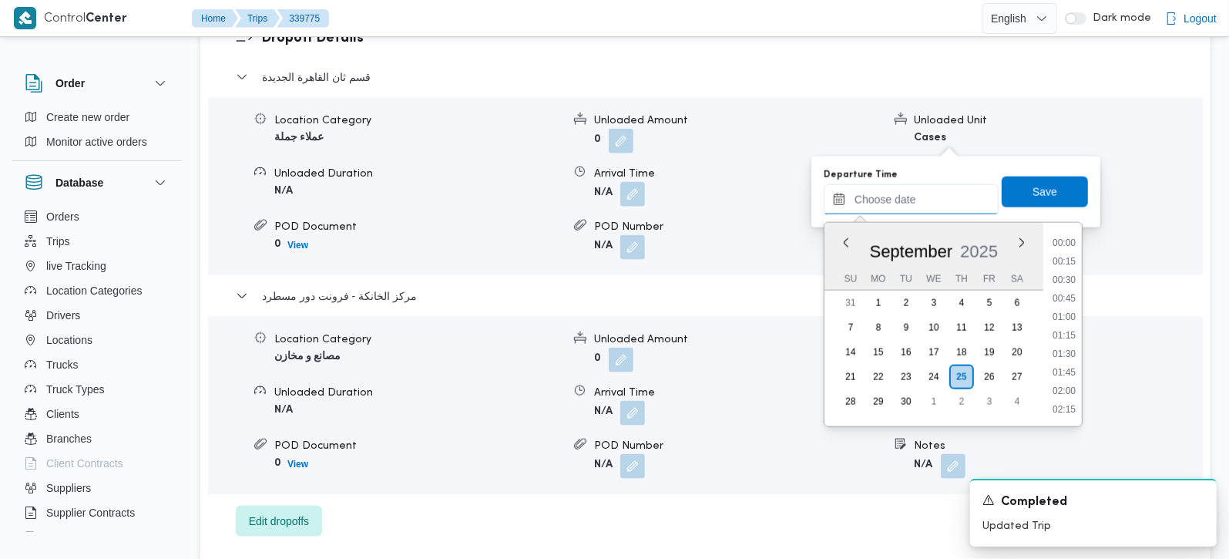
scroll to position [1516, 0]
drag, startPoint x: 1065, startPoint y: 277, endPoint x: 1059, endPoint y: 250, distance: 27.7
click at [1065, 277] on li "21:00" at bounding box center [1063, 280] width 35 height 15
type input "25/09/2025 21:00"
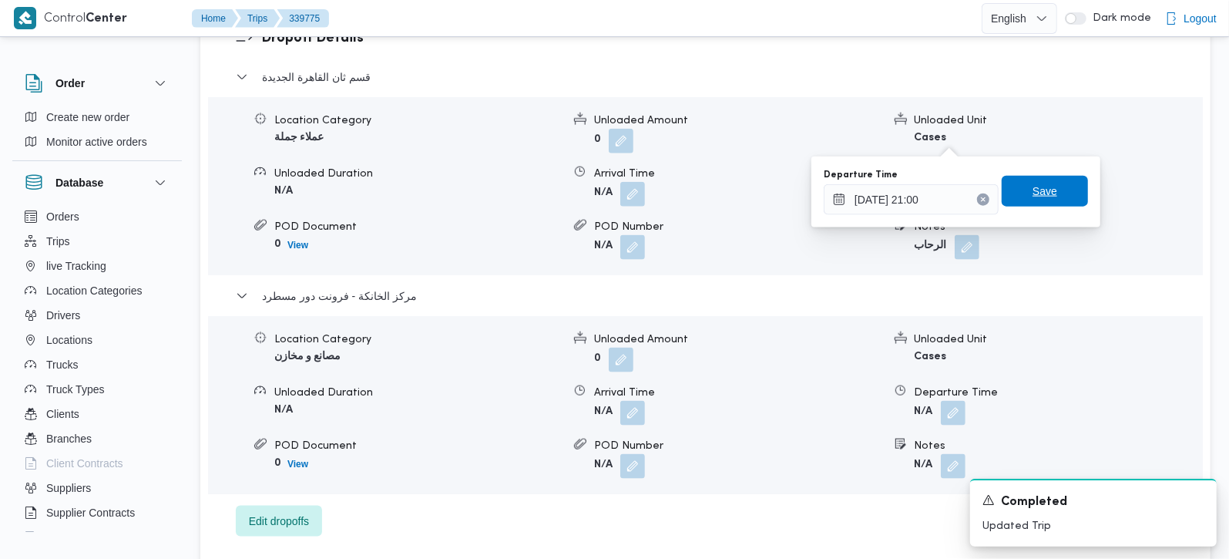
click at [1044, 199] on span "Save" at bounding box center [1045, 191] width 86 height 31
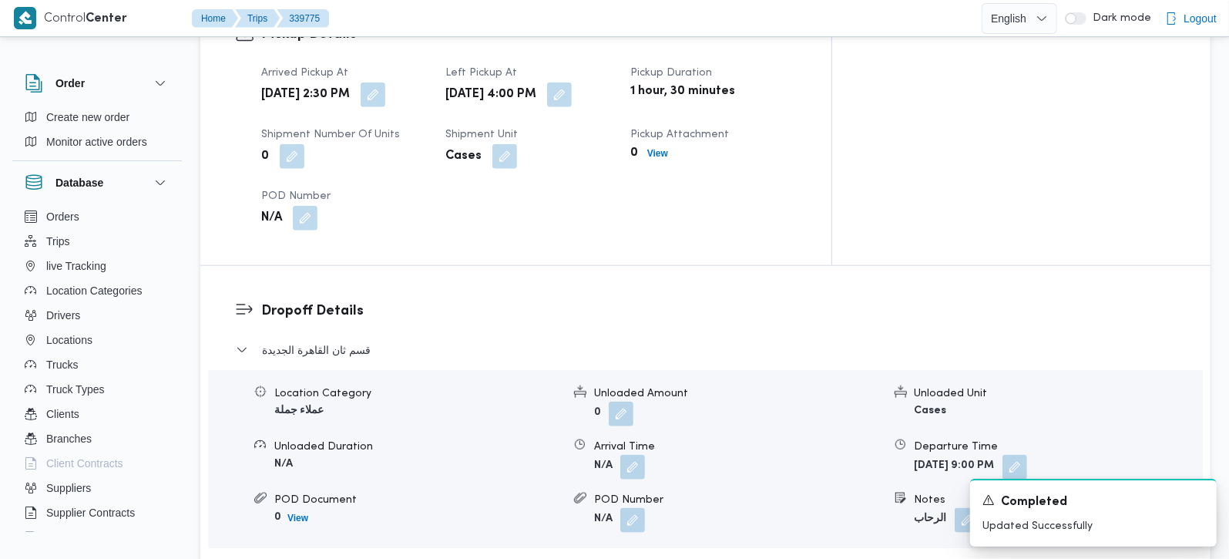
scroll to position [1087, 0]
click at [633, 453] on button "button" at bounding box center [632, 465] width 25 height 25
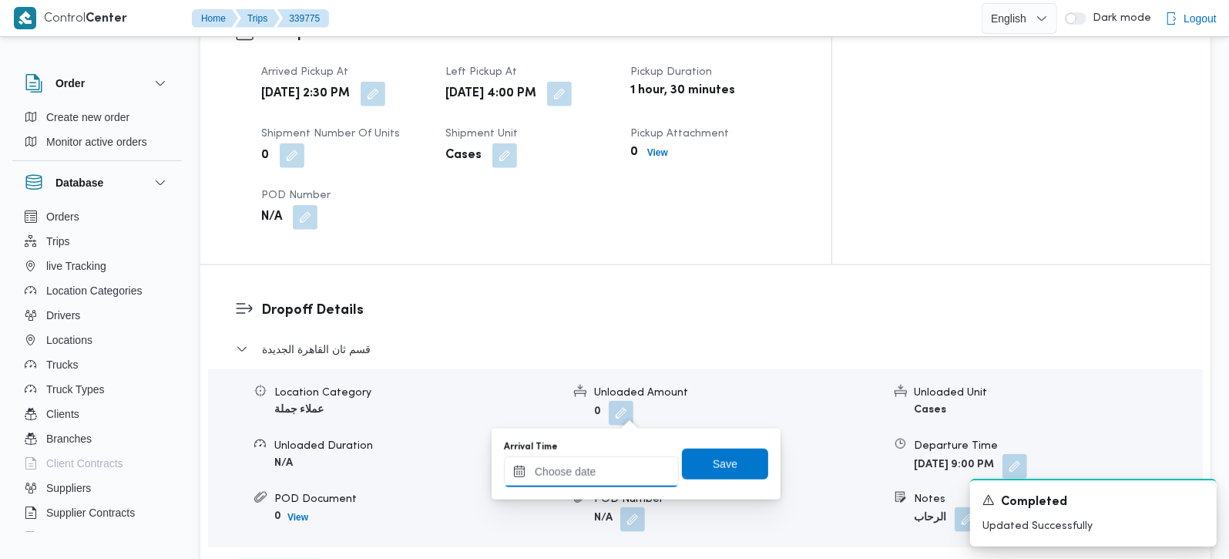
click at [625, 479] on input "Arrival Time" at bounding box center [591, 471] width 175 height 31
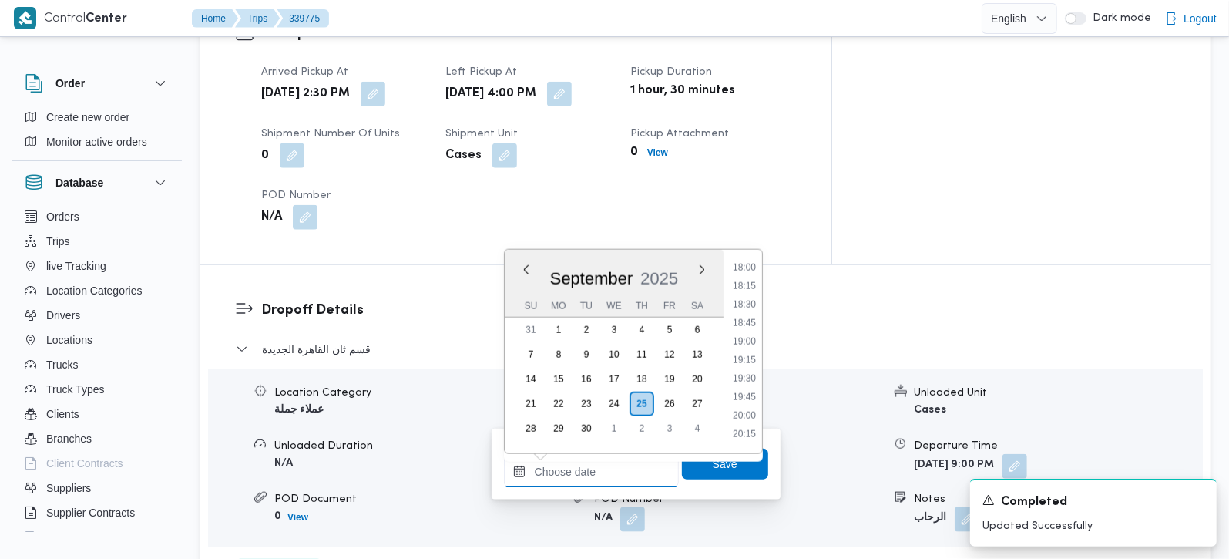
scroll to position [1244, 0]
drag, startPoint x: 747, startPoint y: 263, endPoint x: 745, endPoint y: 381, distance: 117.9
click at [747, 263] on li "16:45" at bounding box center [744, 264] width 35 height 15
type input "25/09/2025 16:45"
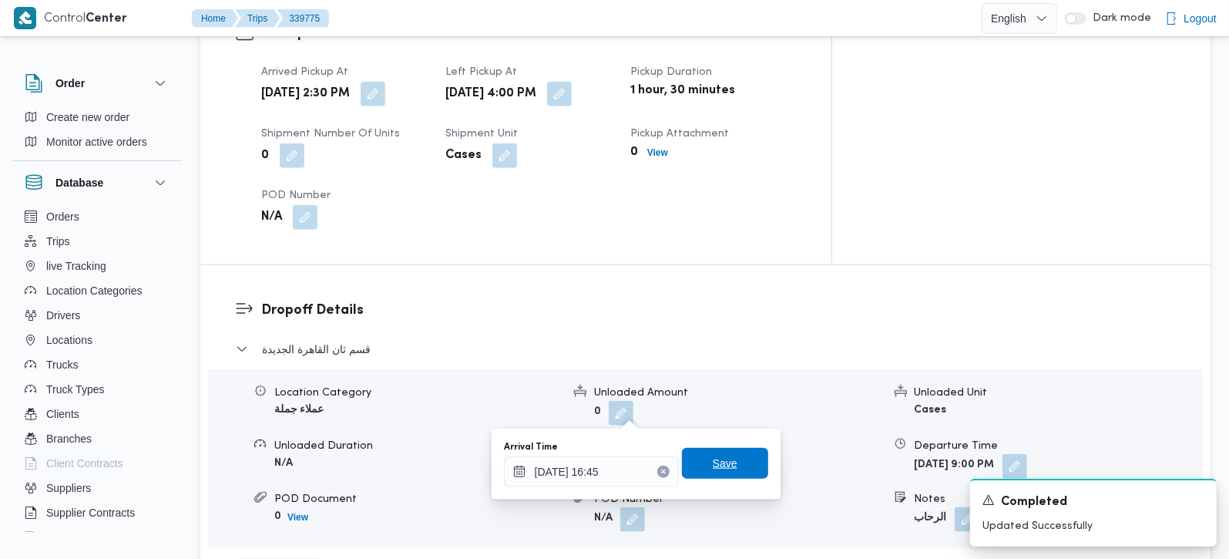
click at [716, 451] on span "Save" at bounding box center [725, 463] width 86 height 31
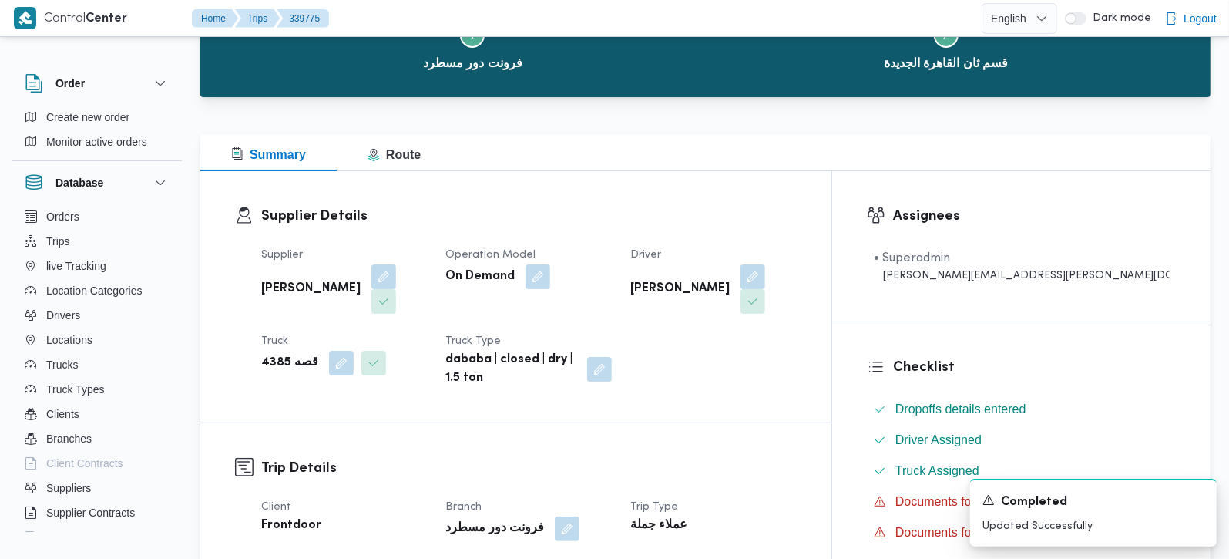
scroll to position [271, 0]
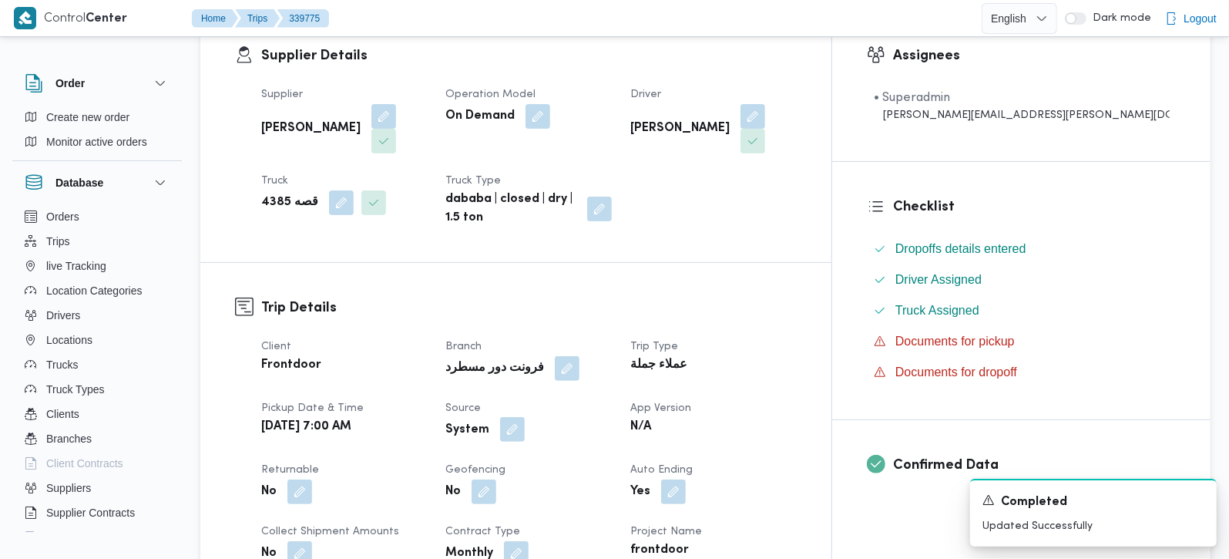
click at [525, 417] on button "button" at bounding box center [512, 429] width 25 height 25
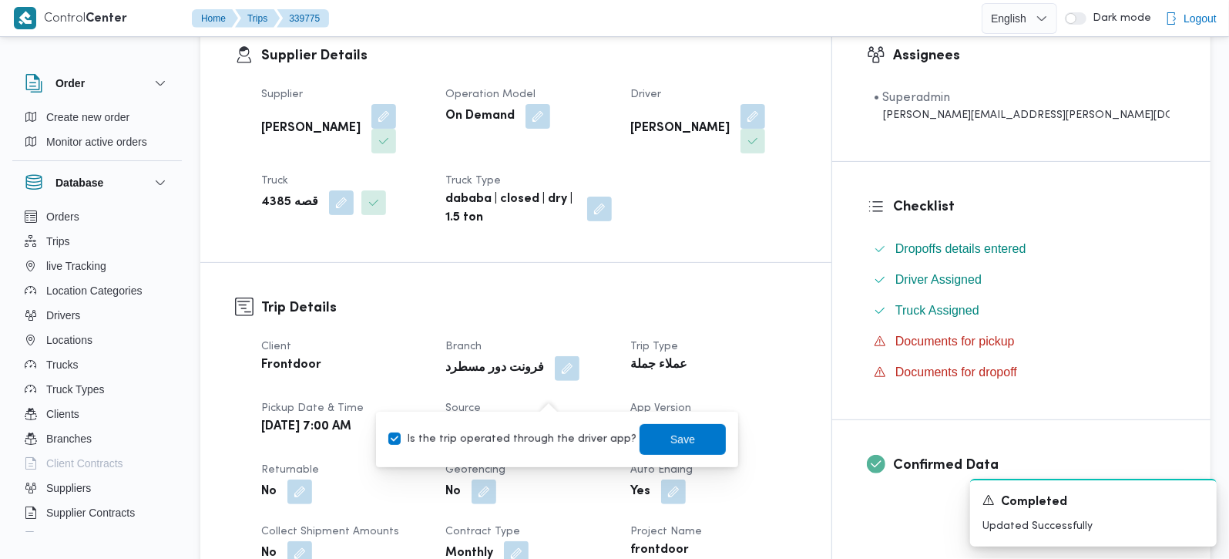
click at [535, 440] on label "Is the trip operated through the driver app?" at bounding box center [512, 439] width 248 height 18
checkbox input "false"
click at [690, 441] on span "Save" at bounding box center [683, 438] width 86 height 31
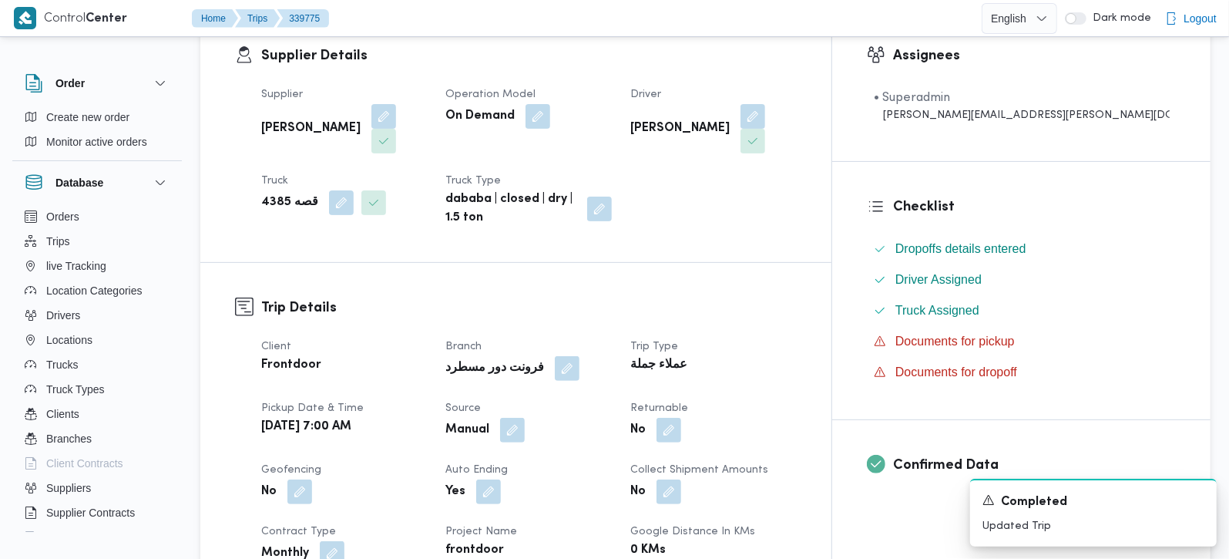
scroll to position [0, 0]
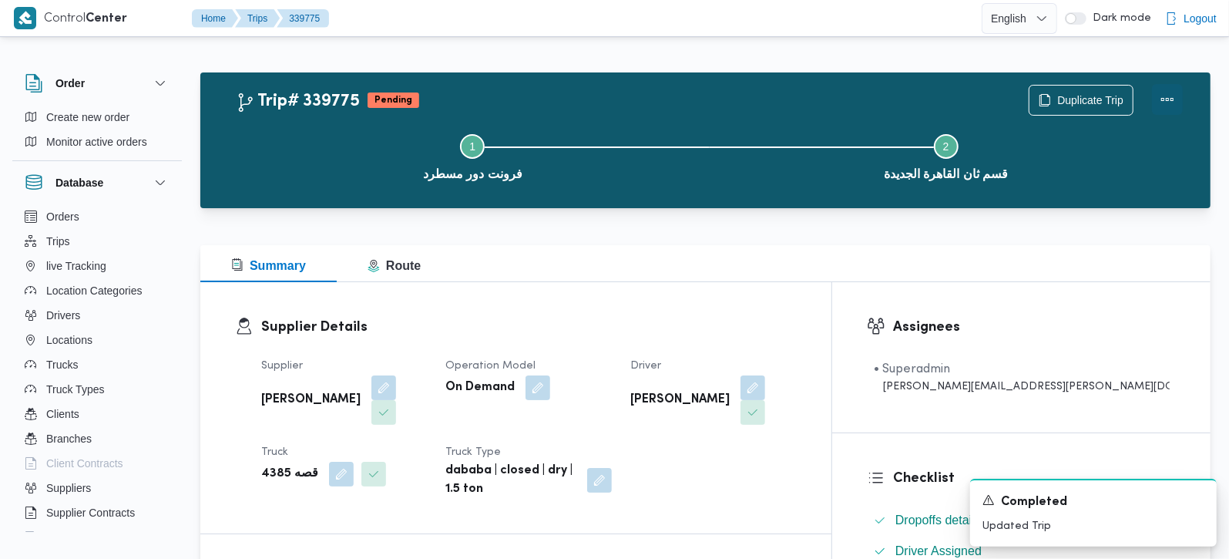
click at [1172, 93] on button "Actions" at bounding box center [1167, 99] width 31 height 31
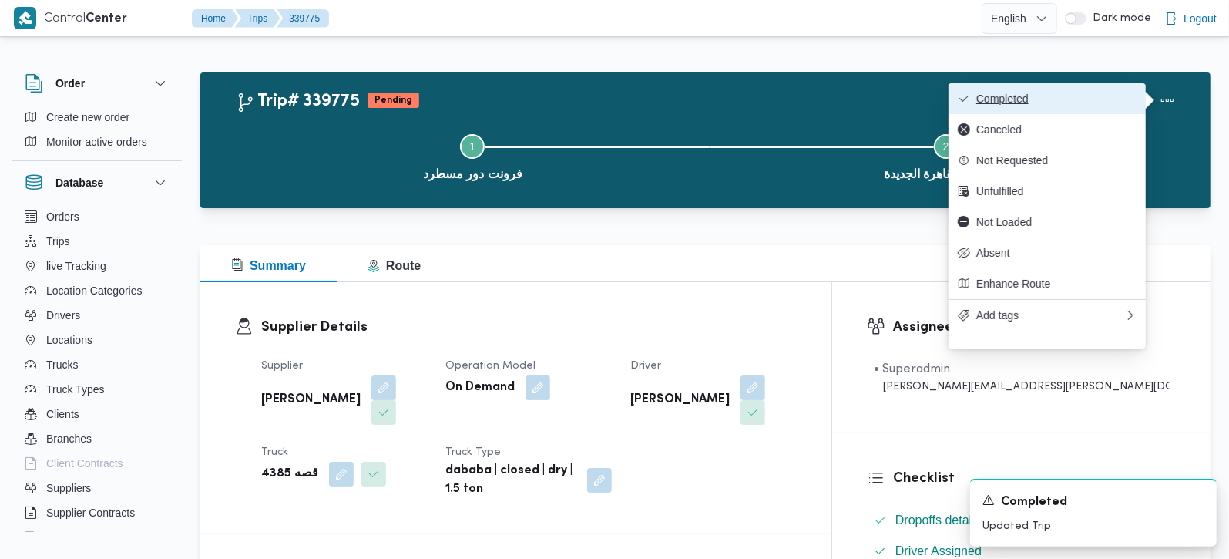
click at [1019, 92] on span "Completed" at bounding box center [1056, 98] width 160 height 12
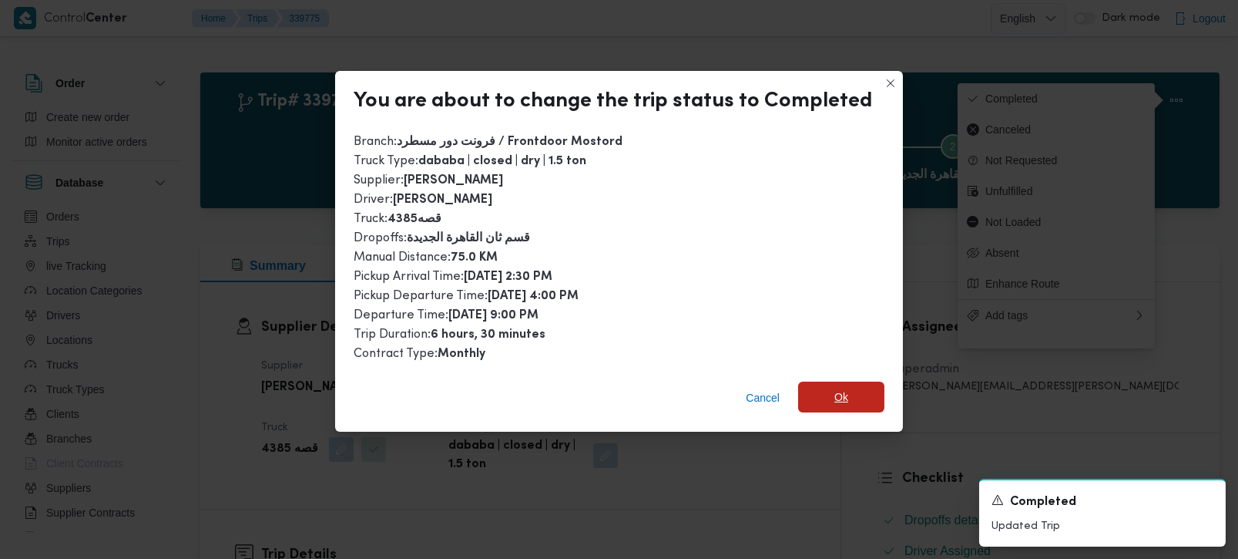
click at [835, 395] on span "Ok" at bounding box center [842, 397] width 14 height 18
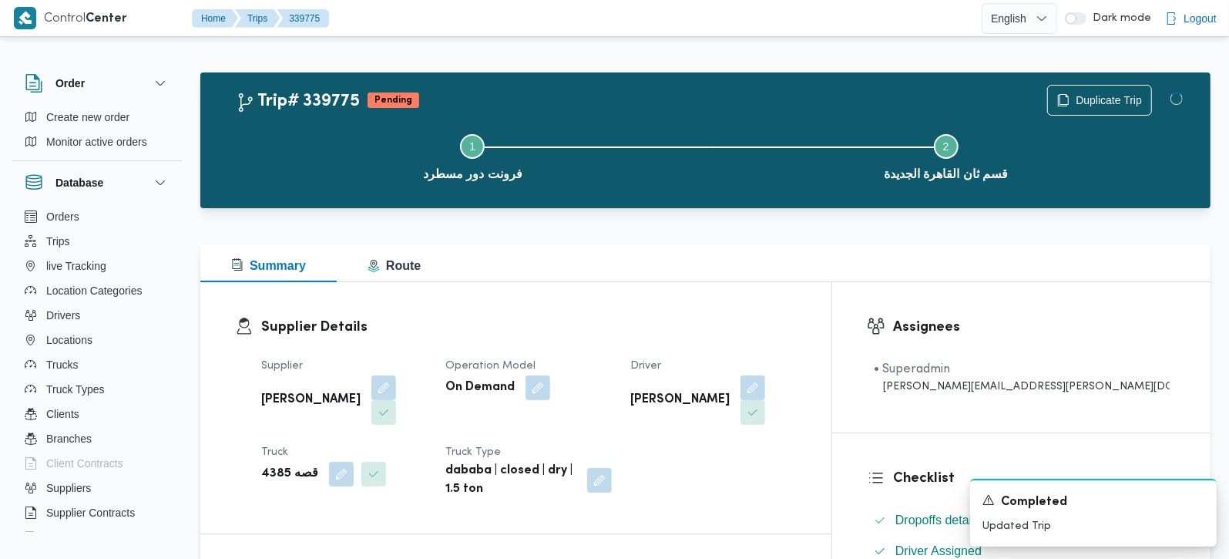
click at [660, 263] on div "Summary Route" at bounding box center [705, 263] width 1010 height 37
